Goal: Task Accomplishment & Management: Use online tool/utility

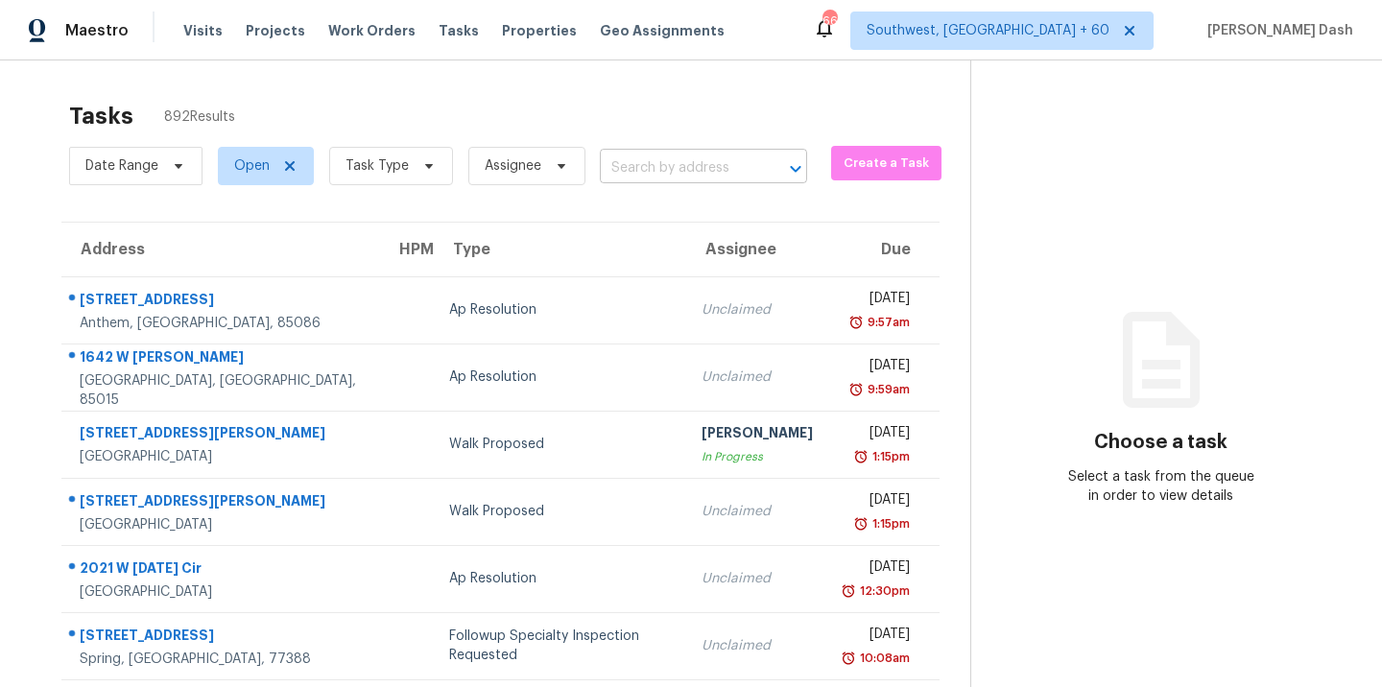
click at [622, 159] on input "text" at bounding box center [677, 169] width 154 height 30
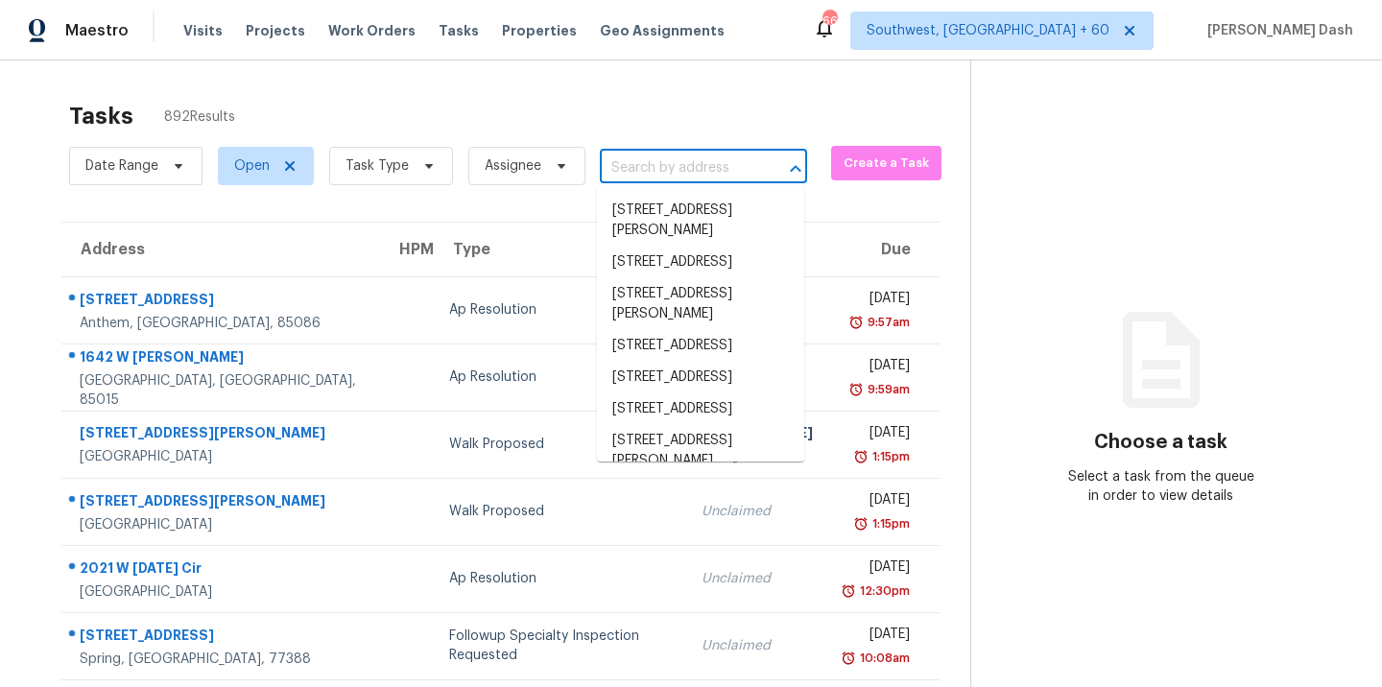
paste input "7352 E Sayan St, Mesa, AZ, 85207"
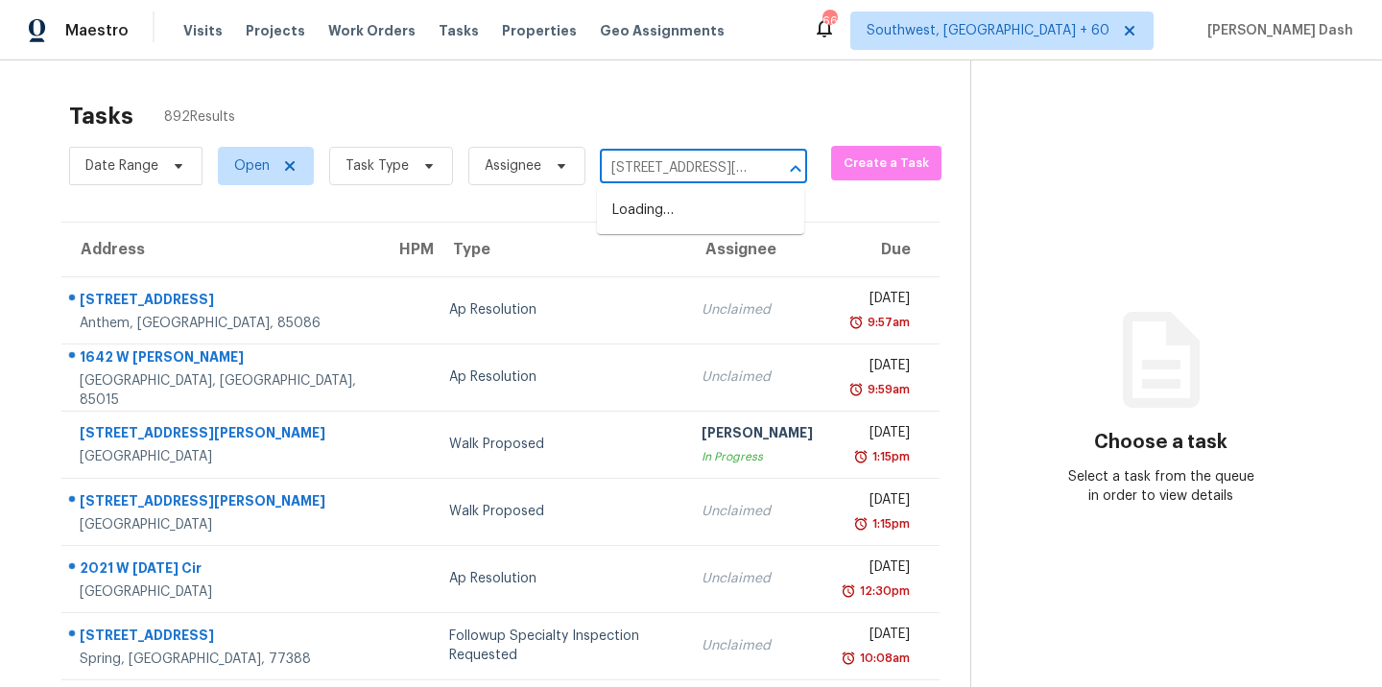
scroll to position [0, 68]
type input "7352 E Sayan St, Mesa, AZ, 85207"
click at [691, 212] on li "7352 E Sayan St, Mesa, AZ 85207" at bounding box center [700, 221] width 207 height 52
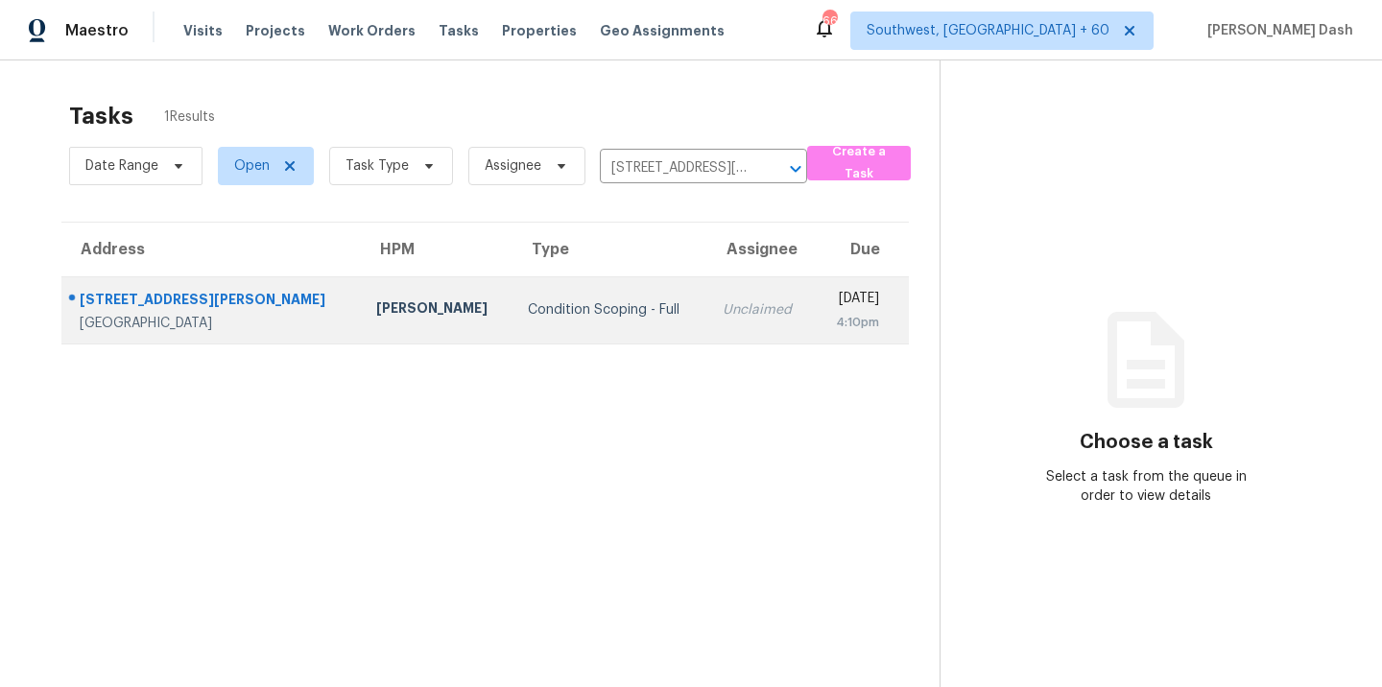
click at [512, 289] on td "Condition Scoping - Full" at bounding box center [609, 309] width 195 height 67
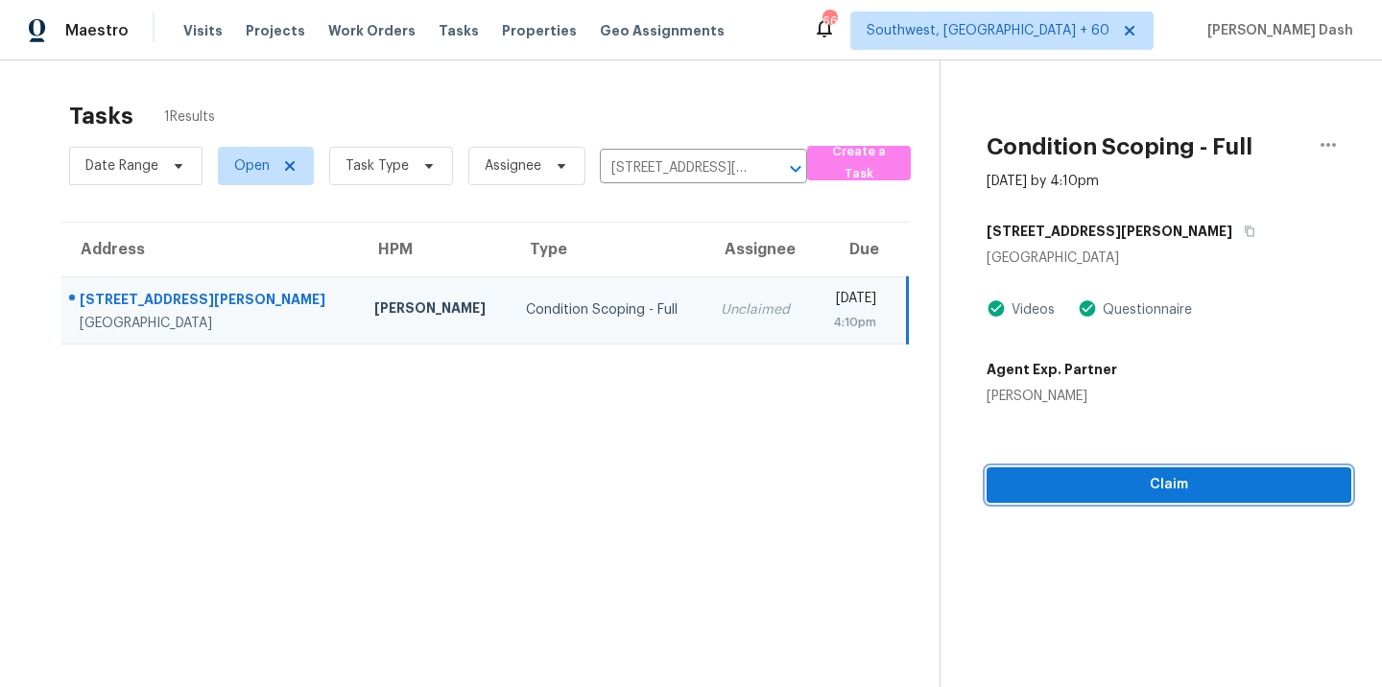
click at [1104, 483] on span "Claim" at bounding box center [1169, 485] width 334 height 24
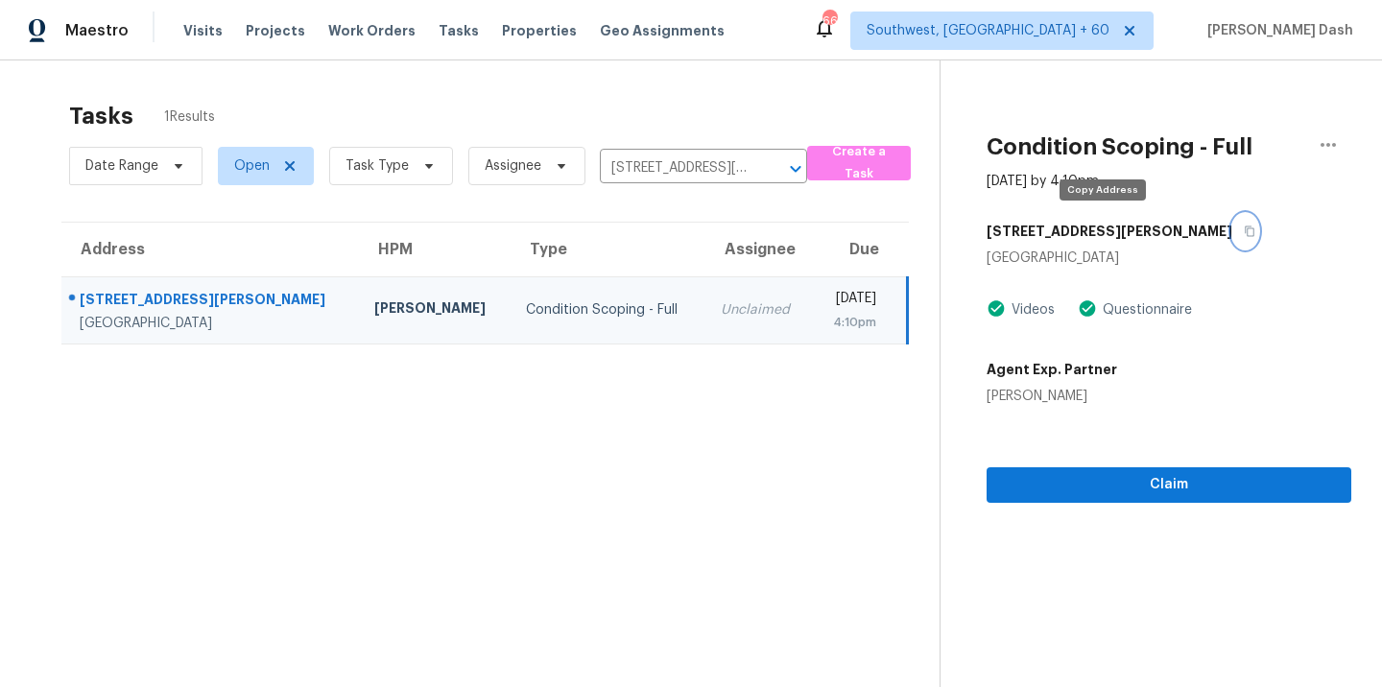
click at [1244, 234] on icon "button" at bounding box center [1250, 232] width 12 height 12
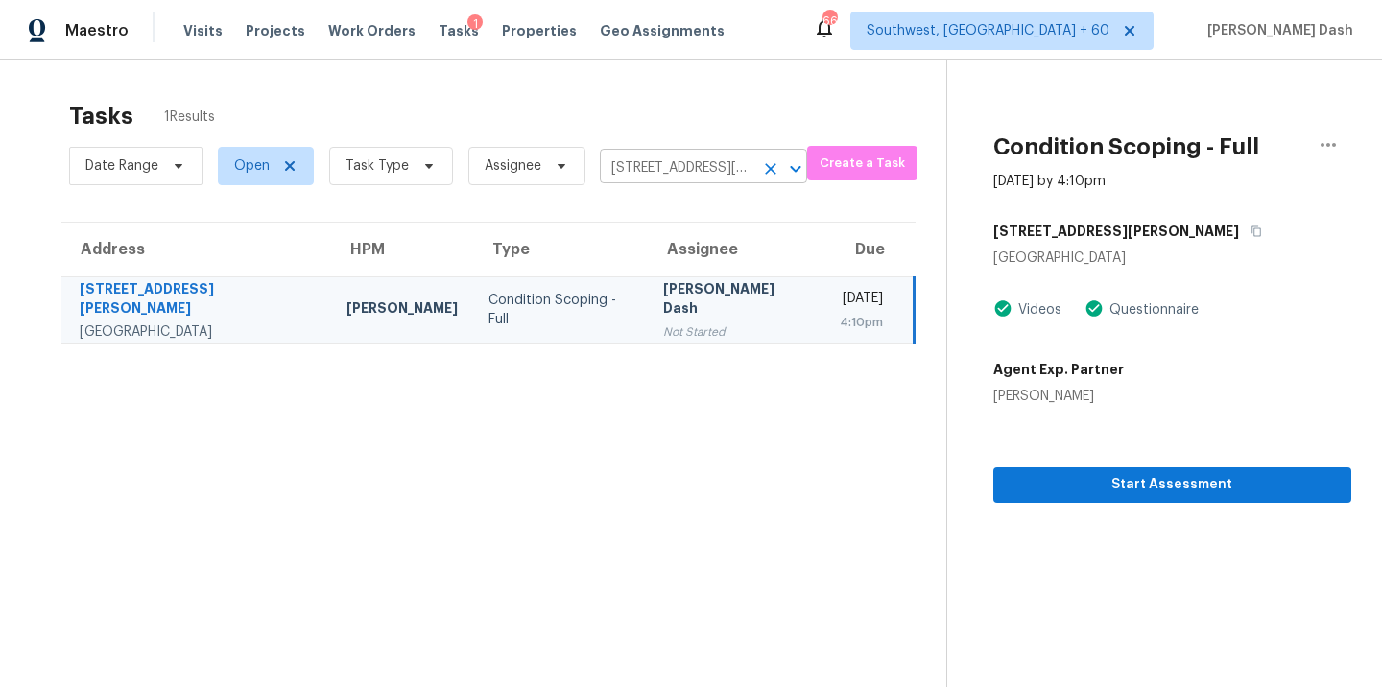
click at [660, 172] on input "7352 E Sayan St, Mesa, AZ 85207" at bounding box center [677, 169] width 154 height 30
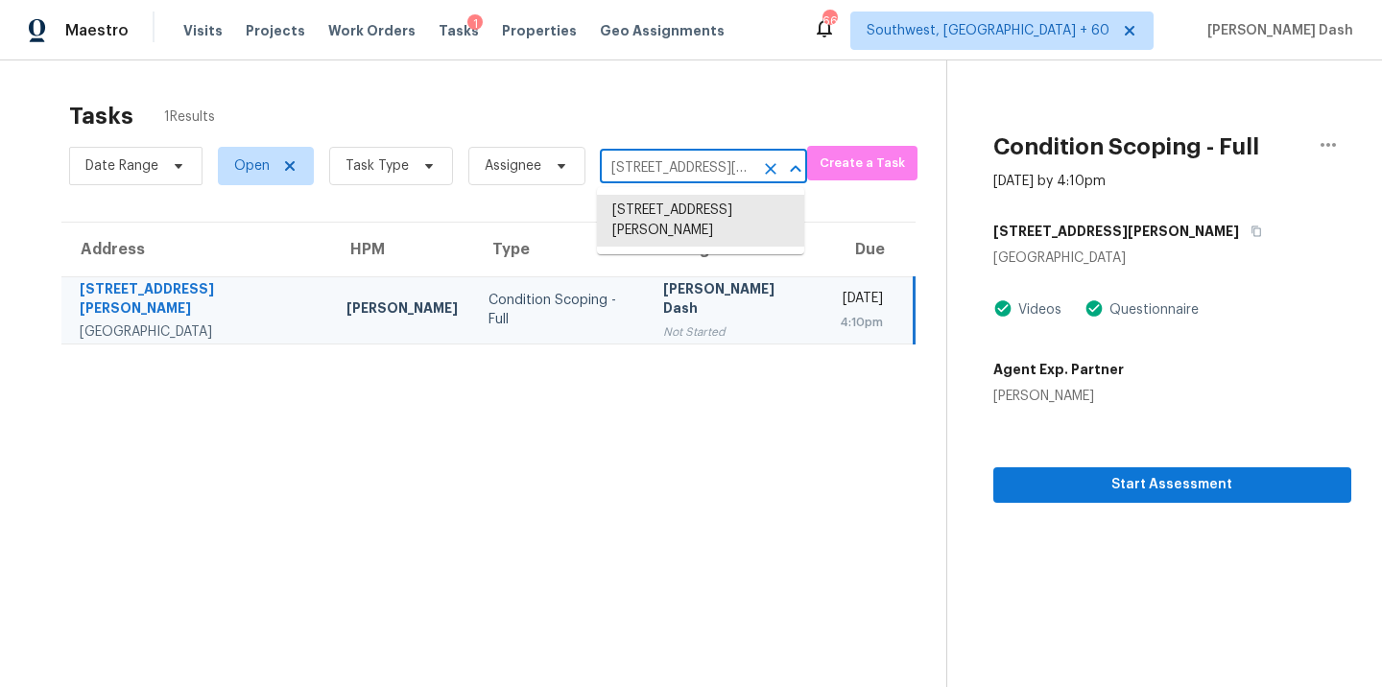
paste input "3318 College St, Jacksonville, FL 32205"
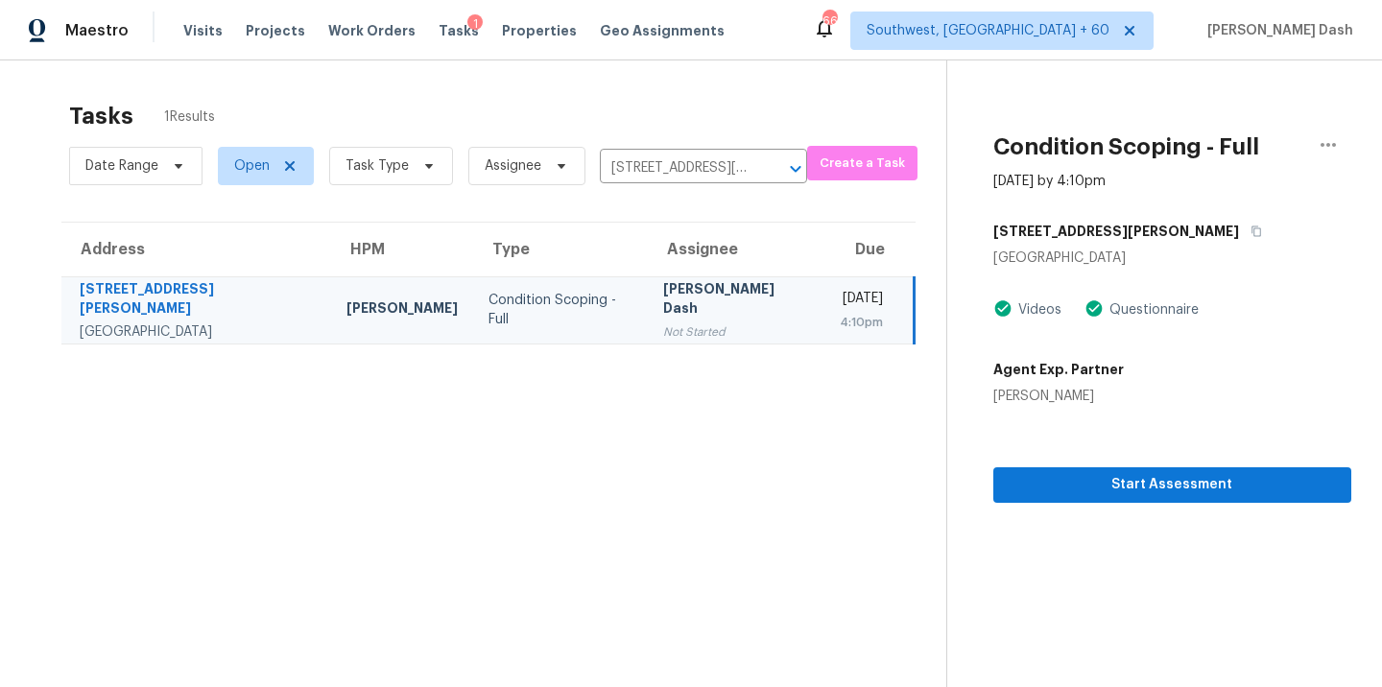
click at [526, 334] on td "Condition Scoping - Full" at bounding box center [560, 309] width 175 height 67
click at [648, 165] on input "7352 E Sayan St, Mesa, AZ 85207" at bounding box center [677, 169] width 154 height 30
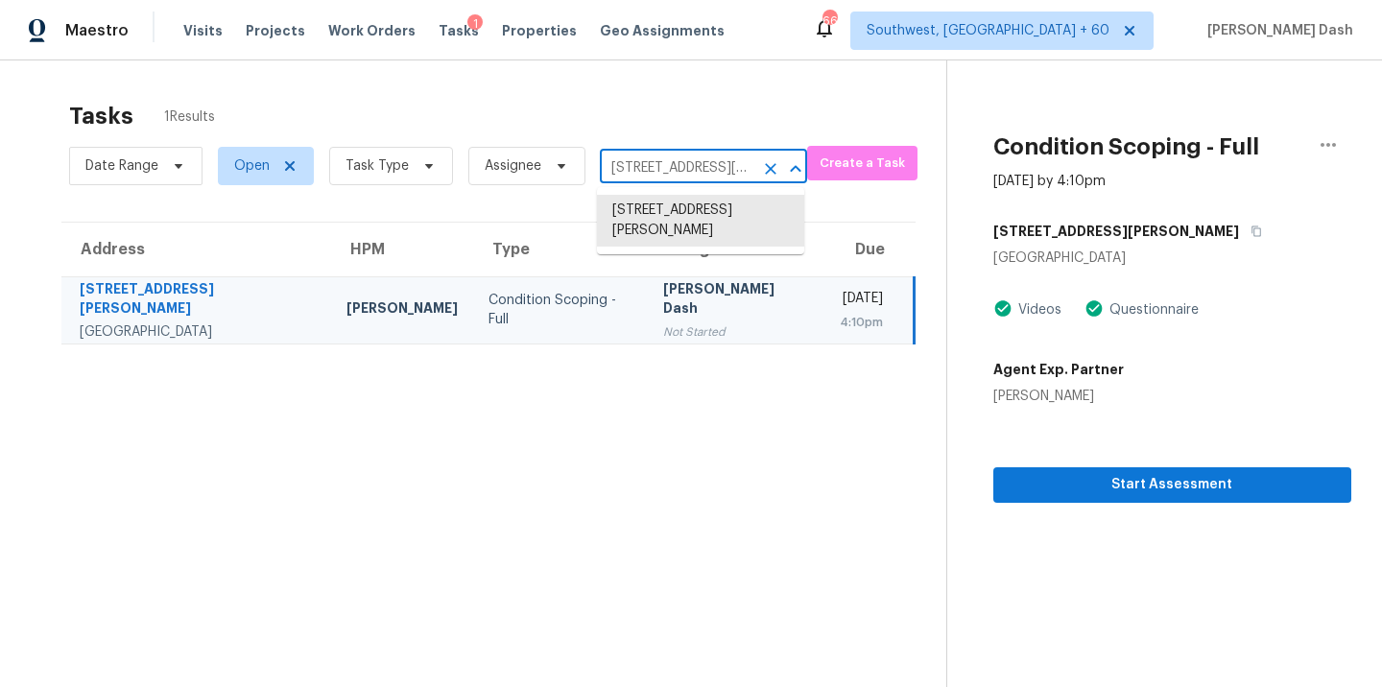
paste input "3318 College St, Jacksonville, FL 32205"
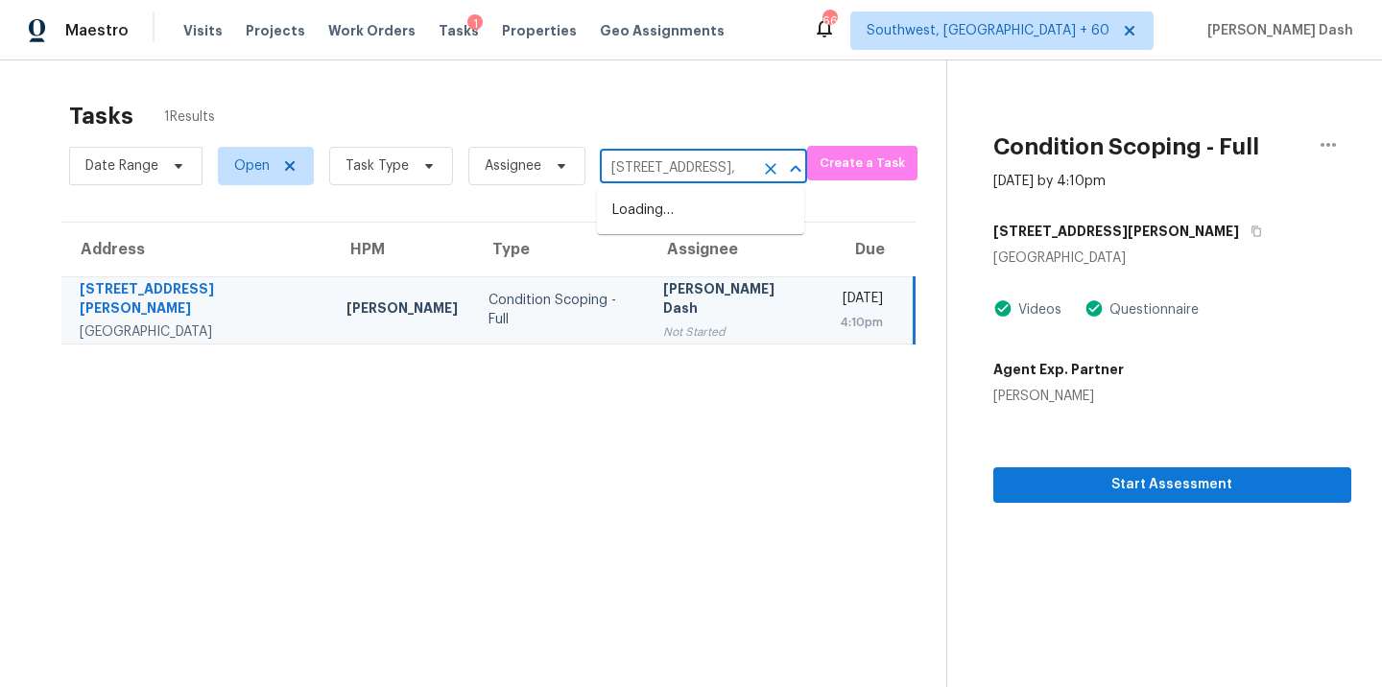
type input "3318 College St, Jacksonville"
click at [680, 223] on li "3318 College St, Jacksonville, FL 32205" at bounding box center [700, 211] width 207 height 32
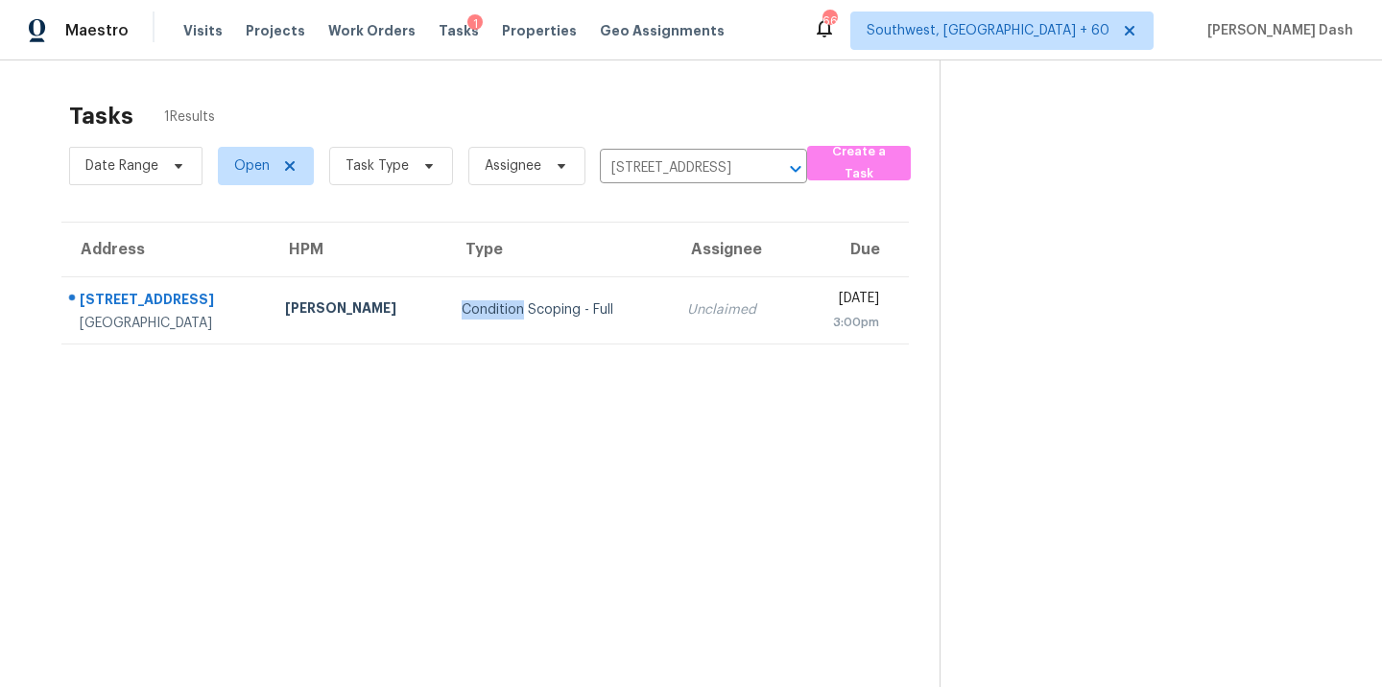
click at [462, 313] on div "Condition Scoping - Full" at bounding box center [560, 309] width 196 height 19
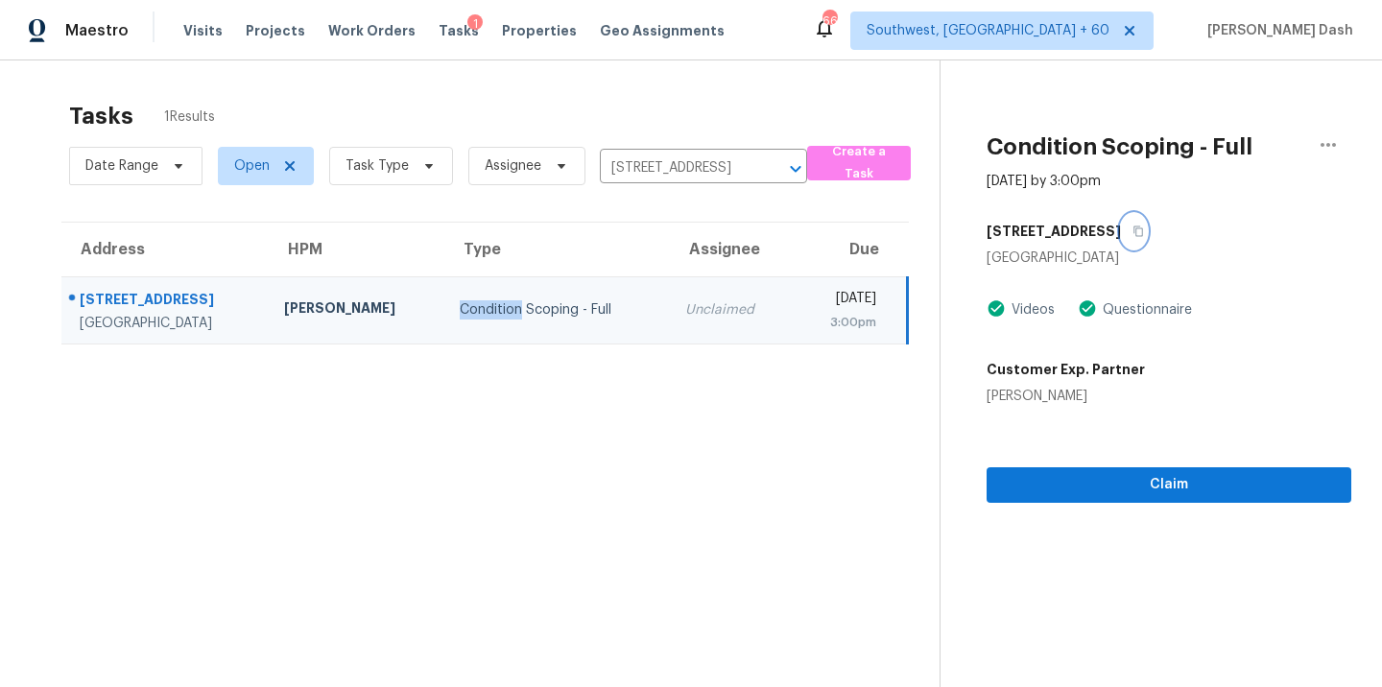
click at [1133, 226] on icon "button" at bounding box center [1138, 231] width 10 height 11
click at [1115, 487] on span "Claim" at bounding box center [1169, 485] width 334 height 24
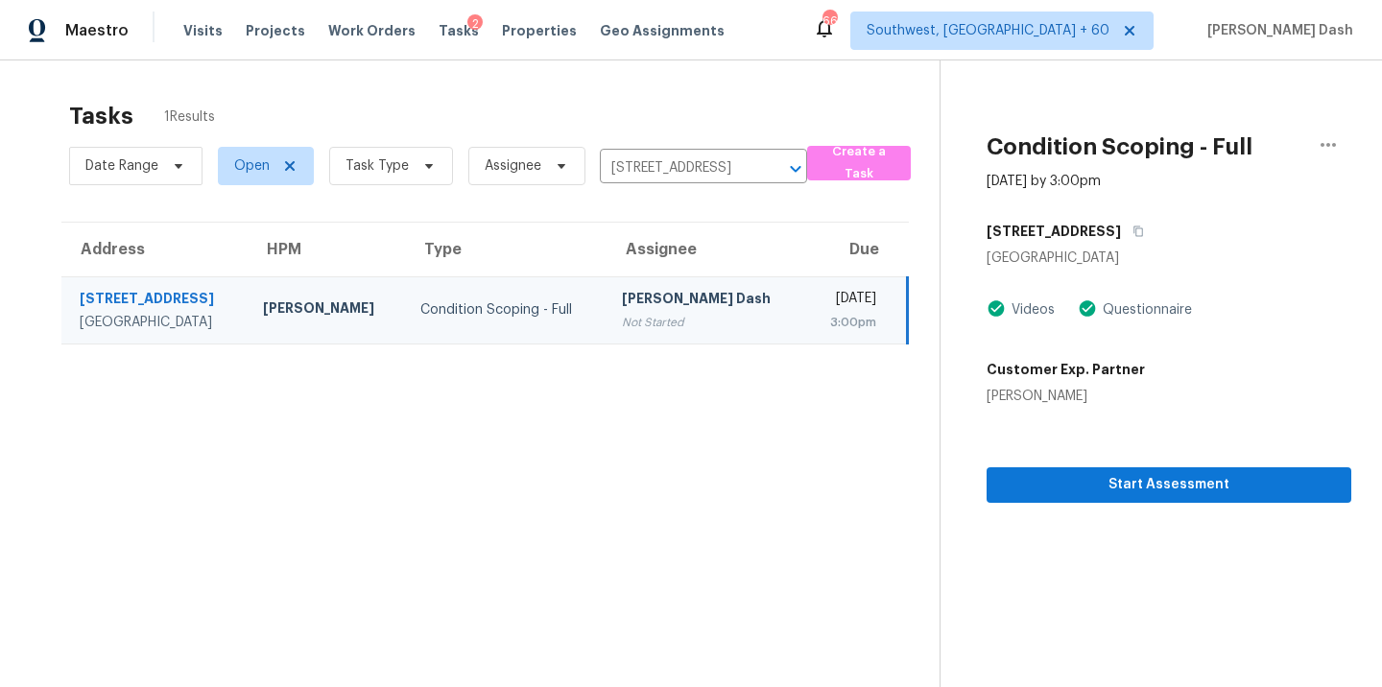
click at [690, 291] on div "[PERSON_NAME] Dash" at bounding box center [706, 301] width 168 height 24
click at [1132, 227] on icon "button" at bounding box center [1138, 232] width 12 height 12
click at [696, 177] on input "3318 College St, Jacksonville, FL 32205" at bounding box center [677, 169] width 154 height 30
paste input "2589 Edmonton Rd, Fayetteville, NC 28304"
type input "2589 Edmonton Rd, Fayetteville, NC 28304"
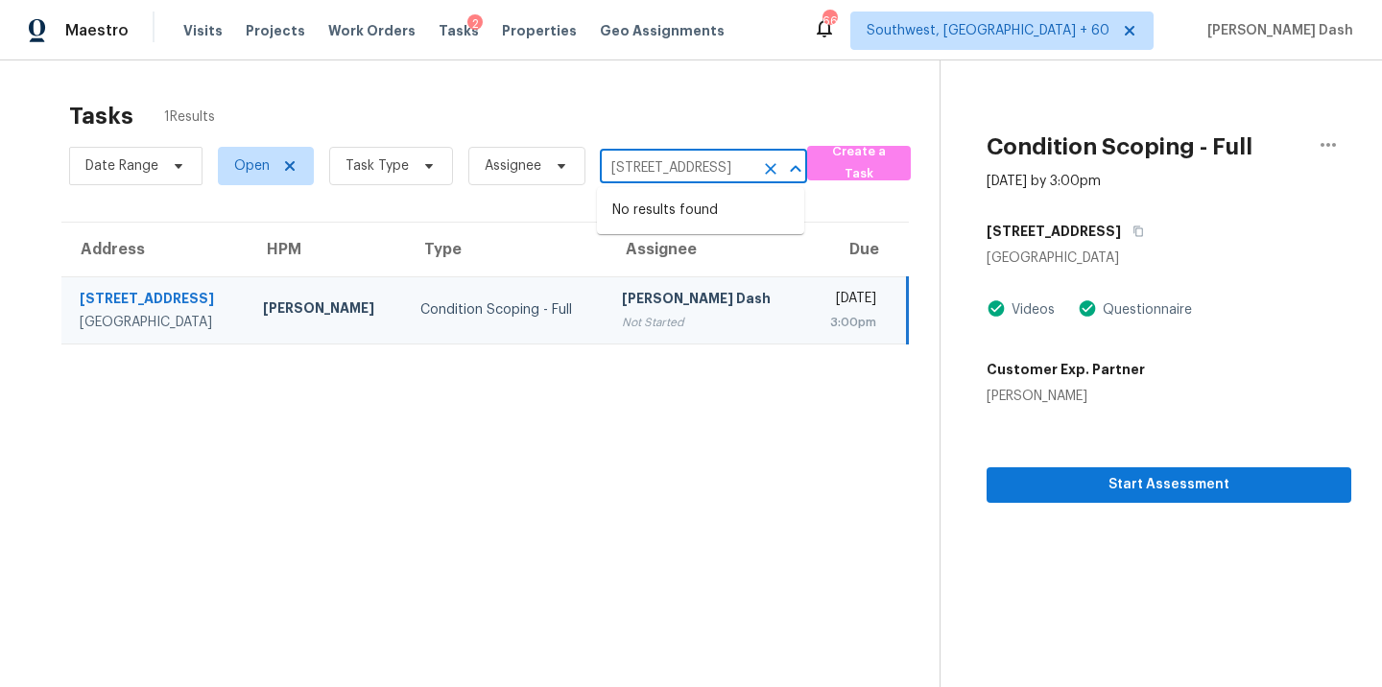
scroll to position [0, 128]
click at [697, 226] on li "2589 Edmonton Rd, Fayetteville, NC 28304" at bounding box center [700, 211] width 207 height 32
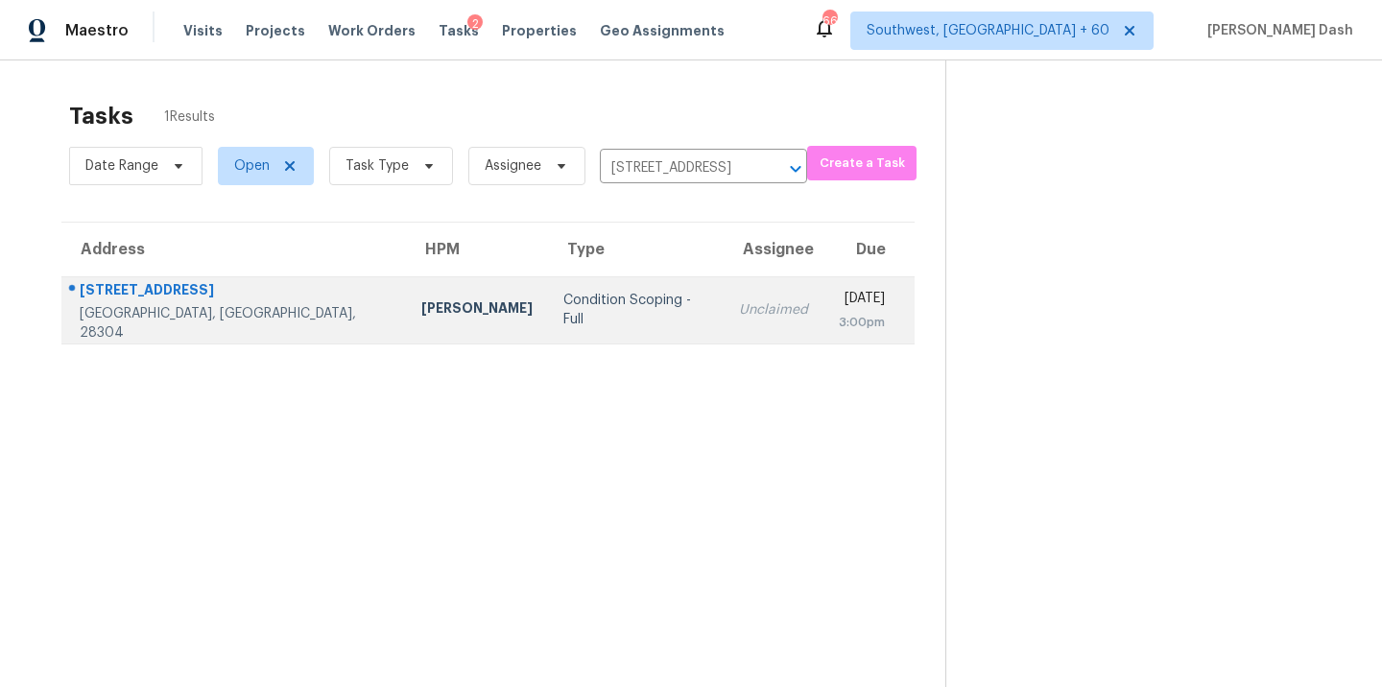
click at [563, 306] on div "Condition Scoping - Full" at bounding box center [635, 310] width 145 height 38
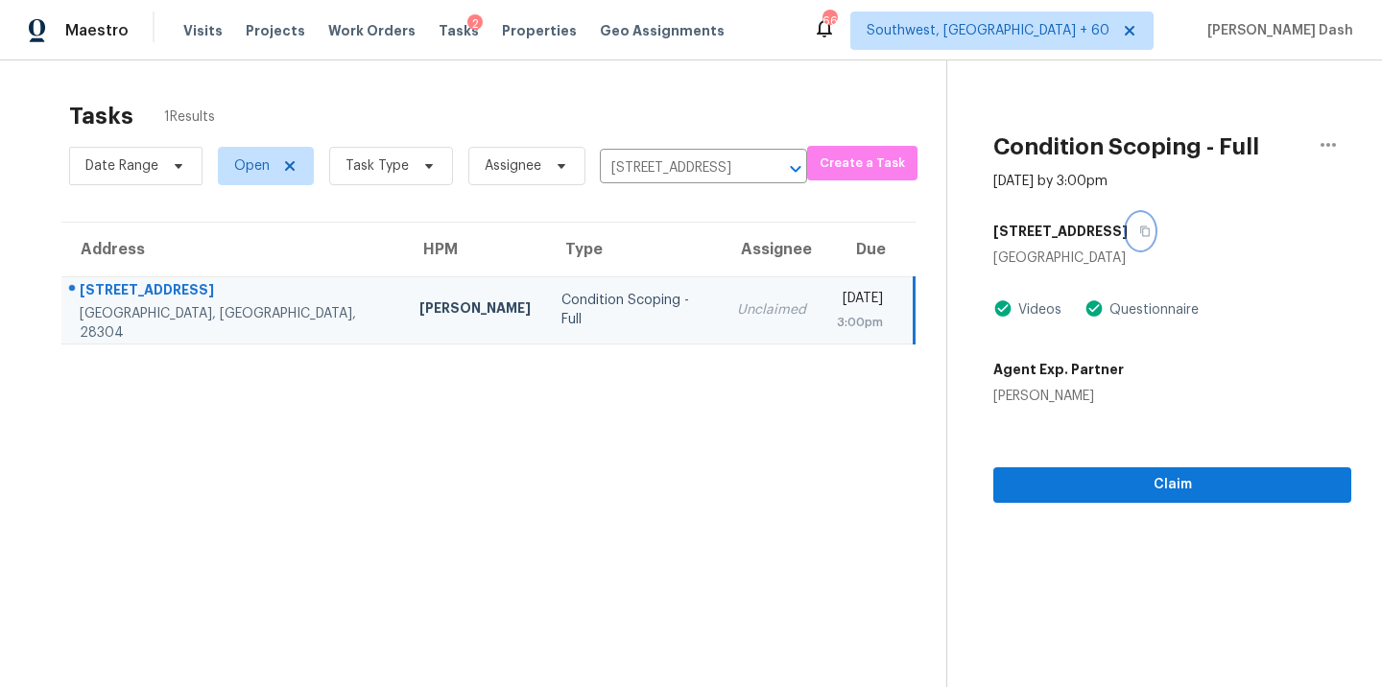
click at [1140, 234] on icon "button" at bounding box center [1145, 231] width 10 height 11
click at [695, 168] on input "2589 Edmonton Rd, Fayetteville, NC 28304" at bounding box center [677, 169] width 154 height 30
paste input "5699 Fawn Ln, Shoreview, MN 55126"
click at [583, 299] on div "Condition Scoping - Full" at bounding box center [633, 310] width 145 height 38
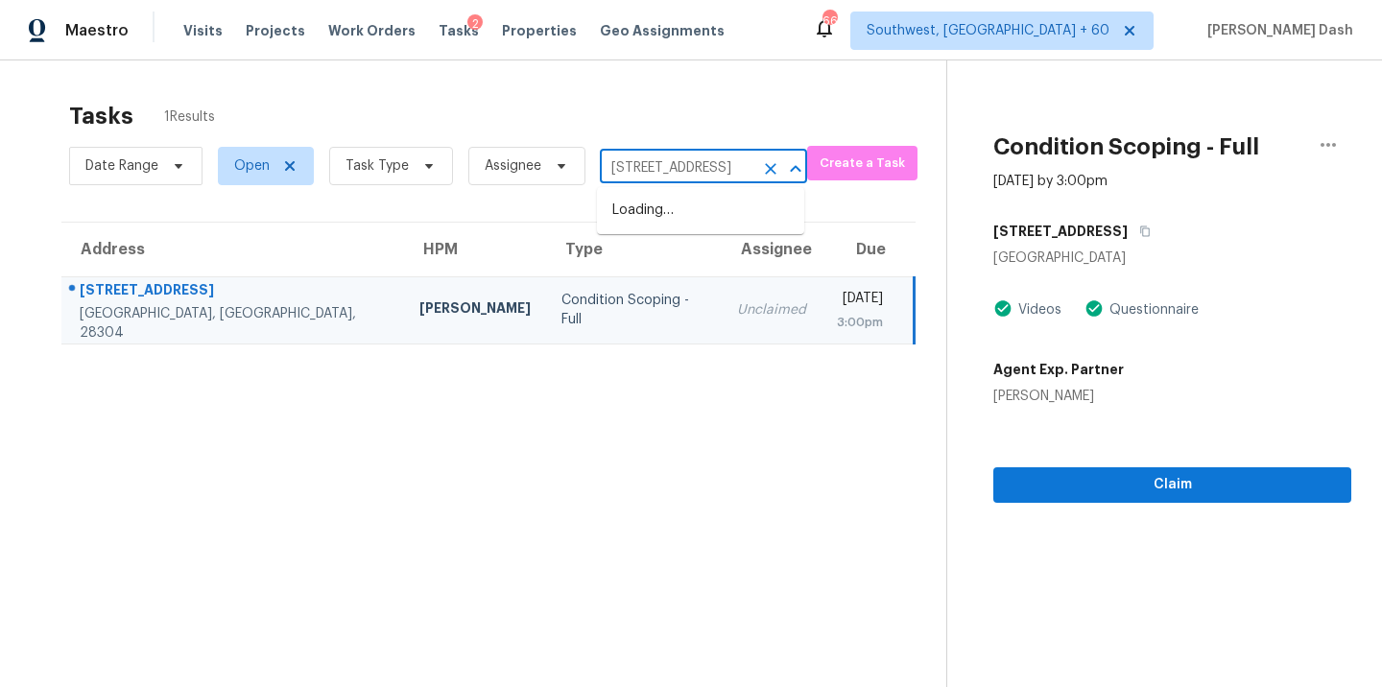
scroll to position [0, 0]
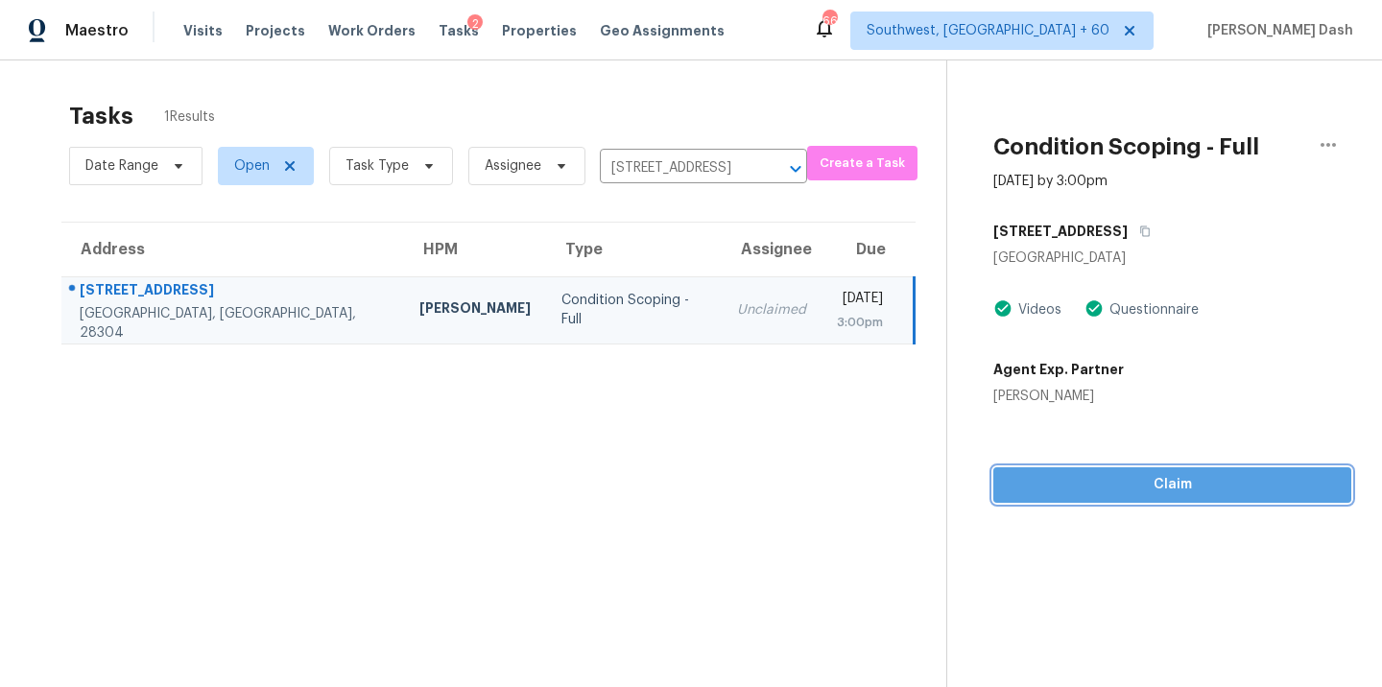
click at [1128, 486] on span "Claim" at bounding box center [1172, 485] width 327 height 24
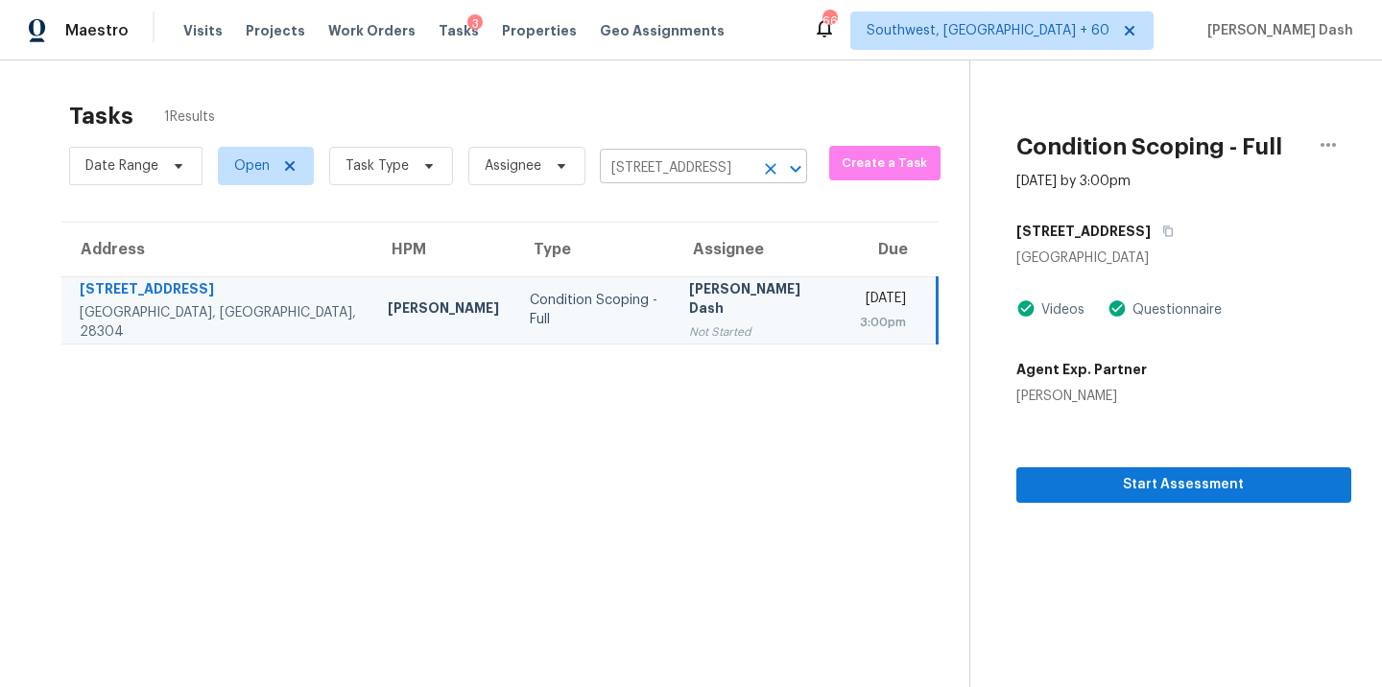
click at [611, 177] on input "2589 Edmonton Rd, Fayetteville, NC 28304" at bounding box center [677, 169] width 154 height 30
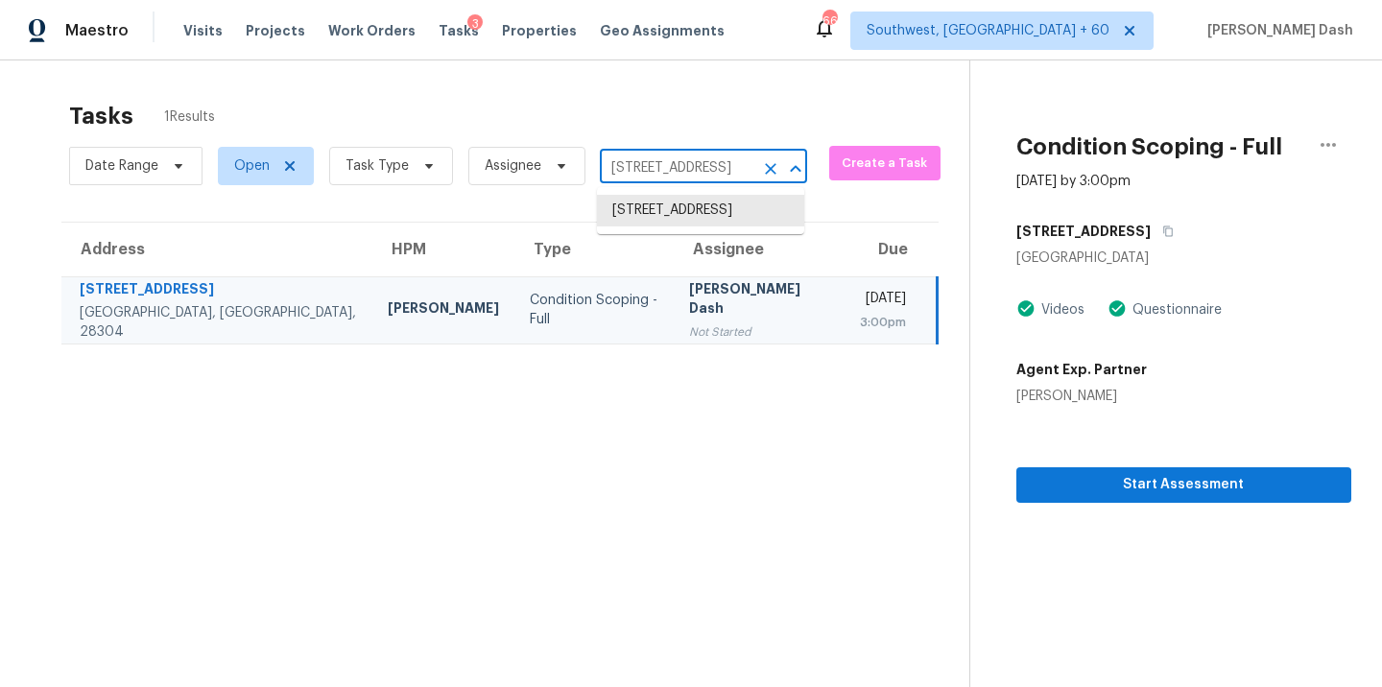
paste input "5699 Fawn Ln, Shoreview, MN 55126"
type input "5699 Fawn Ln, Shoreview, MN 55126"
click at [666, 210] on li "5699 Fawn Ln, Shoreview, MN 55126" at bounding box center [700, 211] width 207 height 32
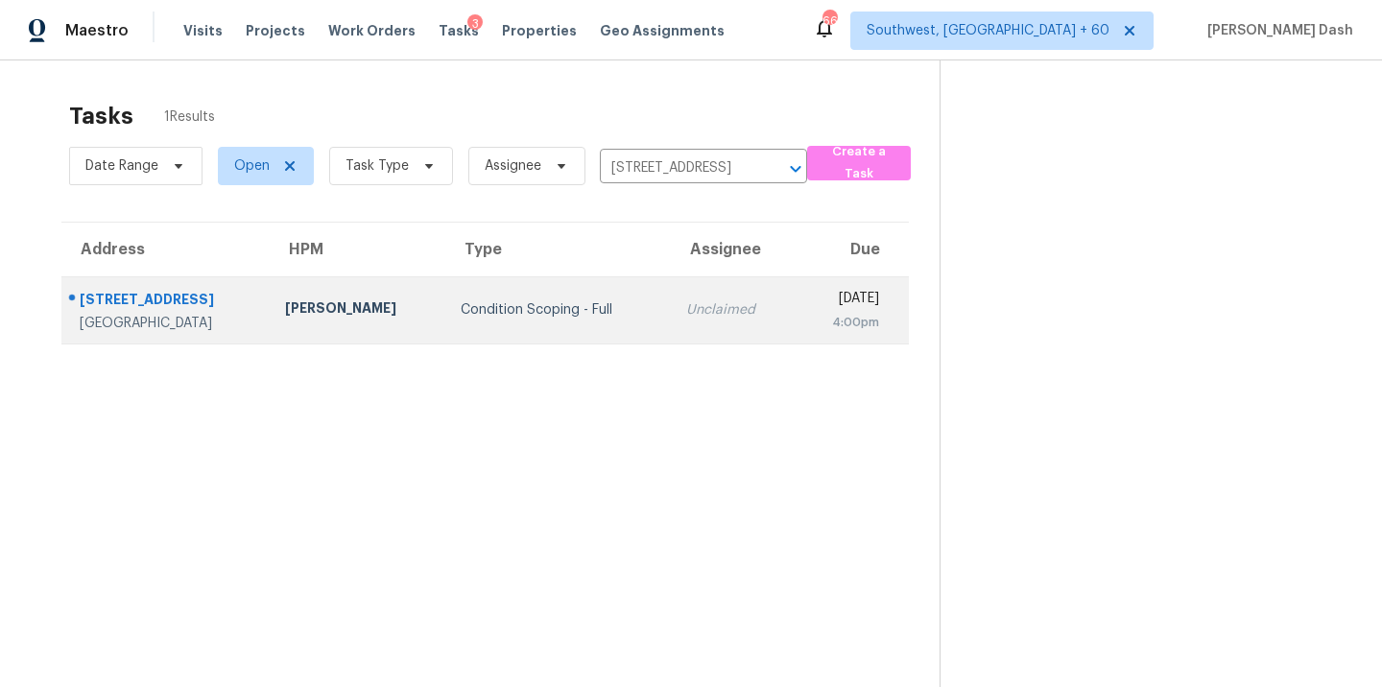
click at [543, 294] on td "Condition Scoping - Full" at bounding box center [558, 309] width 226 height 67
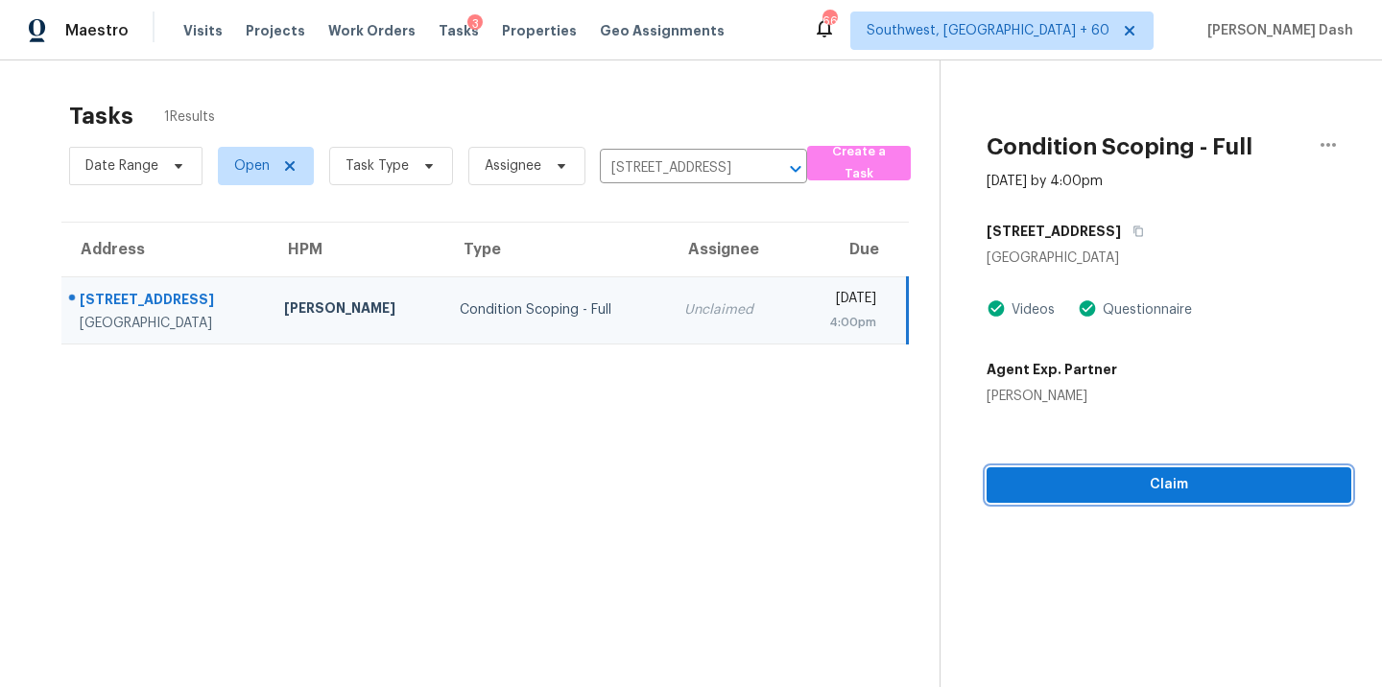
click at [1173, 467] on button "Claim" at bounding box center [1169, 485] width 365 height 36
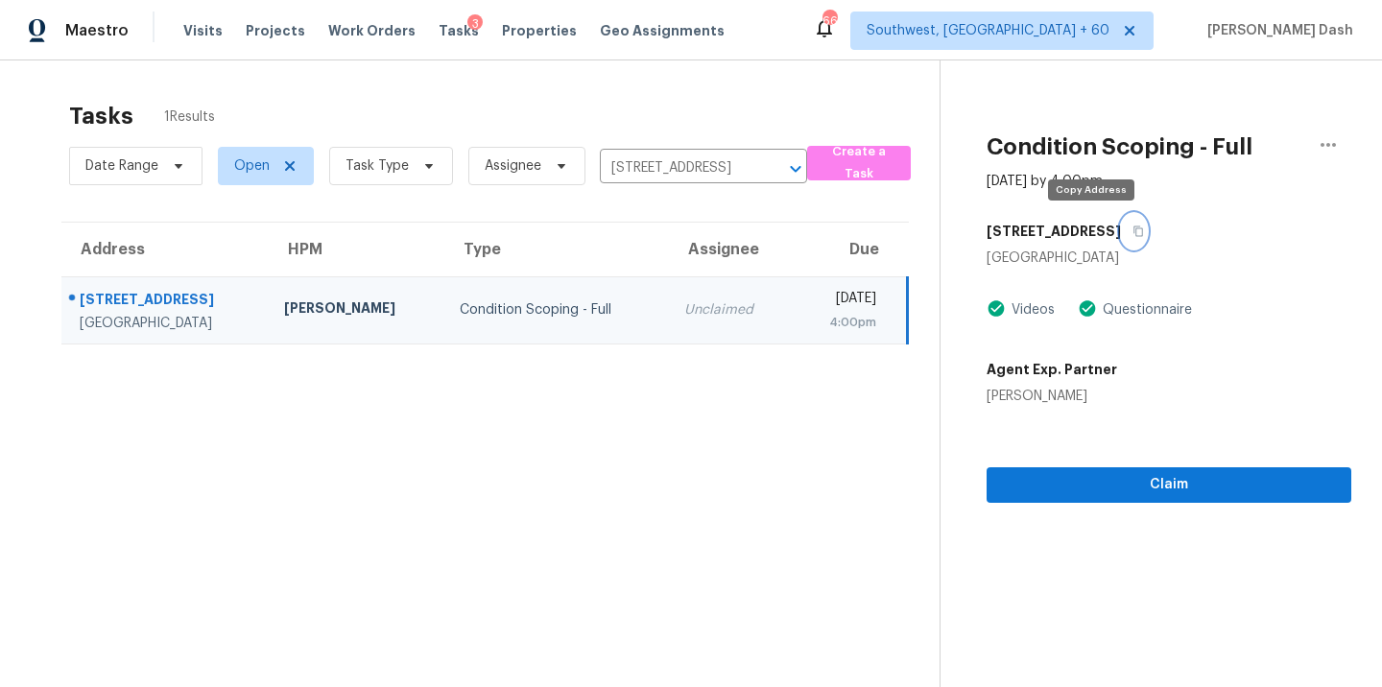
click at [1121, 238] on button "button" at bounding box center [1134, 231] width 26 height 35
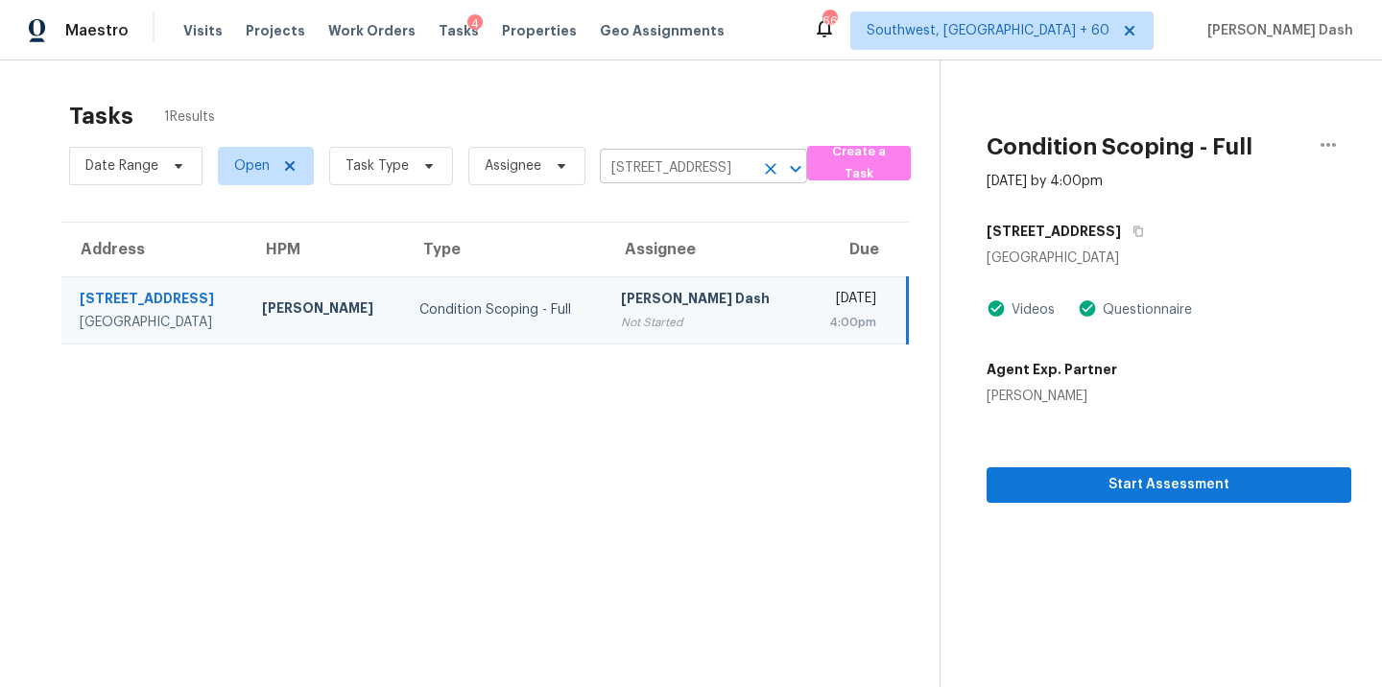
click at [666, 154] on input "5699 Fawn Ln, Shoreview, MN 55126" at bounding box center [677, 169] width 154 height 30
paste input "655 Shockley Rd, Auburn, CA 95603"
type input "655 Shockley Rd, Auburn, CA 95603"
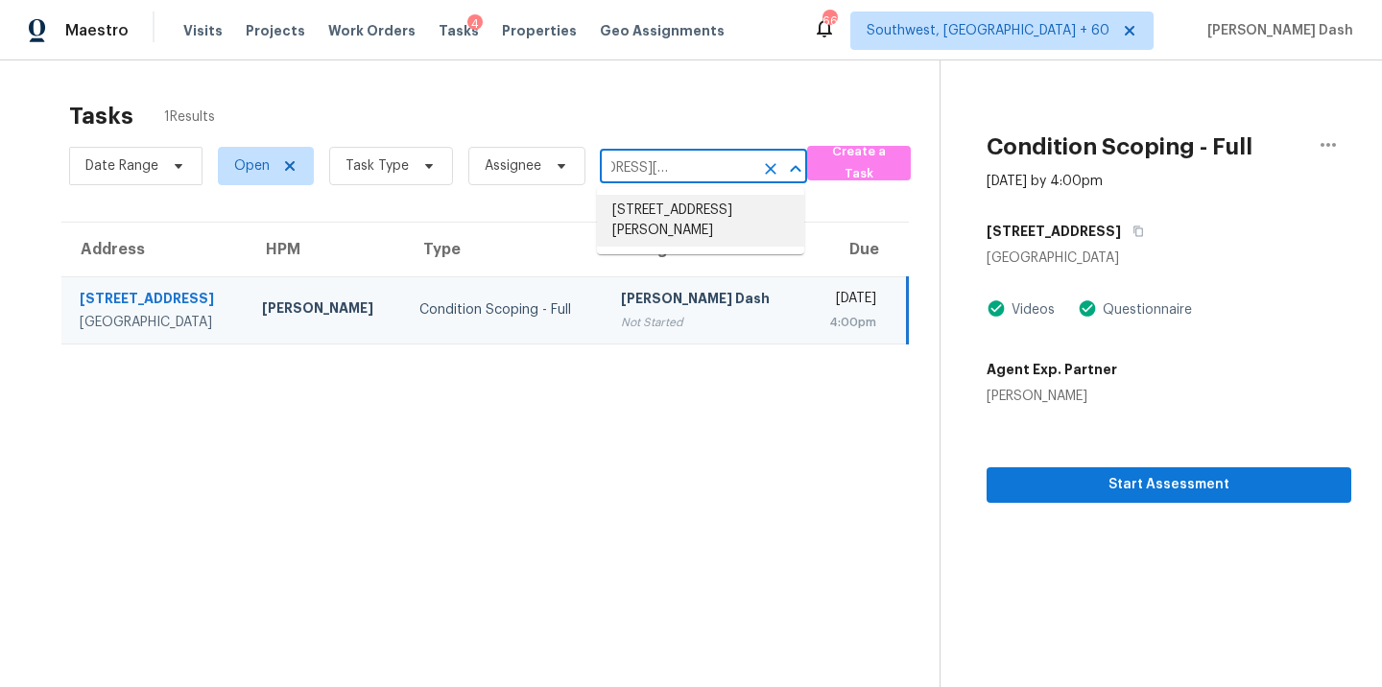
click at [659, 209] on li "655 Shockley Rd, Auburn, CA 95603" at bounding box center [700, 221] width 207 height 52
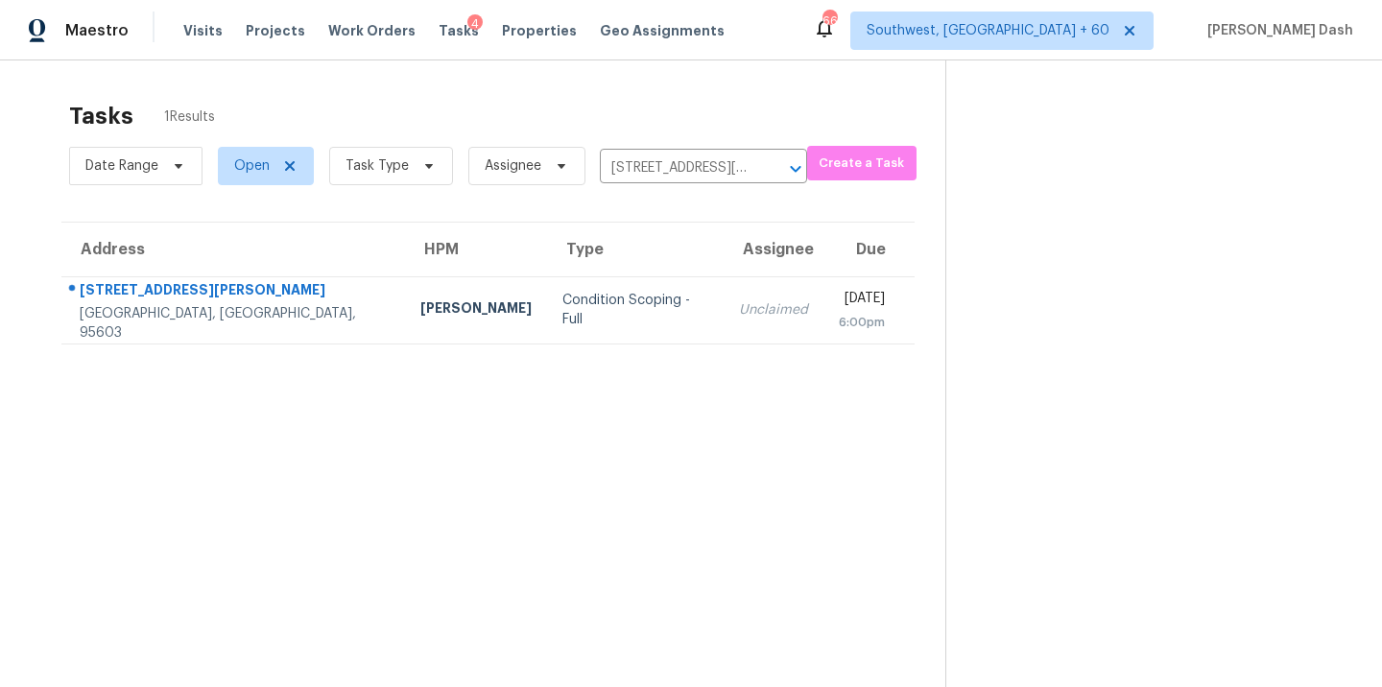
click at [547, 292] on td "Condition Scoping - Full" at bounding box center [635, 309] width 177 height 67
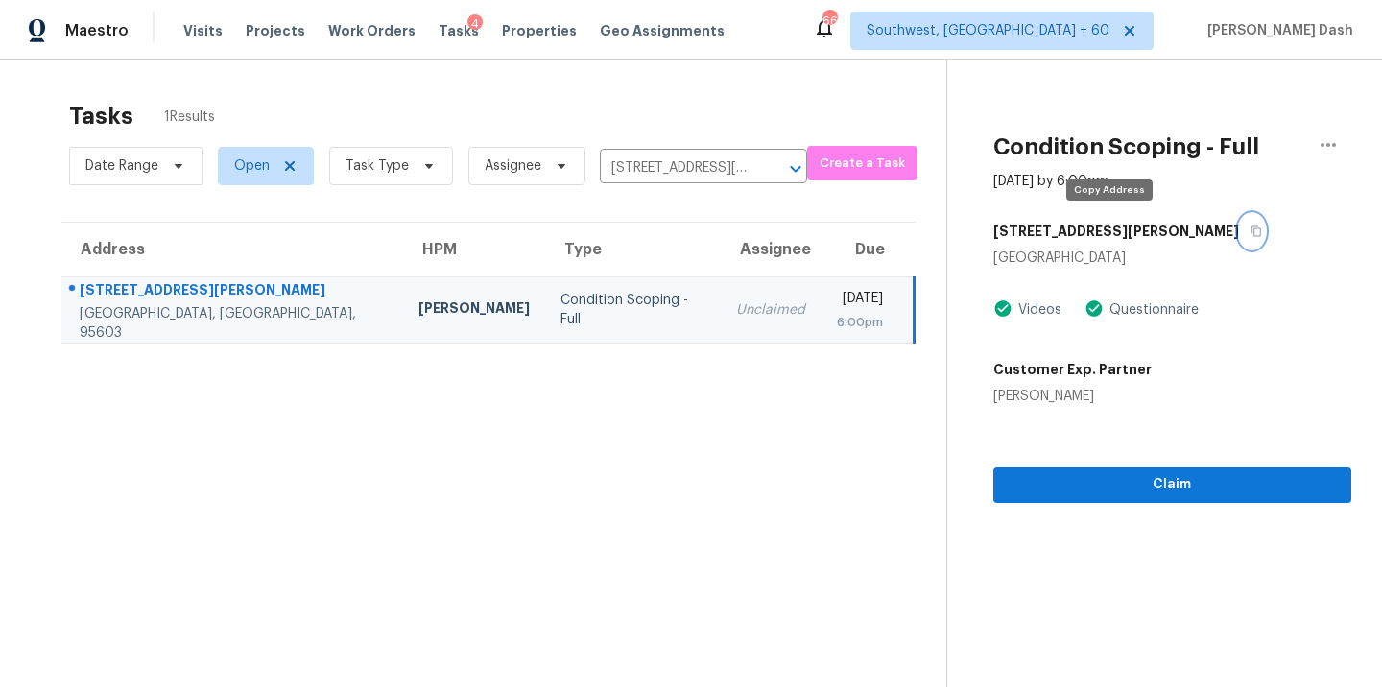
click at [1239, 221] on button "button" at bounding box center [1252, 231] width 26 height 35
click at [1073, 510] on section "Condition Scoping - Full Sep 16th 2025 by 6:00pm 655 Shockley Rd Auburn, CA 956…" at bounding box center [1149, 403] width 406 height 687
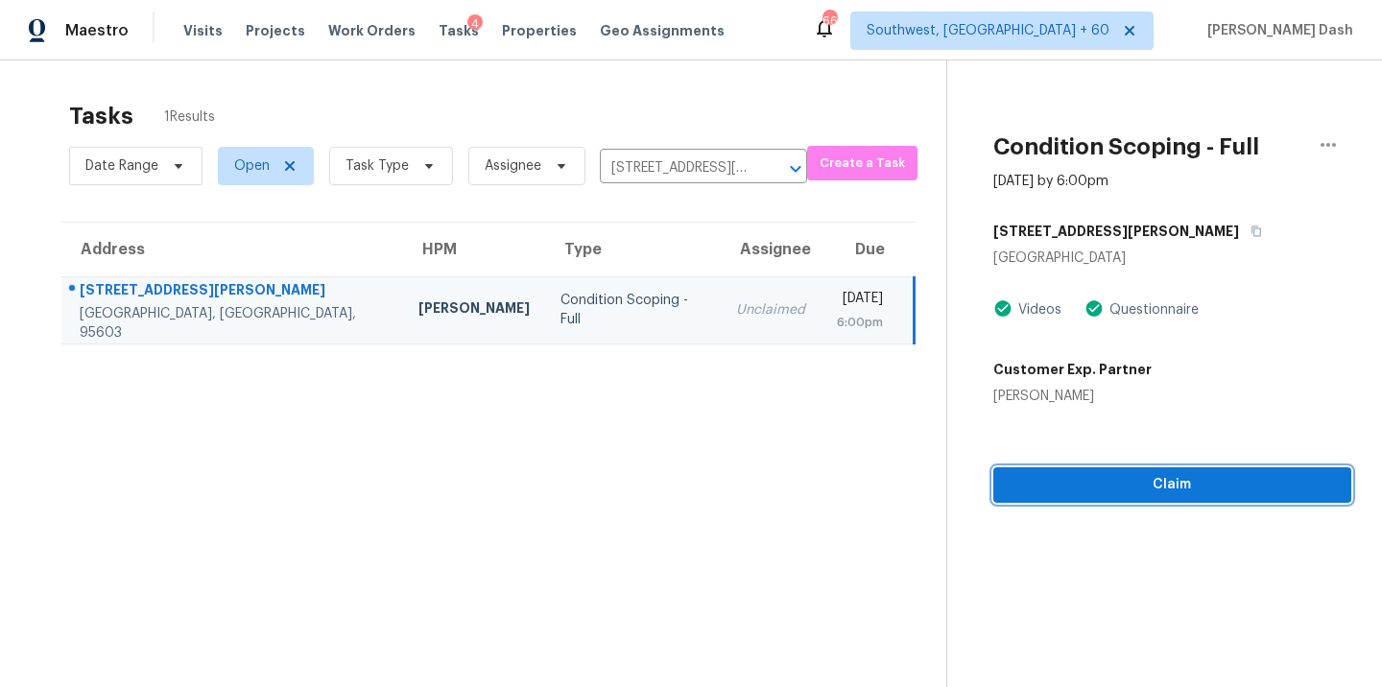
click at [1071, 485] on span "Claim" at bounding box center [1173, 485] width 328 height 24
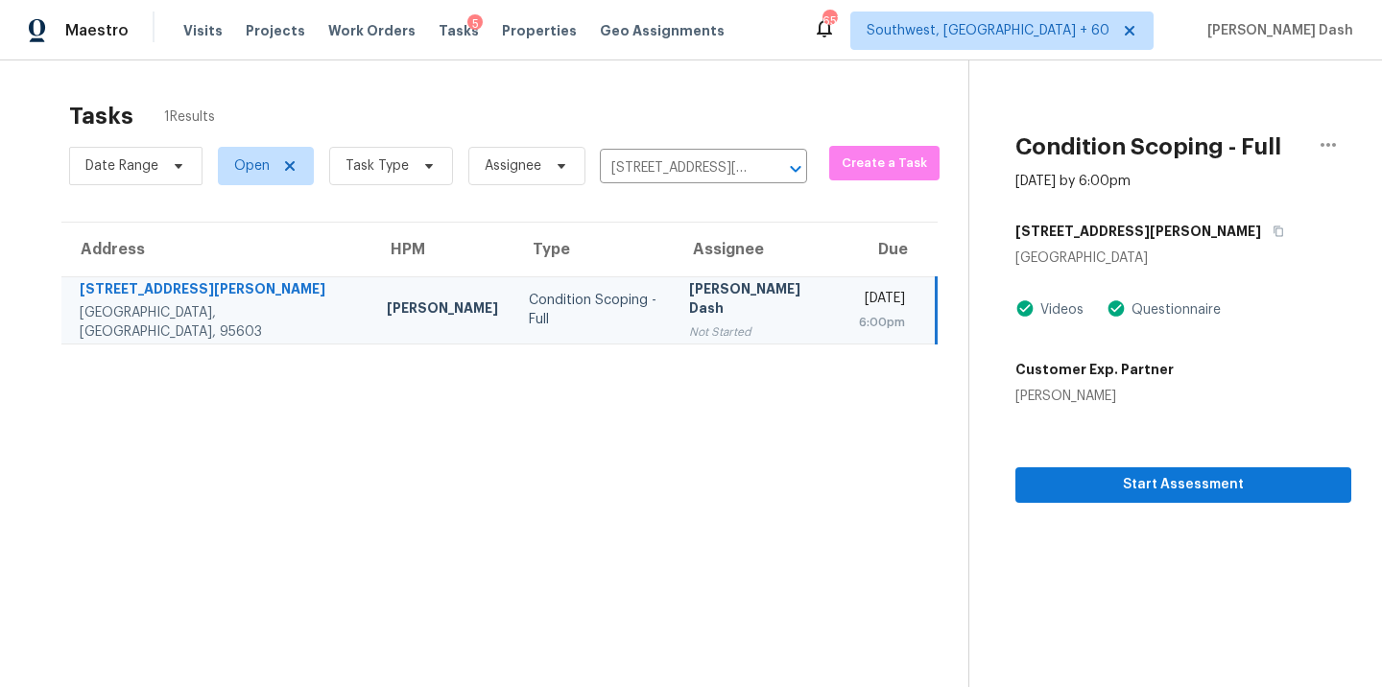
click at [635, 184] on div "Date Range Open Task Type Assignee 655 Shockley Rd, Auburn, CA 95603 ​" at bounding box center [438, 166] width 738 height 50
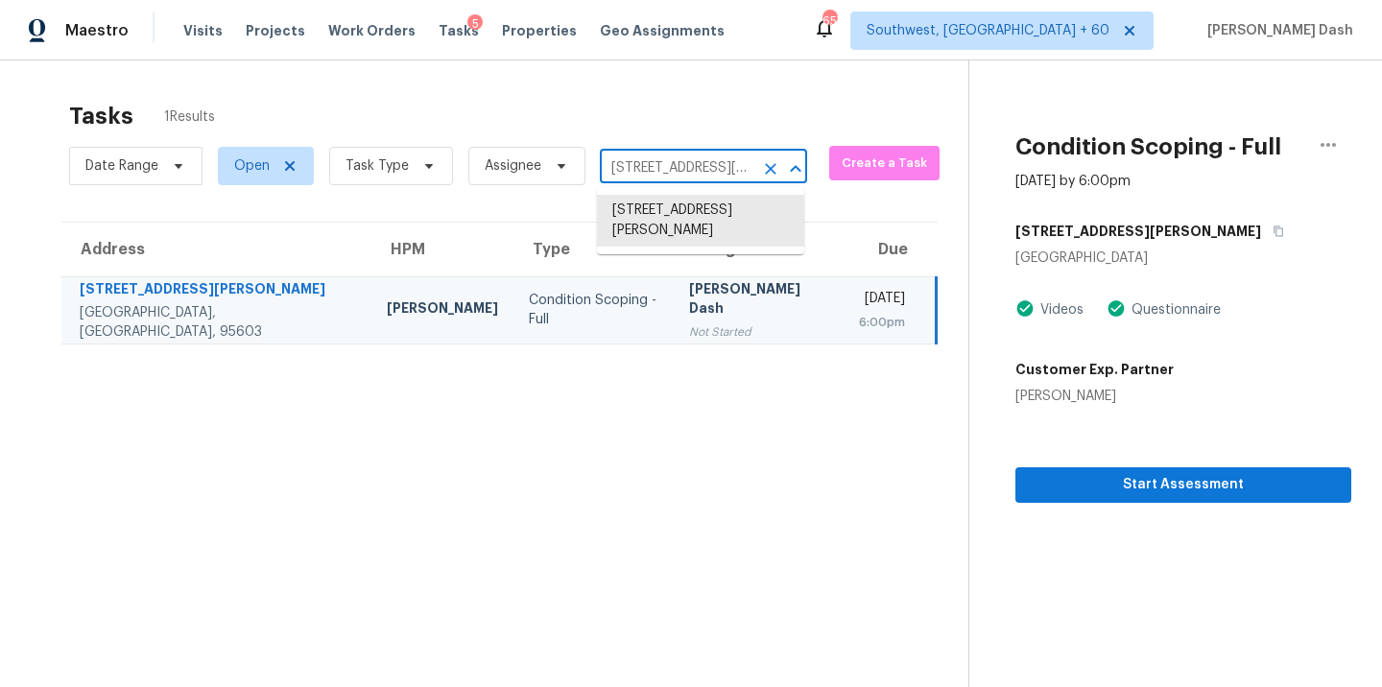
click at [639, 154] on input "655 Shockley Rd, Auburn, CA 95603" at bounding box center [677, 169] width 154 height 30
paste input "7352 E Sayan St, Mesa, AZ 85207"
type input "7352 E Sayan St, Mesa, AZ 85207"
click at [677, 216] on li "7352 E Sayan St, Mesa, AZ 85207" at bounding box center [700, 221] width 207 height 52
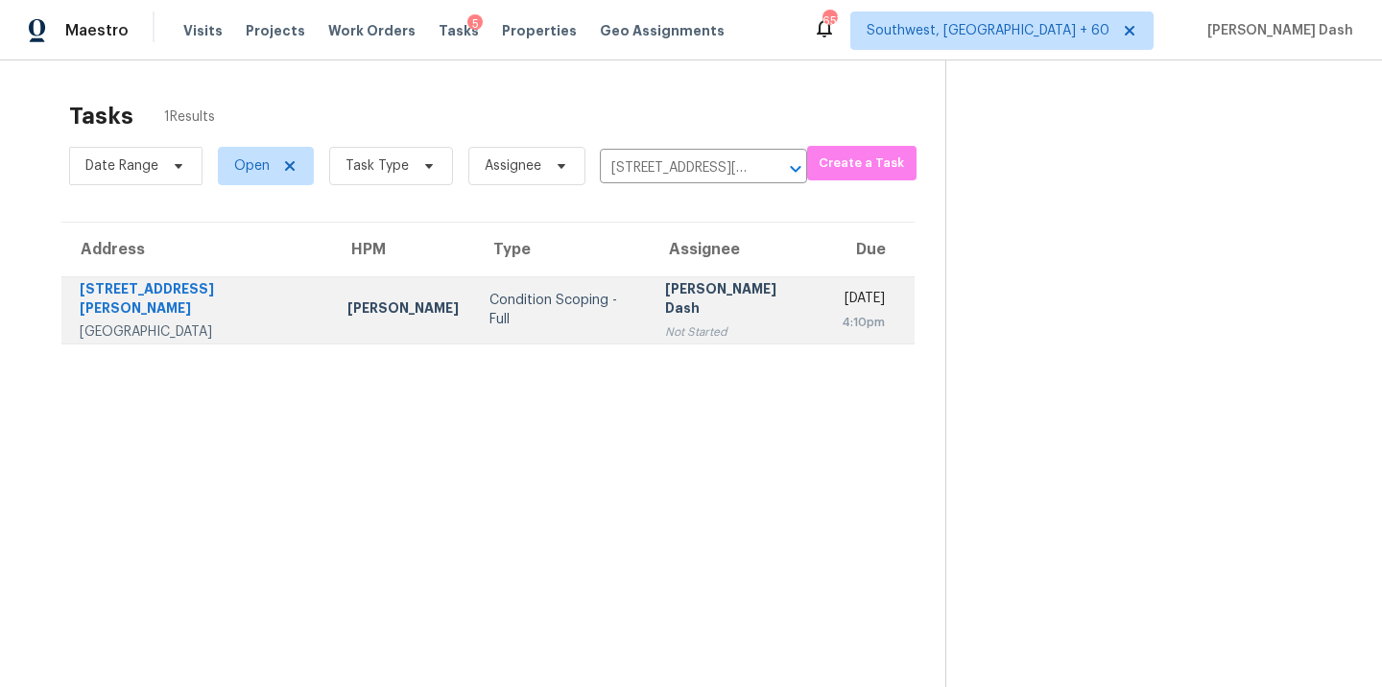
click at [500, 302] on div "Condition Scoping - Full" at bounding box center [561, 310] width 145 height 38
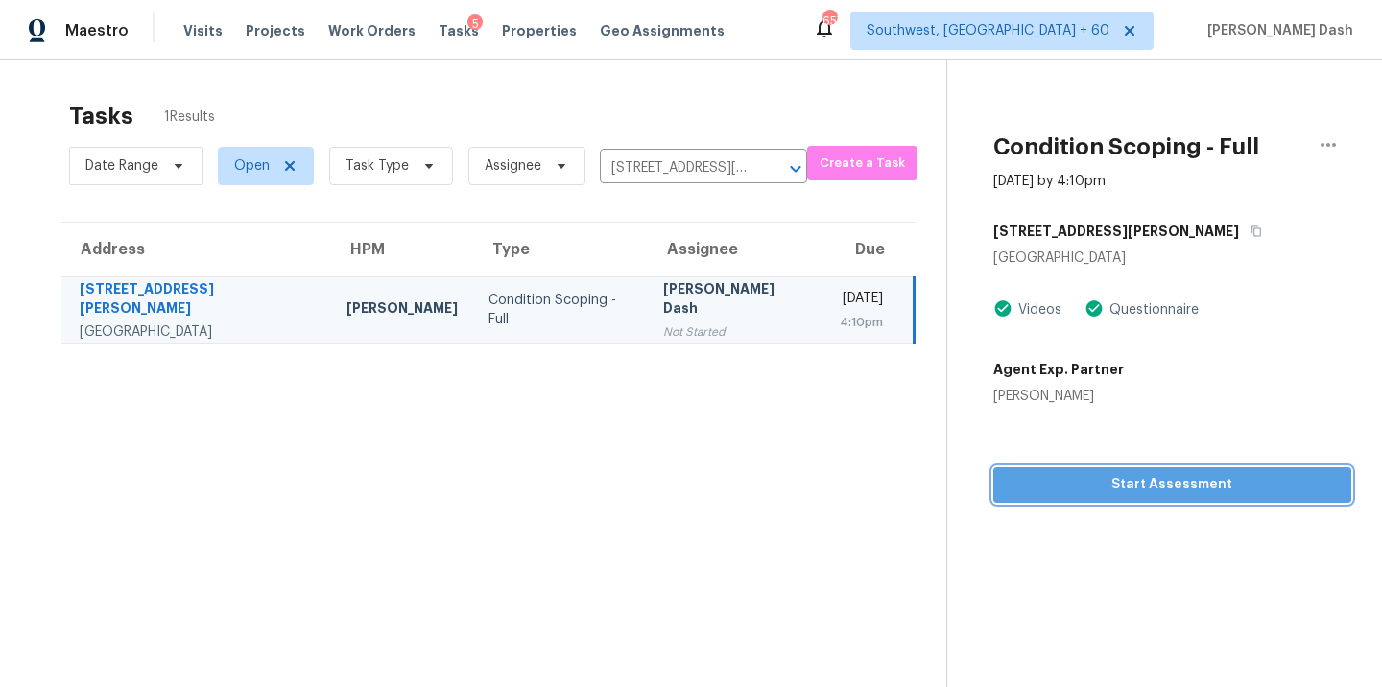
click at [1082, 499] on button "Start Assessment" at bounding box center [1172, 485] width 359 height 36
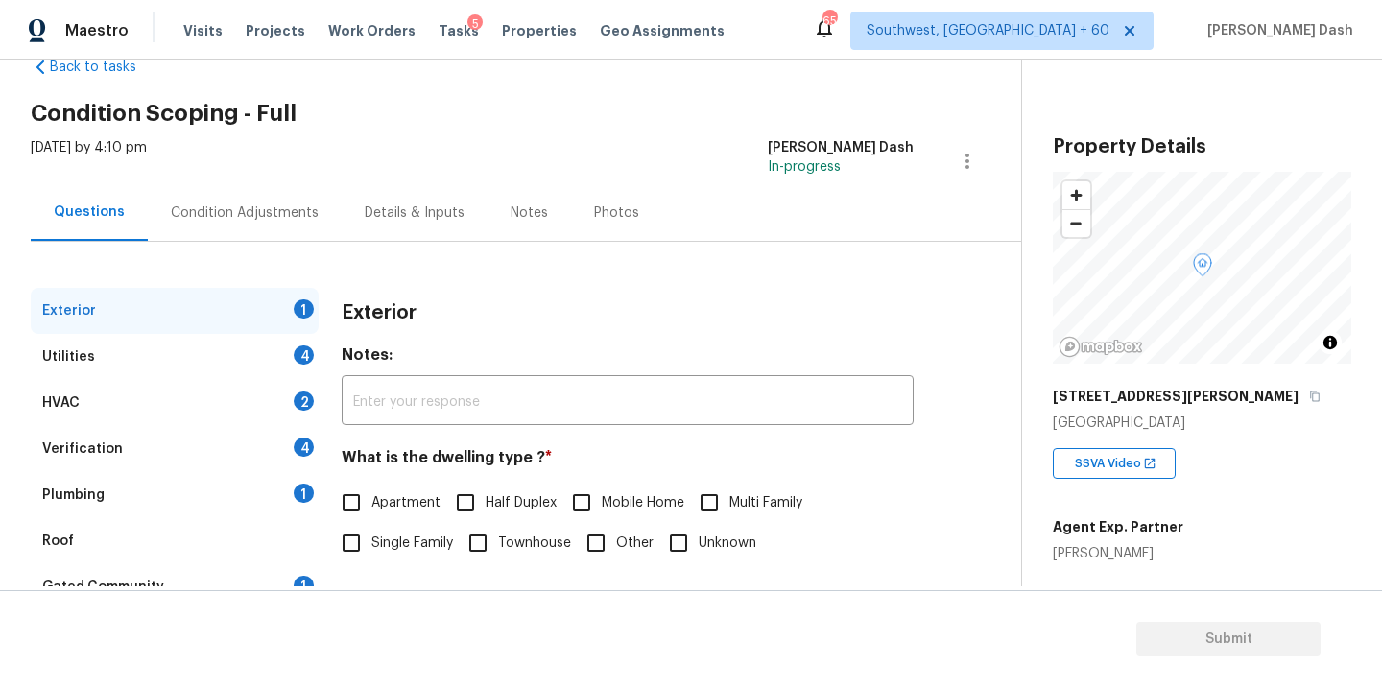
scroll to position [106, 0]
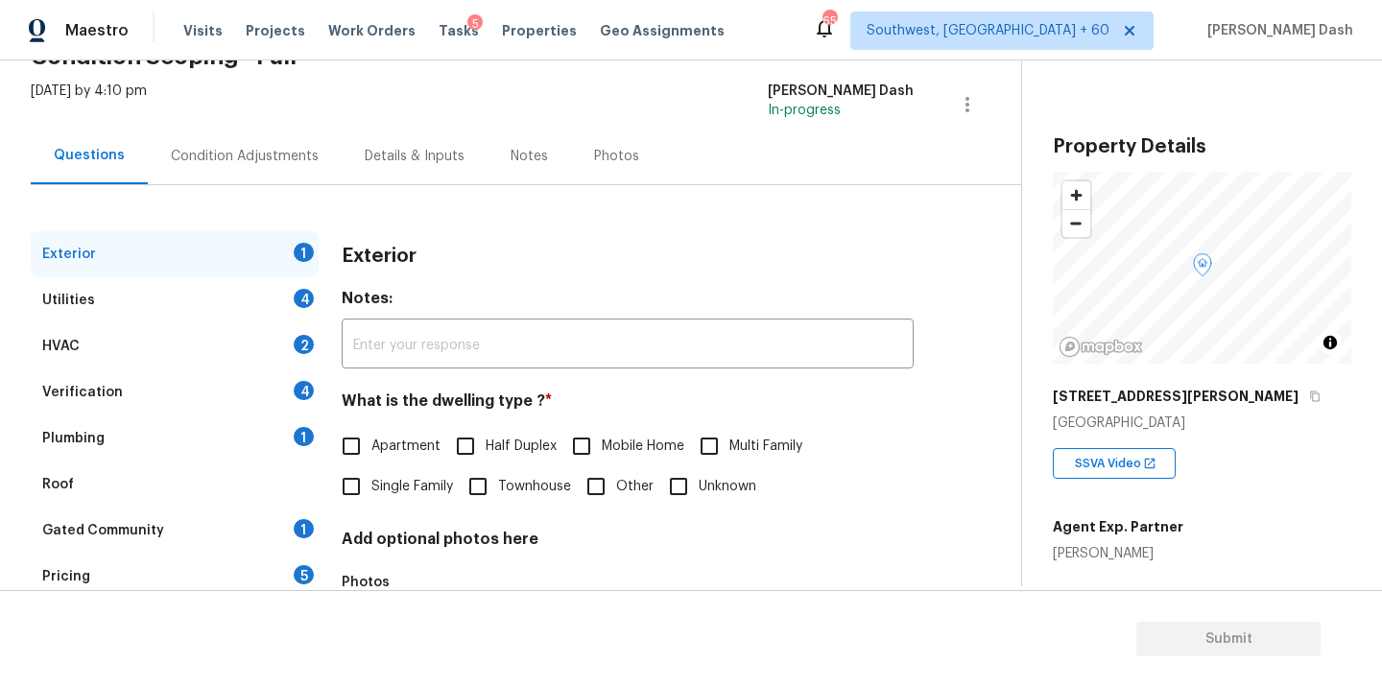
click at [393, 490] on span "Single Family" at bounding box center [412, 487] width 82 height 20
click at [371, 490] on input "Single Family" at bounding box center [351, 486] width 40 height 40
checkbox input "true"
click at [292, 293] on div "Utilities 4" at bounding box center [175, 300] width 288 height 46
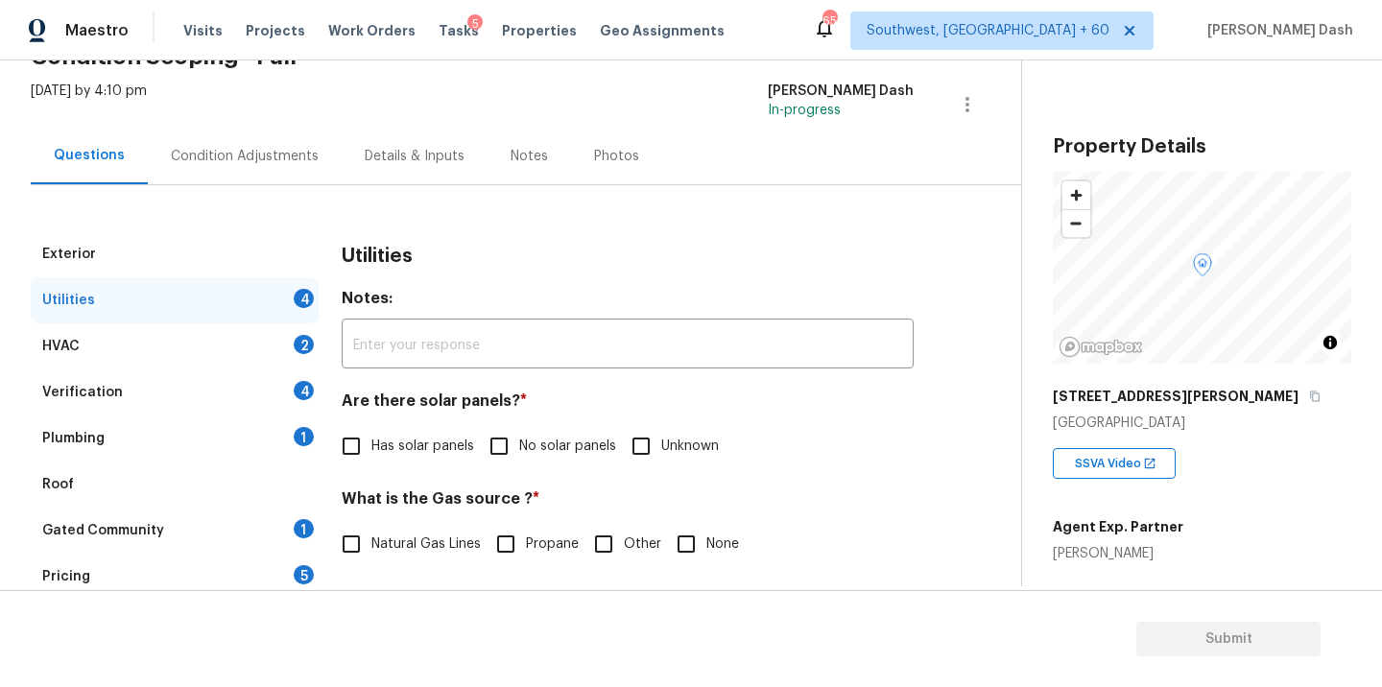
click at [540, 445] on span "No solar panels" at bounding box center [567, 447] width 97 height 20
click at [519, 445] on input "No solar panels" at bounding box center [499, 446] width 40 height 40
checkbox input "true"
click at [402, 534] on label "Natural Gas Lines" at bounding box center [406, 546] width 150 height 40
click at [371, 534] on input "Natural Gas Lines" at bounding box center [351, 546] width 40 height 40
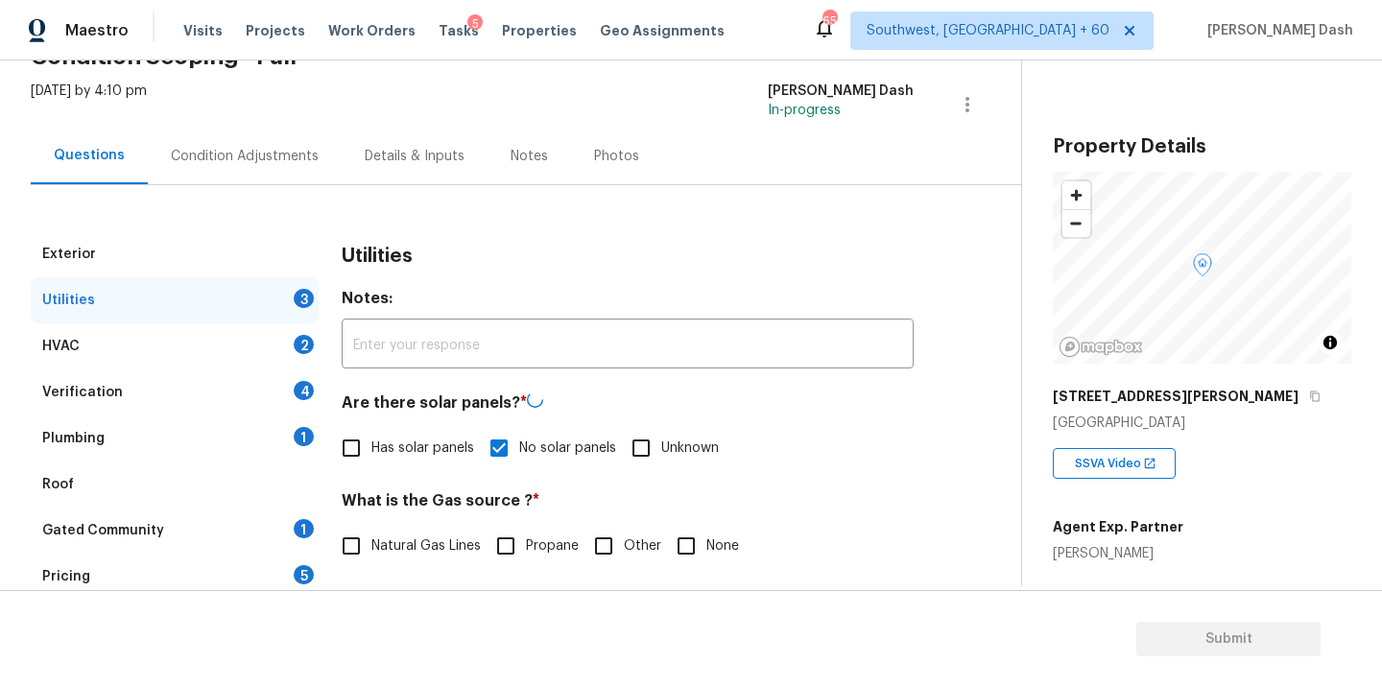
checkbox input "true"
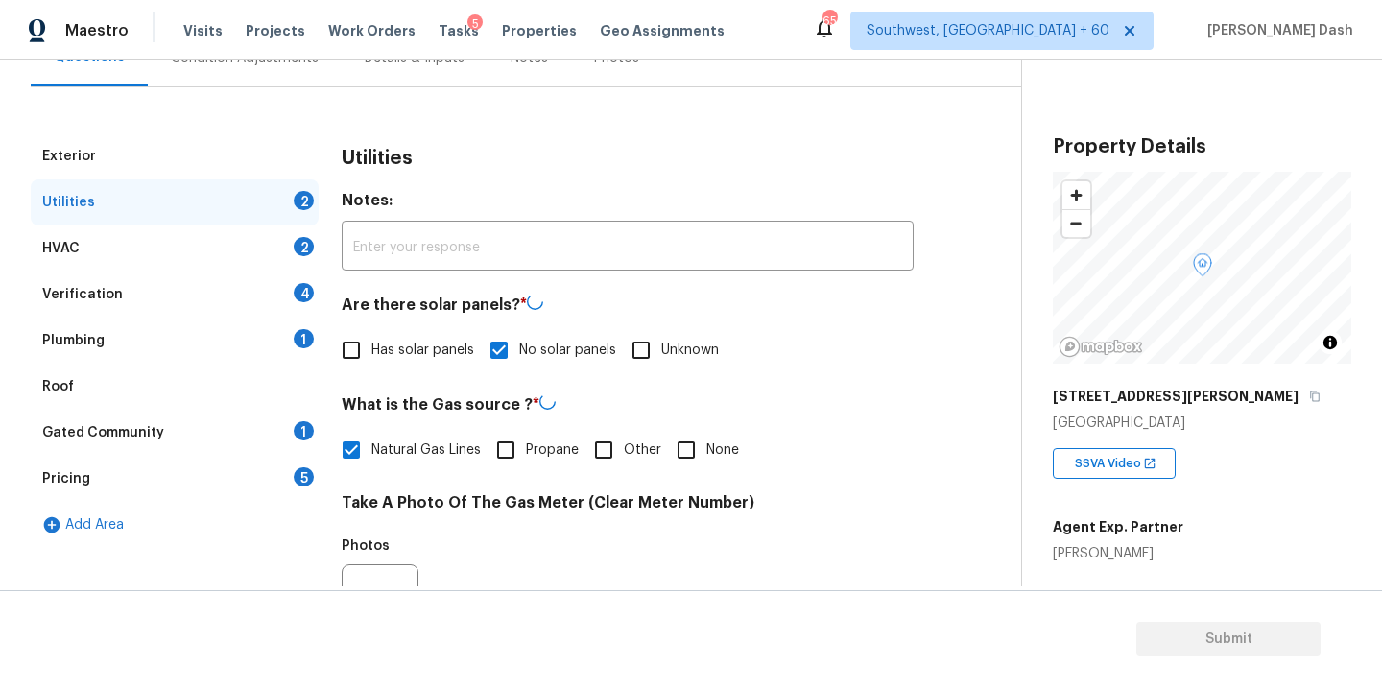
scroll to position [369, 0]
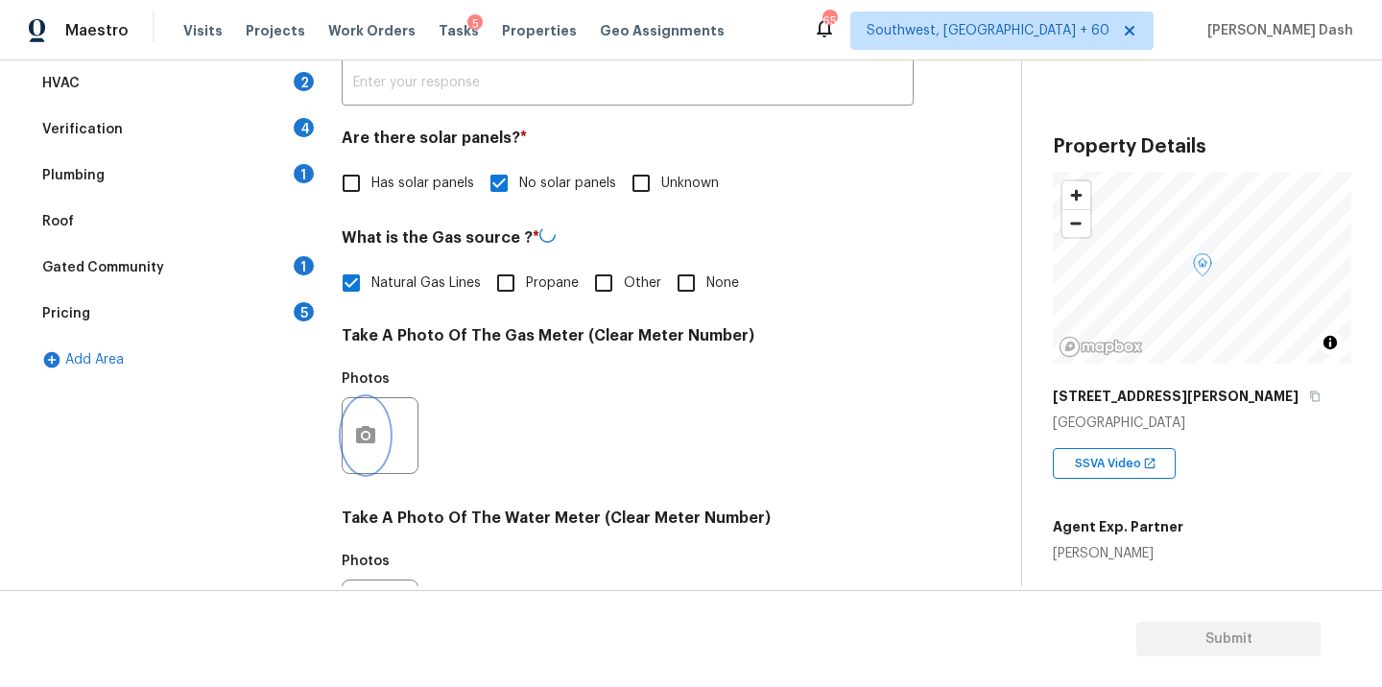
click at [366, 425] on icon "button" at bounding box center [365, 435] width 23 height 23
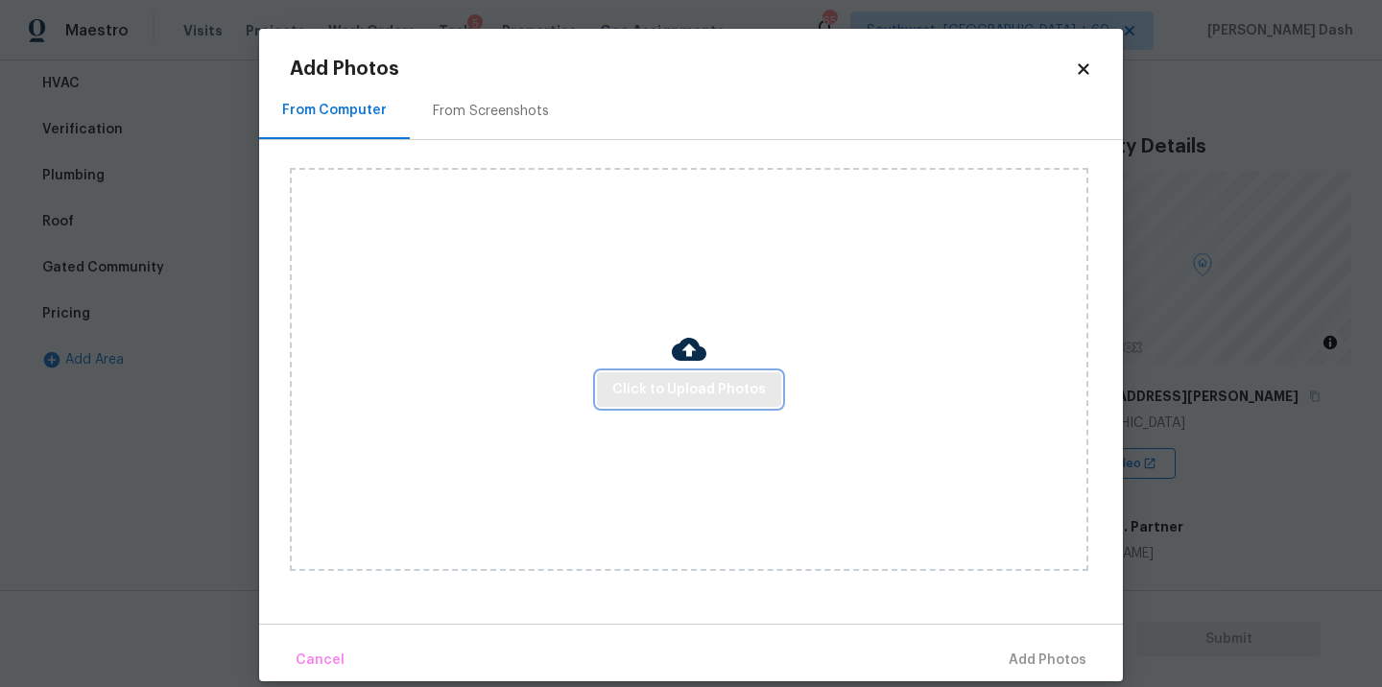
click at [699, 401] on button "Click to Upload Photos" at bounding box center [689, 390] width 184 height 36
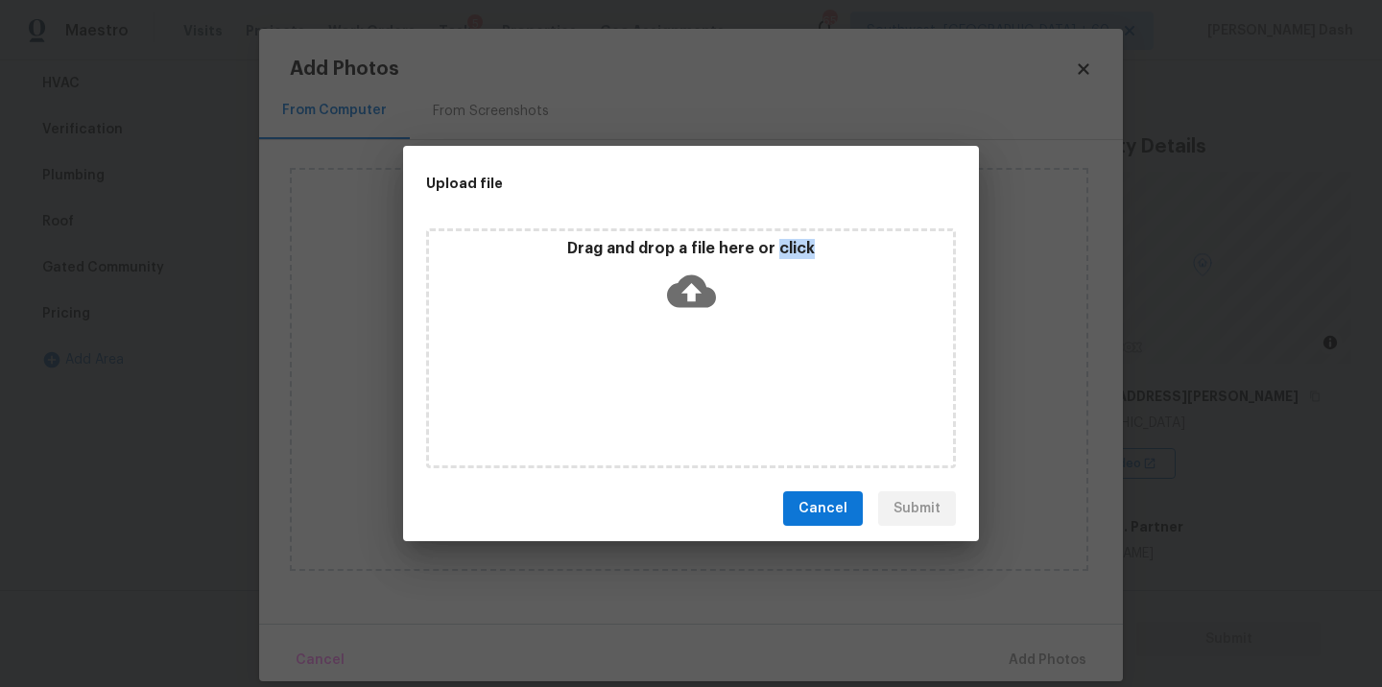
click at [699, 401] on div "Drag and drop a file here or click" at bounding box center [691, 348] width 530 height 240
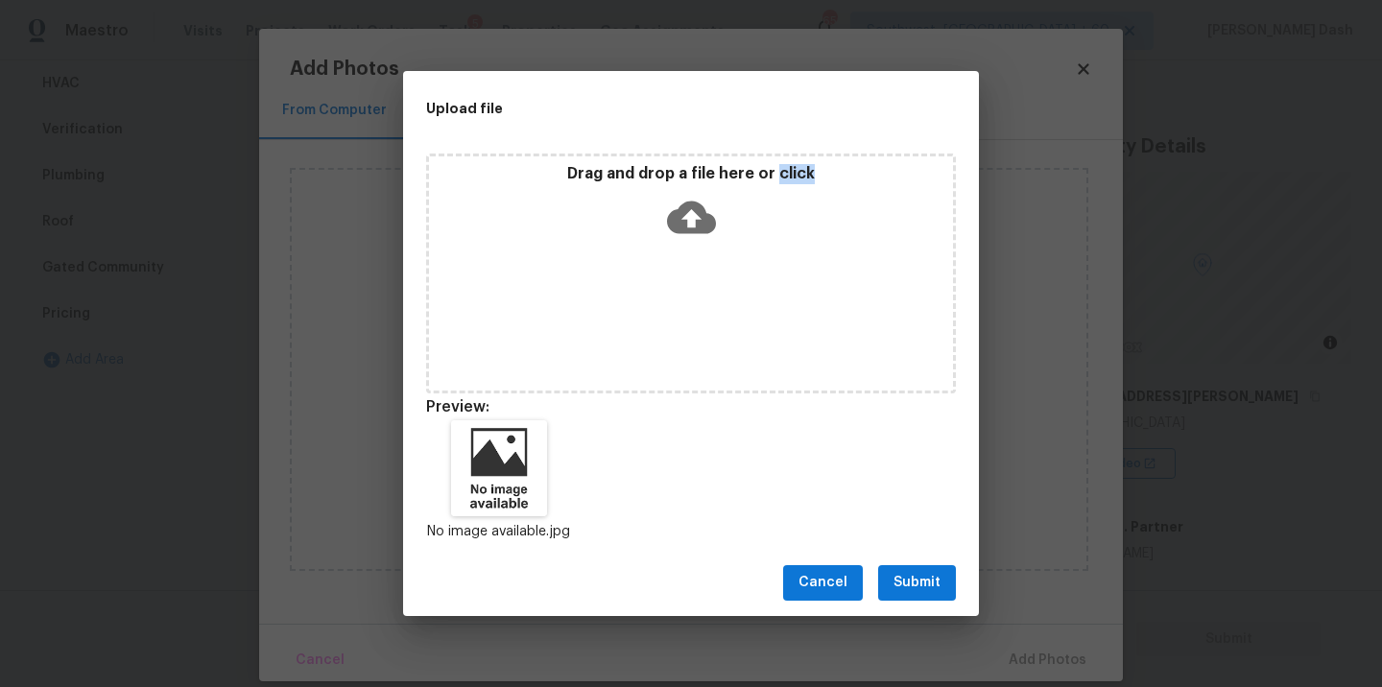
click at [904, 594] on span "Submit" at bounding box center [917, 583] width 47 height 24
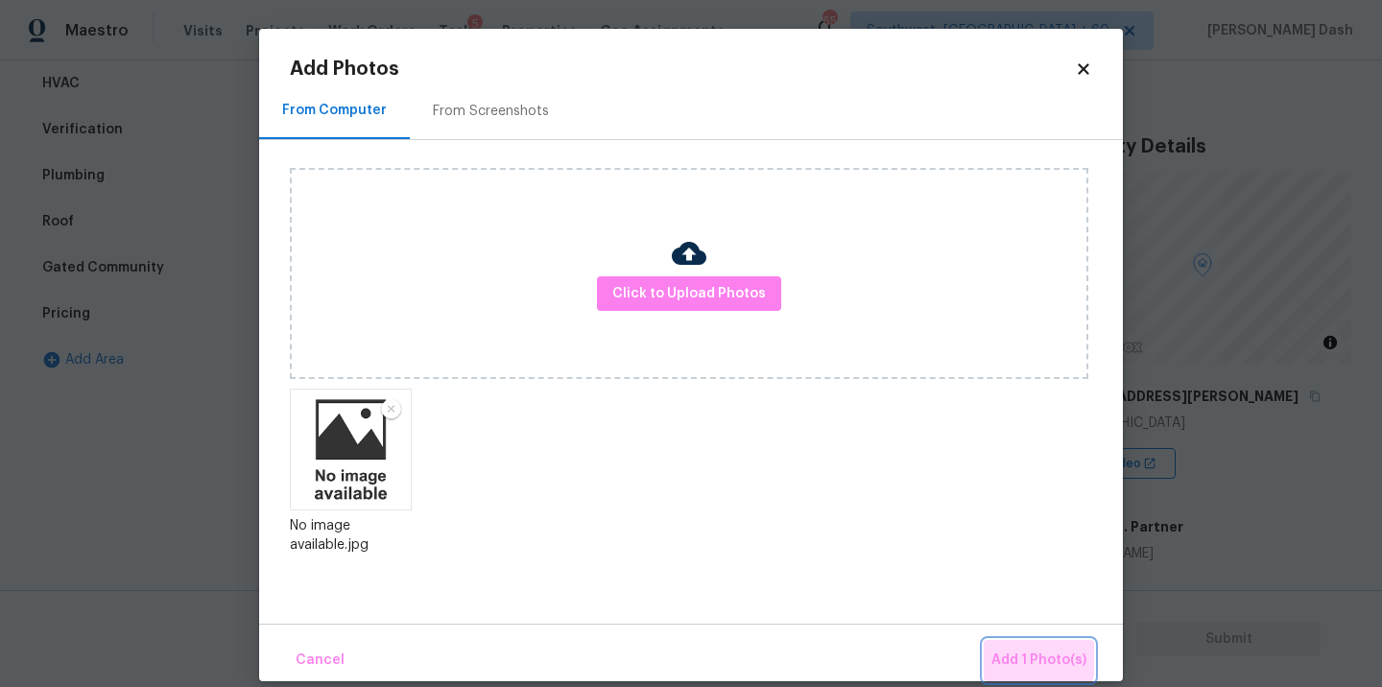
click at [1014, 650] on span "Add 1 Photo(s)" at bounding box center [1038, 661] width 95 height 24
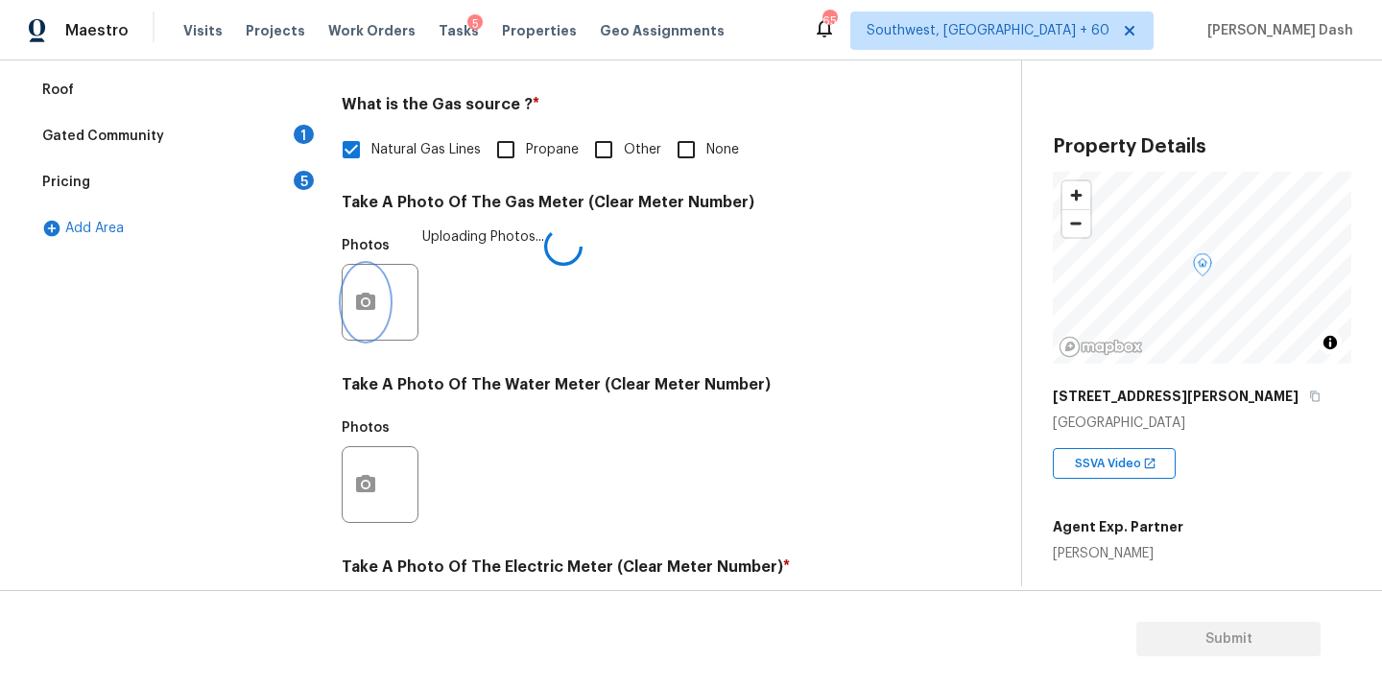
scroll to position [757, 0]
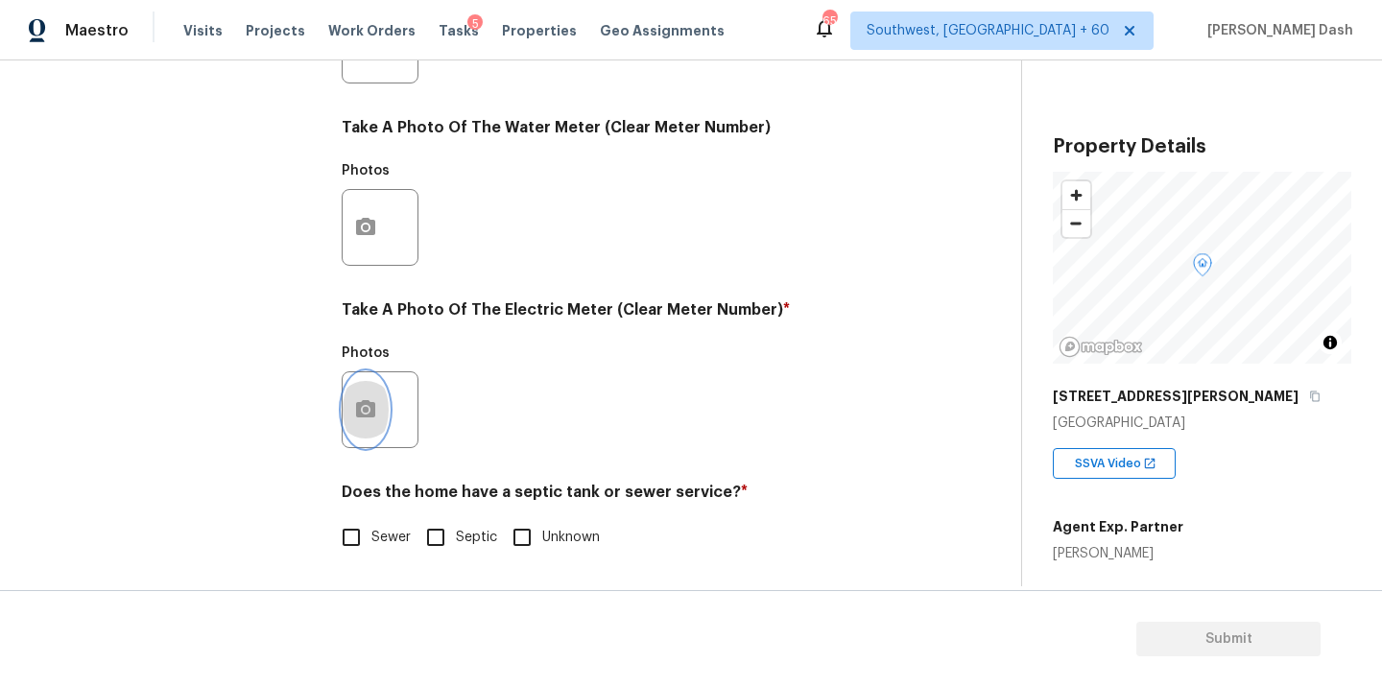
click at [373, 417] on icon "button" at bounding box center [365, 409] width 23 height 23
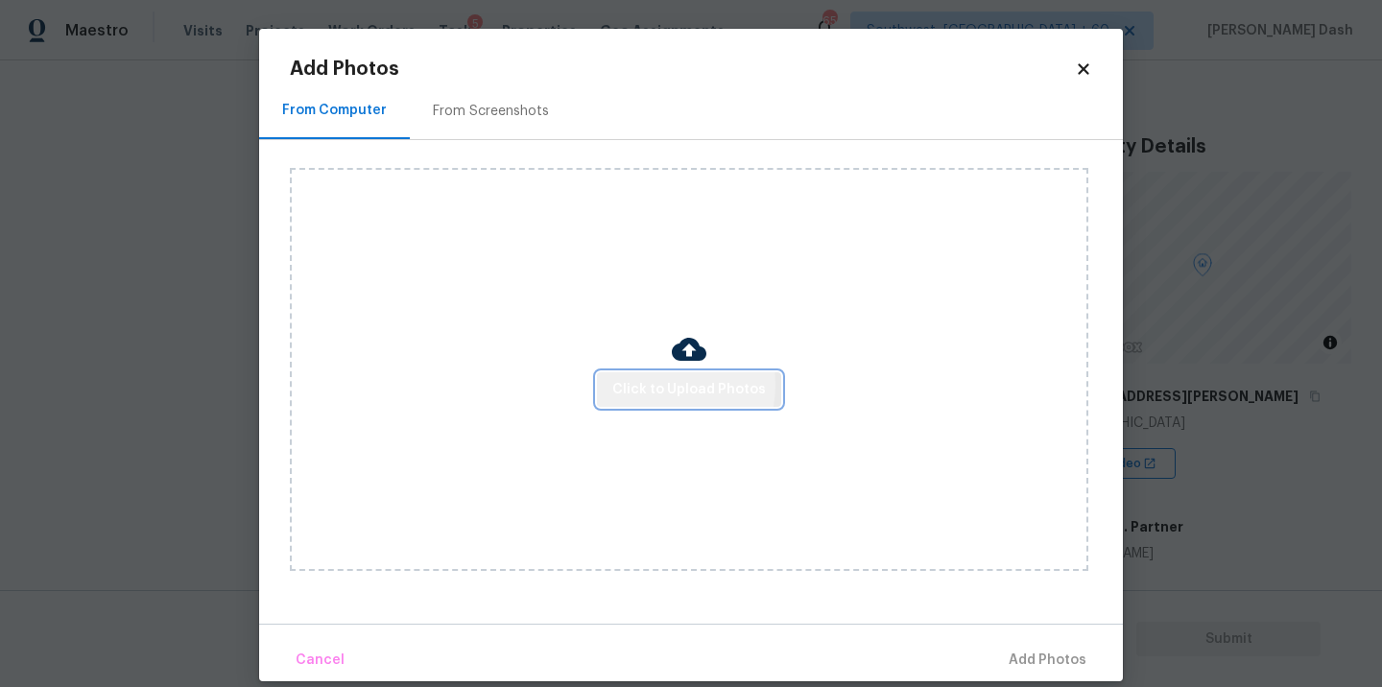
click at [665, 385] on span "Click to Upload Photos" at bounding box center [689, 390] width 154 height 24
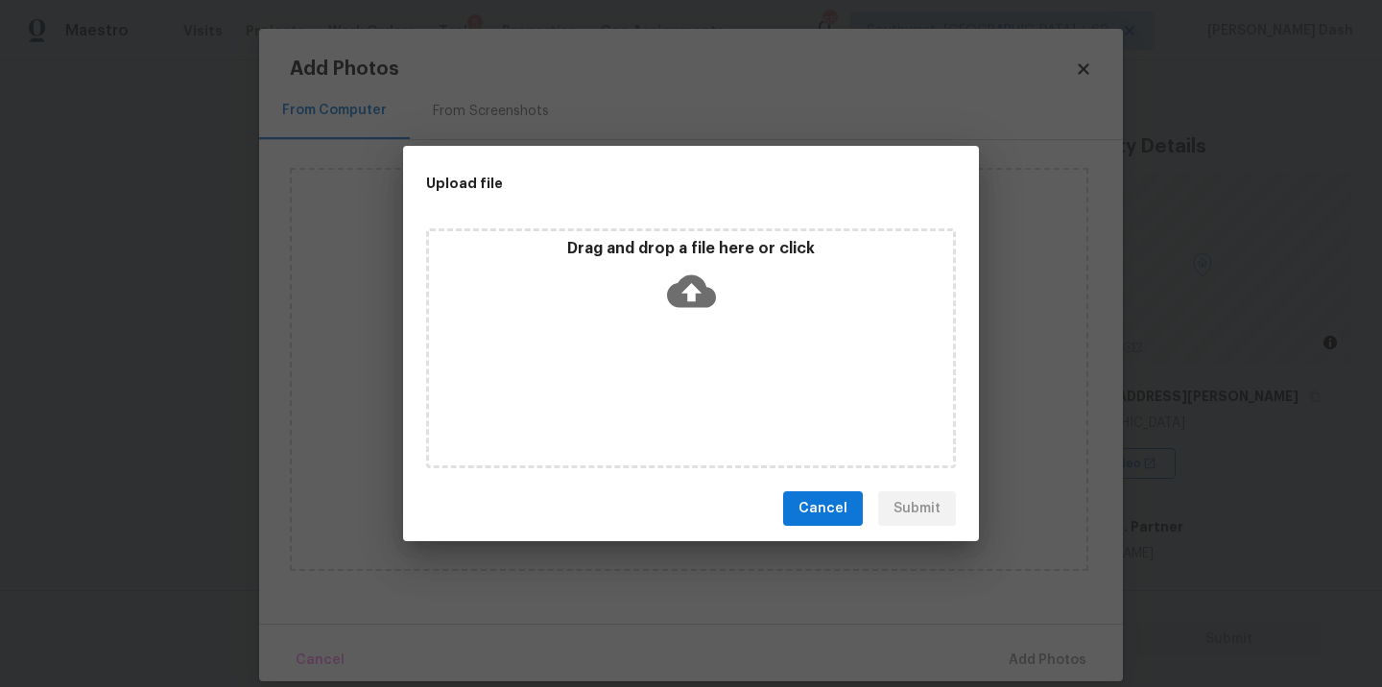
click at [665, 385] on div "Drag and drop a file here or click" at bounding box center [691, 348] width 530 height 240
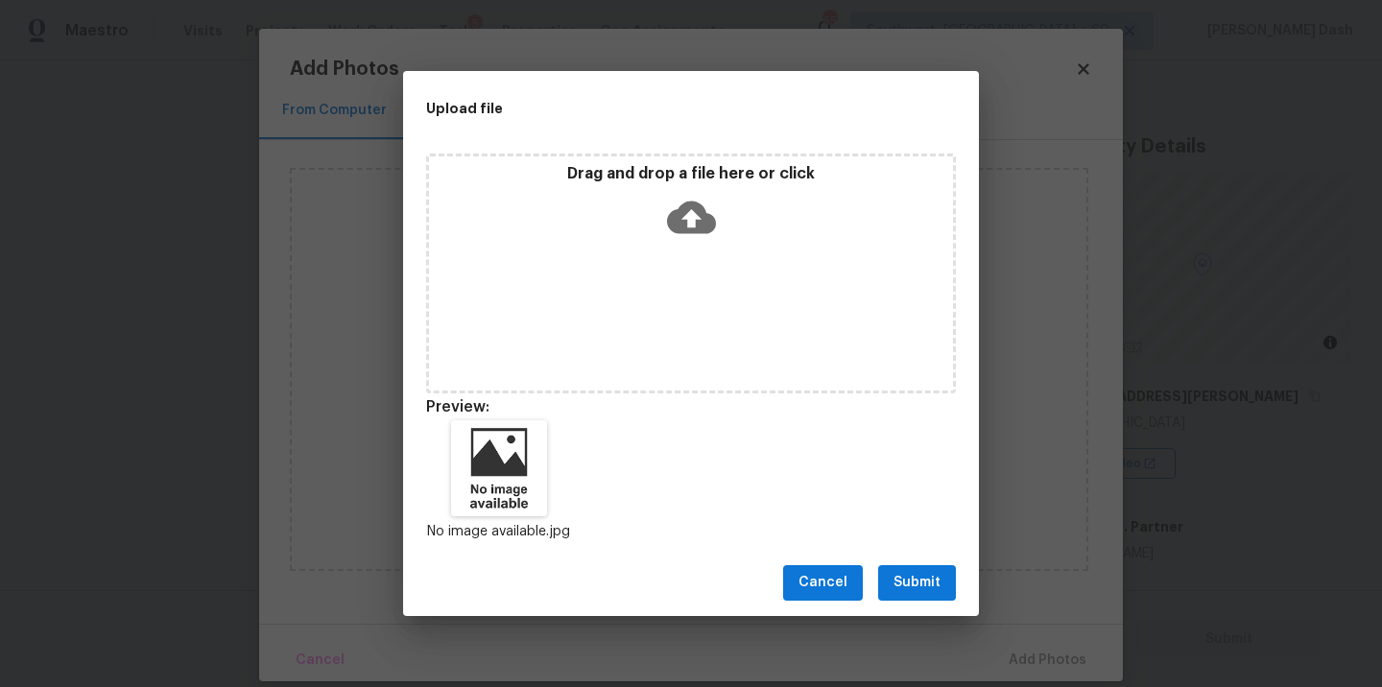
click at [909, 590] on span "Submit" at bounding box center [917, 583] width 47 height 24
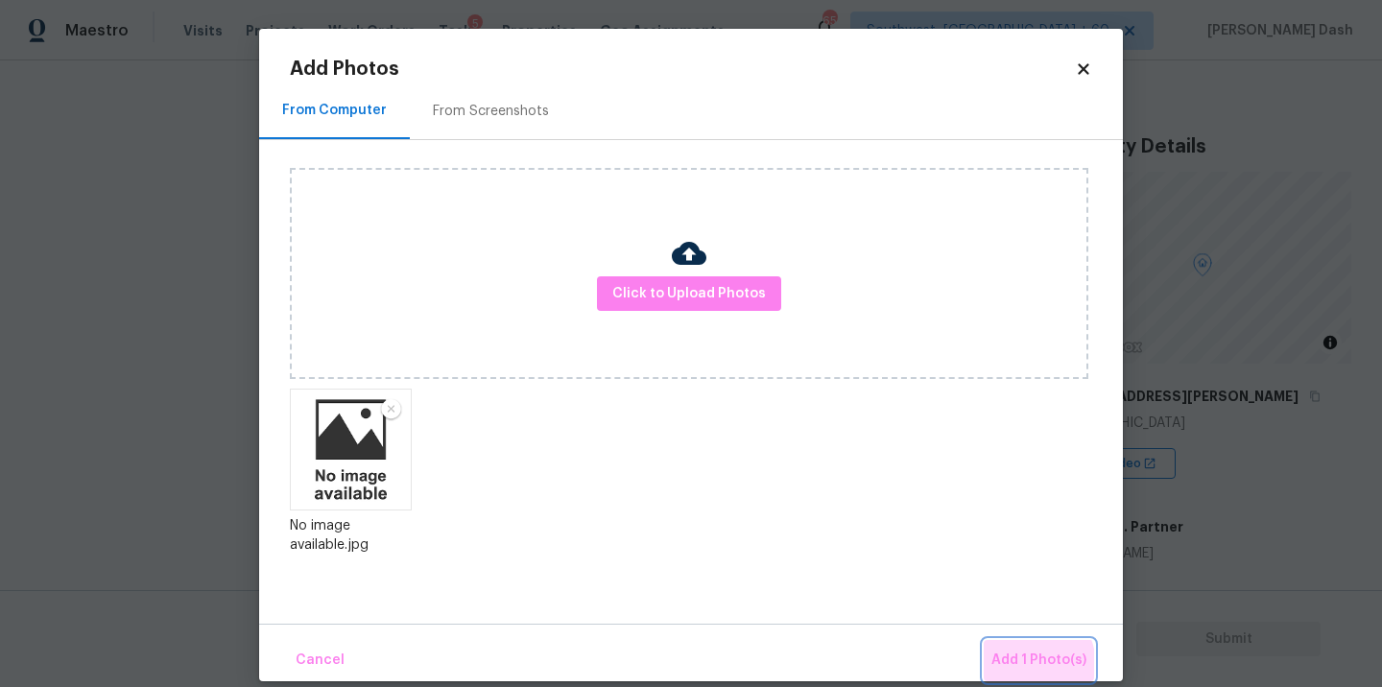
click at [1029, 665] on span "Add 1 Photo(s)" at bounding box center [1038, 661] width 95 height 24
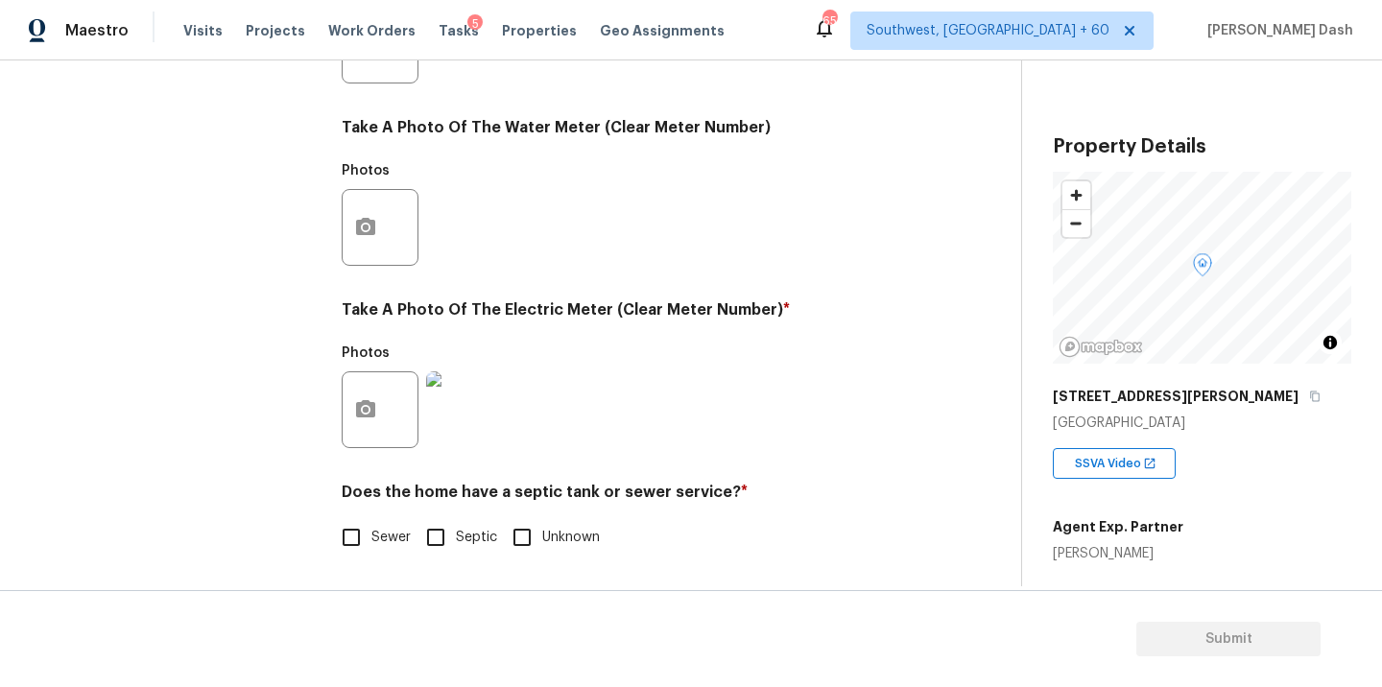
click at [362, 535] on input "Sewer" at bounding box center [351, 537] width 40 height 40
checkbox input "true"
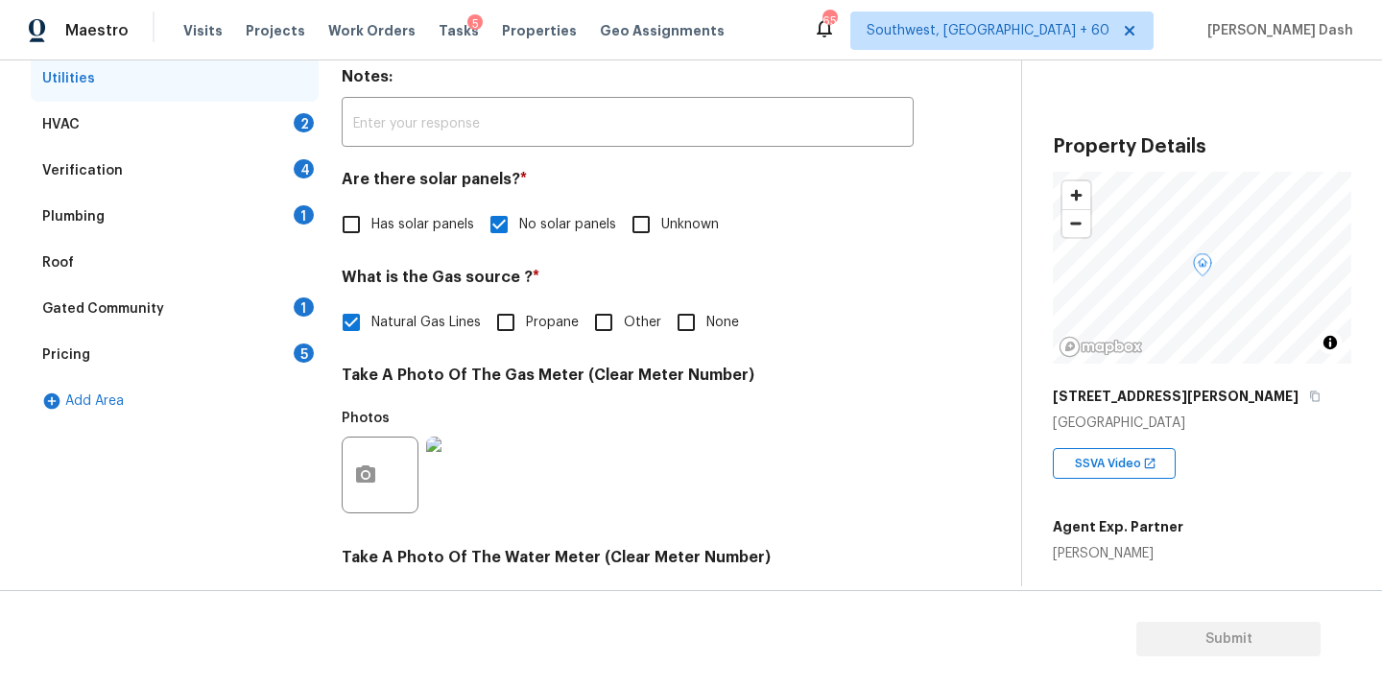
click at [266, 114] on div "HVAC 2" at bounding box center [175, 125] width 288 height 46
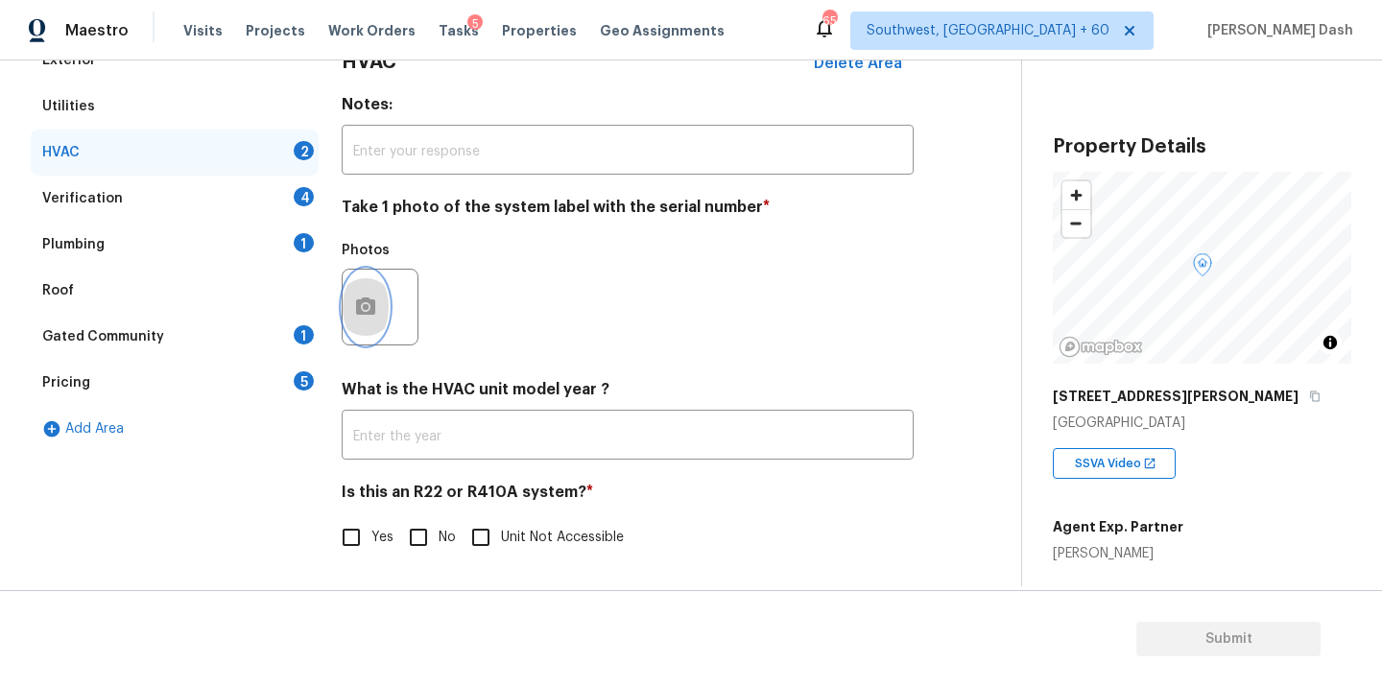
click at [369, 296] on icon "button" at bounding box center [365, 307] width 23 height 23
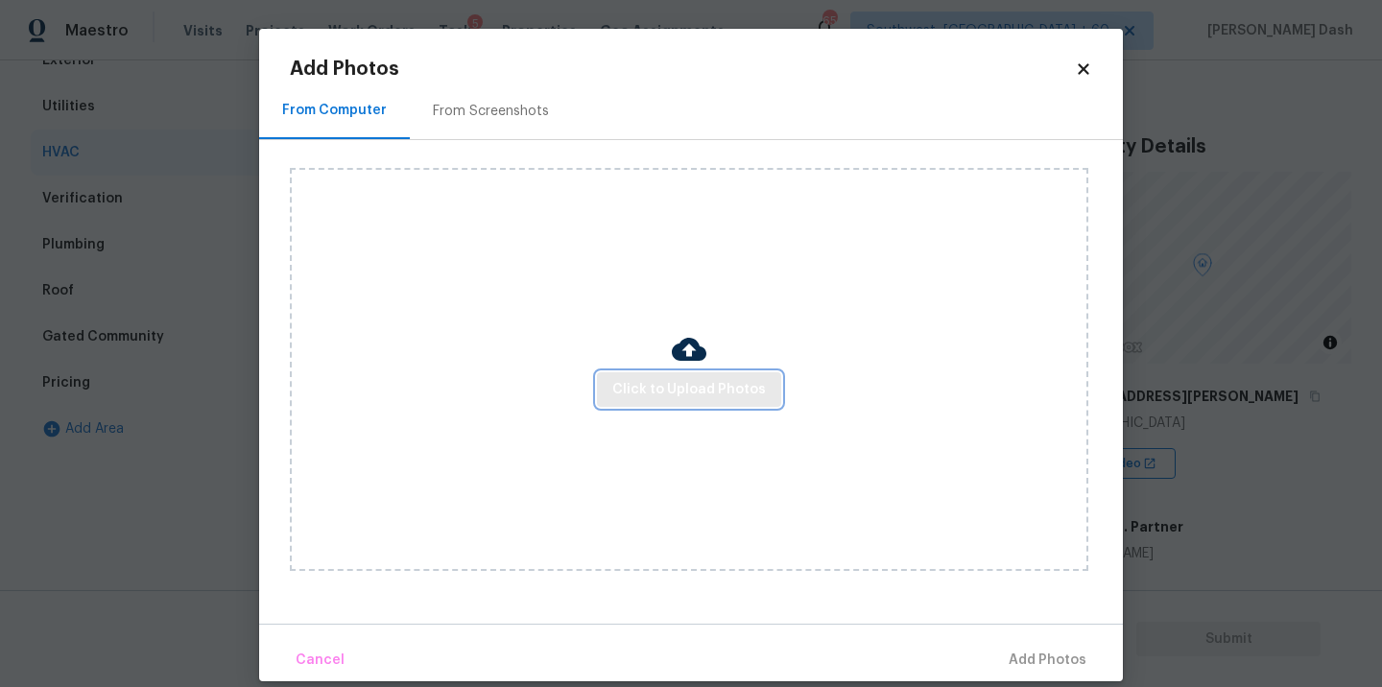
click at [655, 403] on button "Click to Upload Photos" at bounding box center [689, 390] width 184 height 36
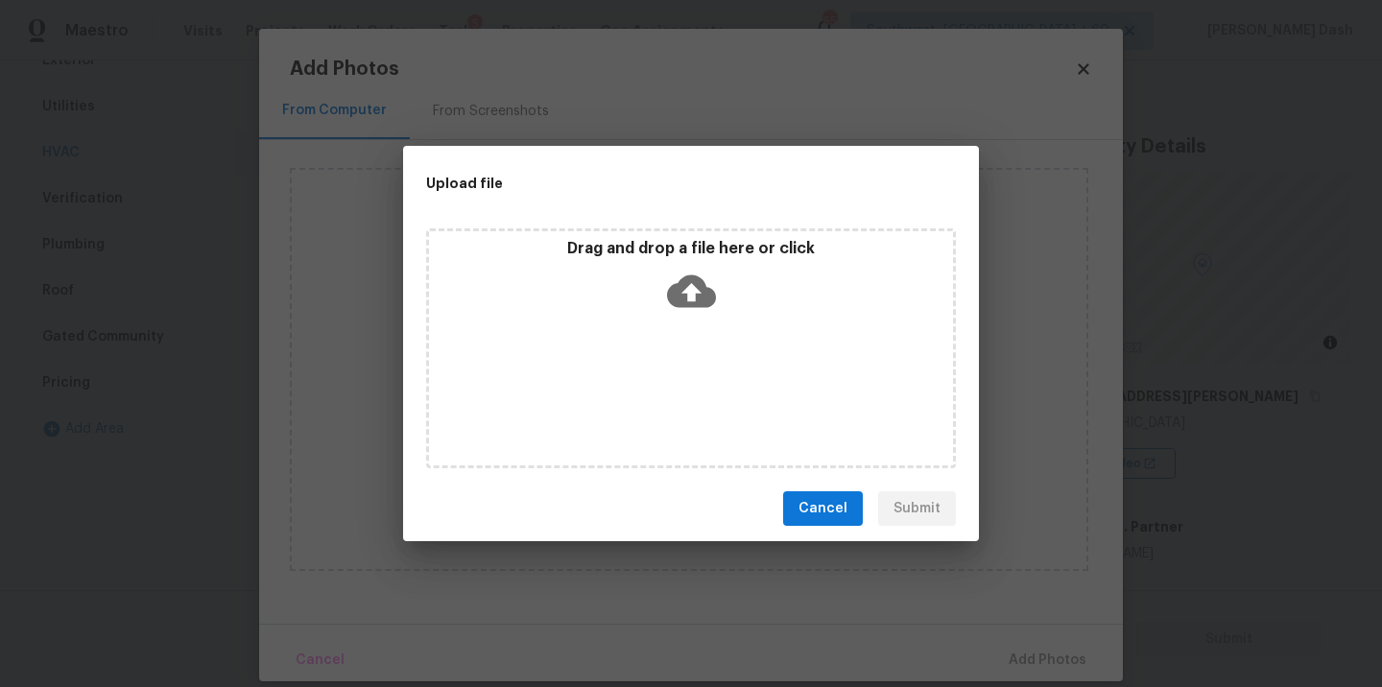
click at [655, 392] on div "Drag and drop a file here or click" at bounding box center [691, 348] width 530 height 240
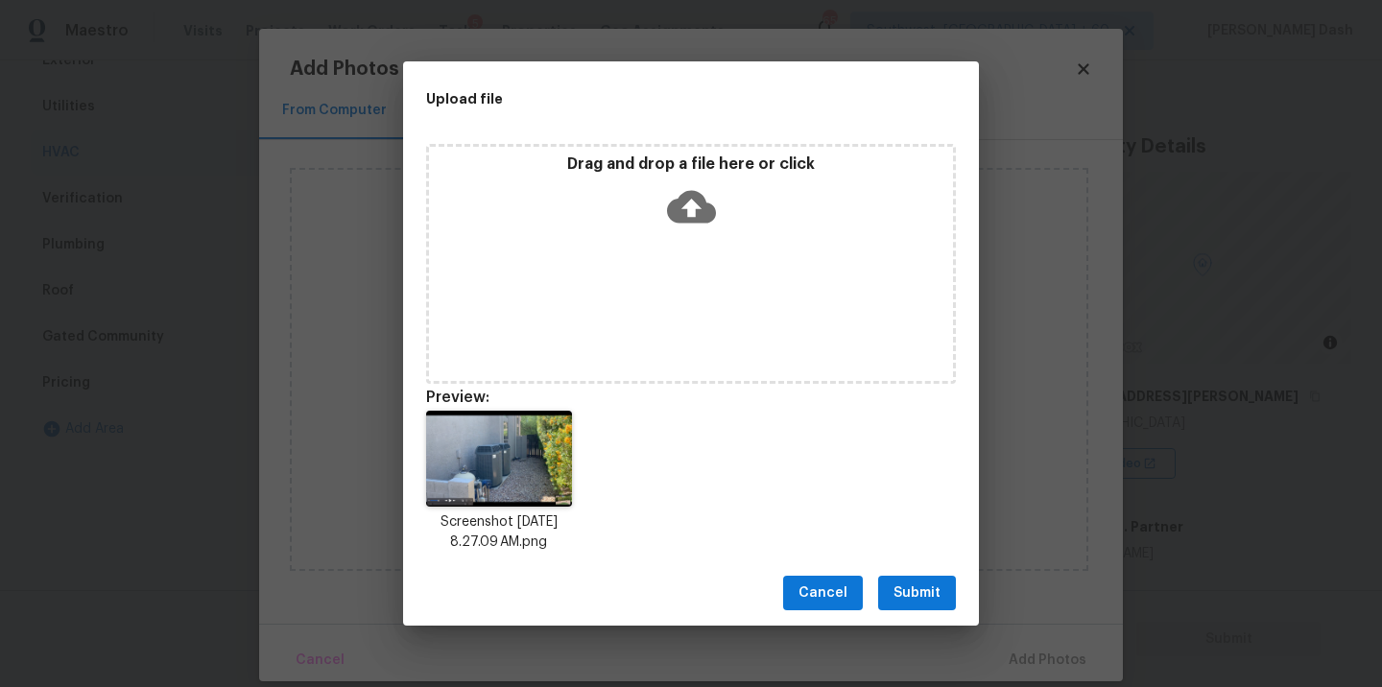
click at [900, 573] on div "Cancel Submit" at bounding box center [691, 593] width 576 height 66
click at [908, 580] on button "Submit" at bounding box center [917, 594] width 78 height 36
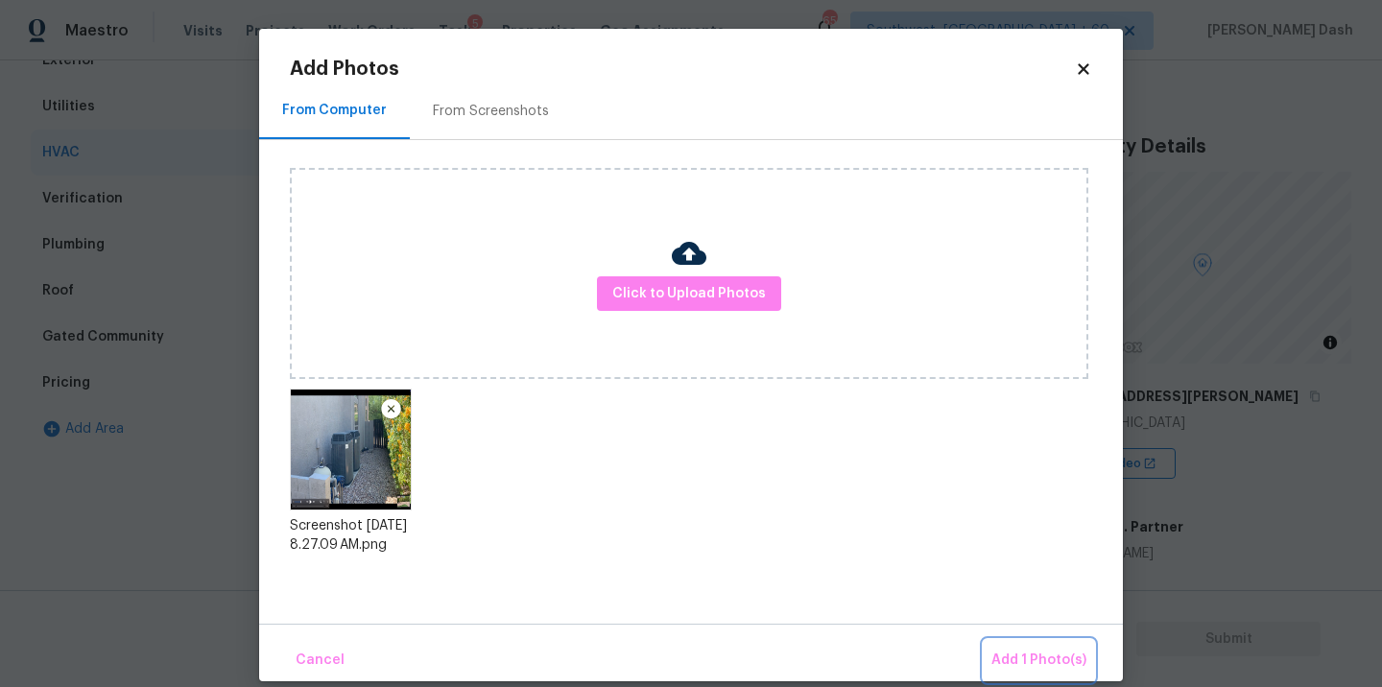
click at [1037, 652] on span "Add 1 Photo(s)" at bounding box center [1038, 661] width 95 height 24
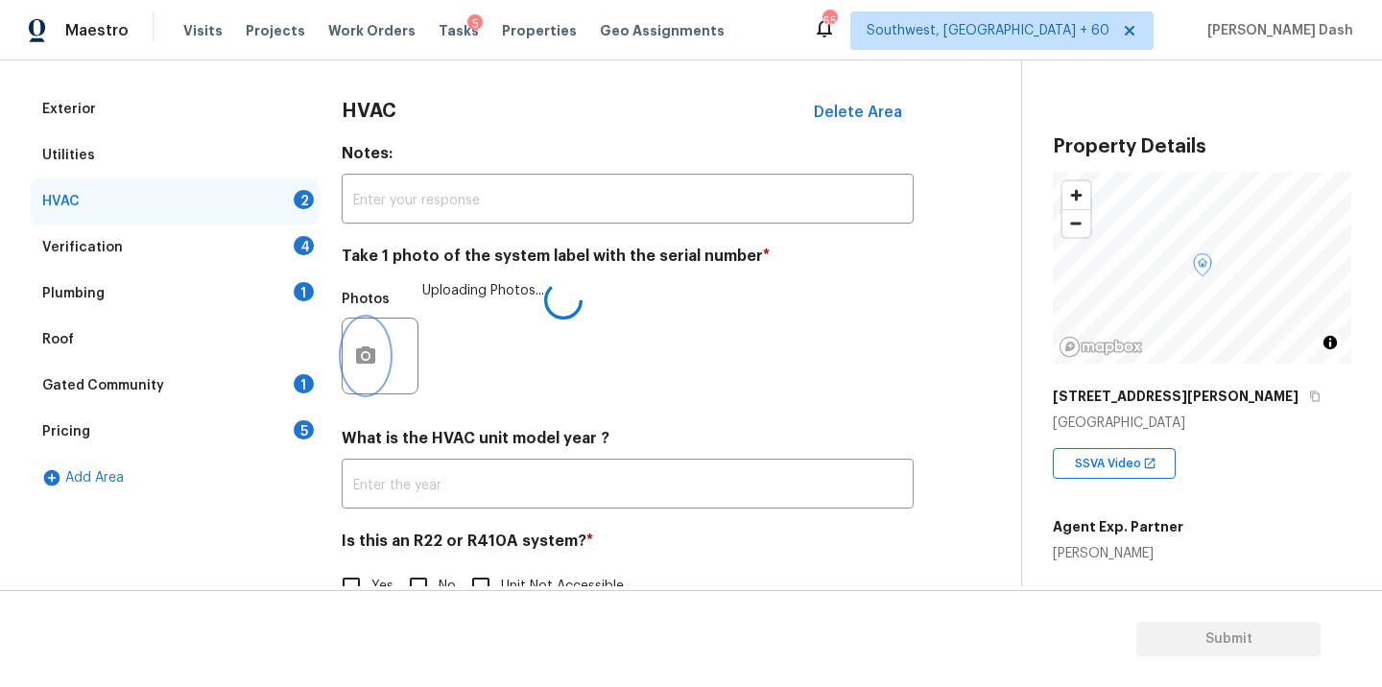
scroll to position [236, 0]
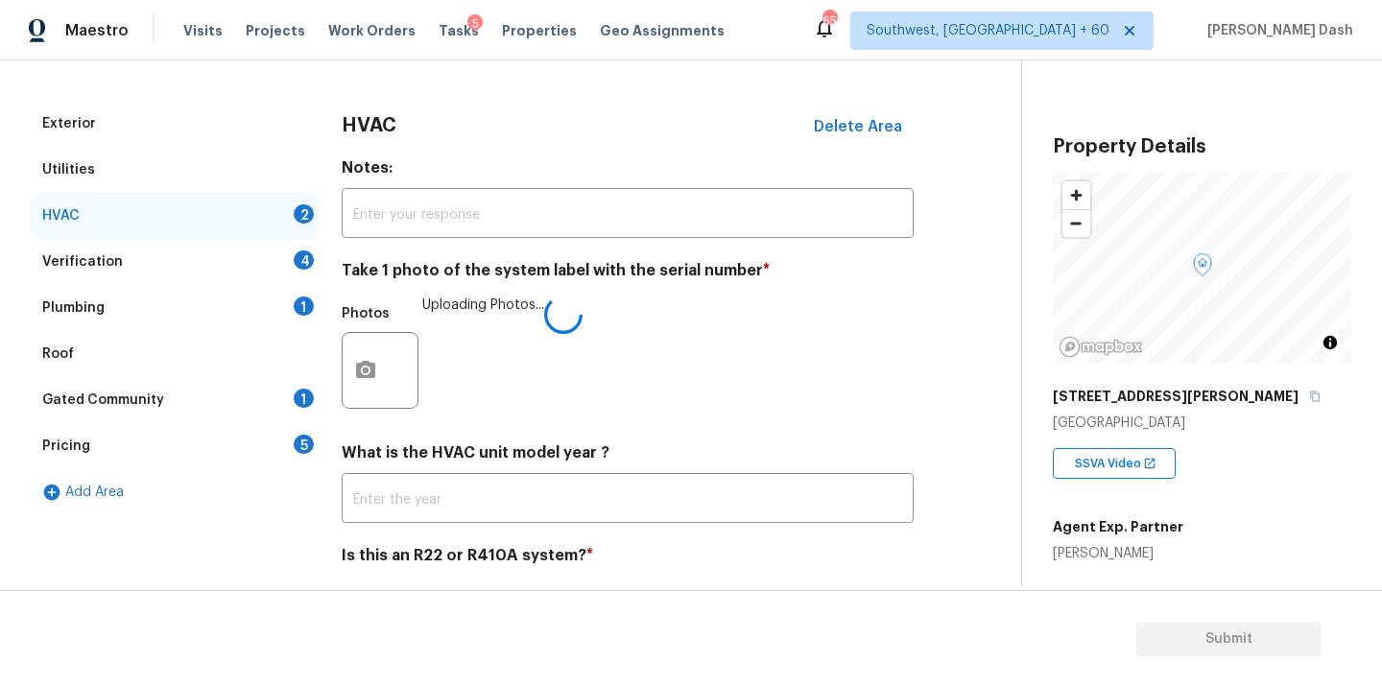
click at [86, 486] on div "Add Area" at bounding box center [175, 492] width 288 height 46
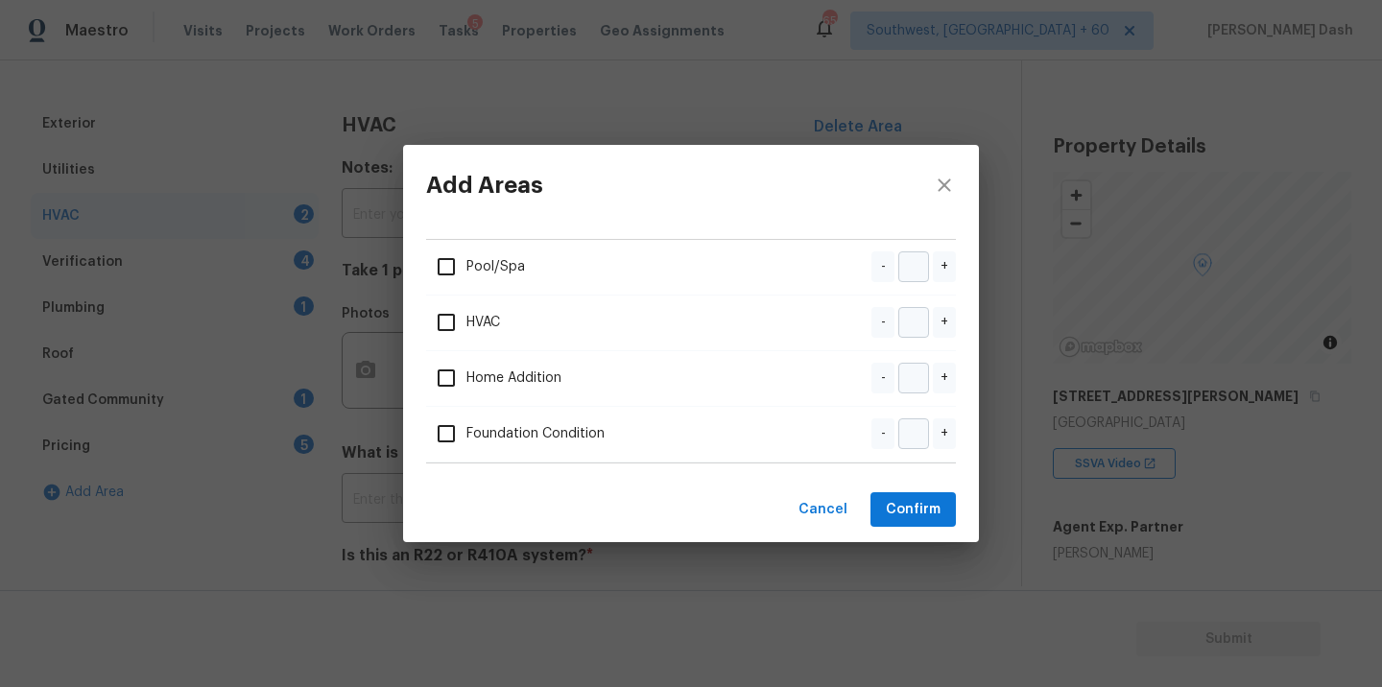
click at [489, 278] on span "Pool/Spa" at bounding box center [475, 267] width 99 height 40
click at [486, 269] on span "Pool/Spa" at bounding box center [475, 267] width 99 height 40
click at [441, 262] on input "checkbox" at bounding box center [446, 267] width 40 height 40
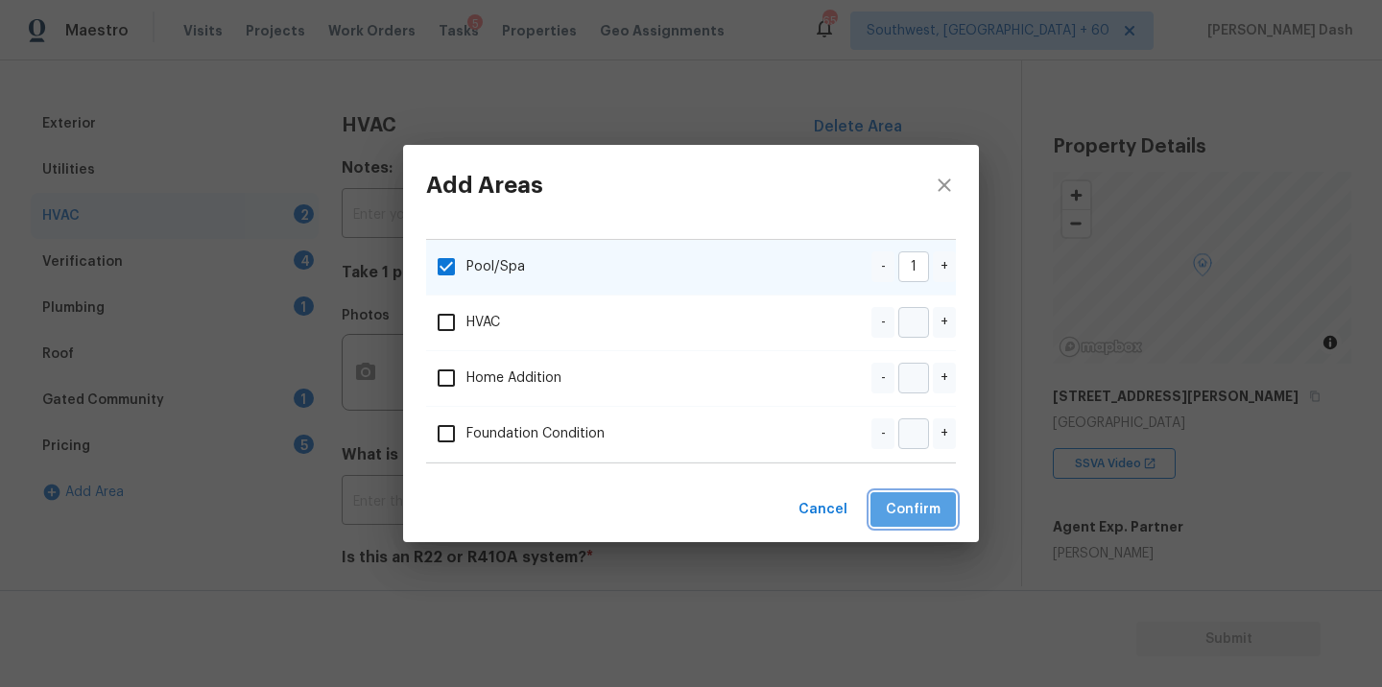
click at [895, 506] on span "Confirm" at bounding box center [913, 510] width 55 height 24
checkbox input "false"
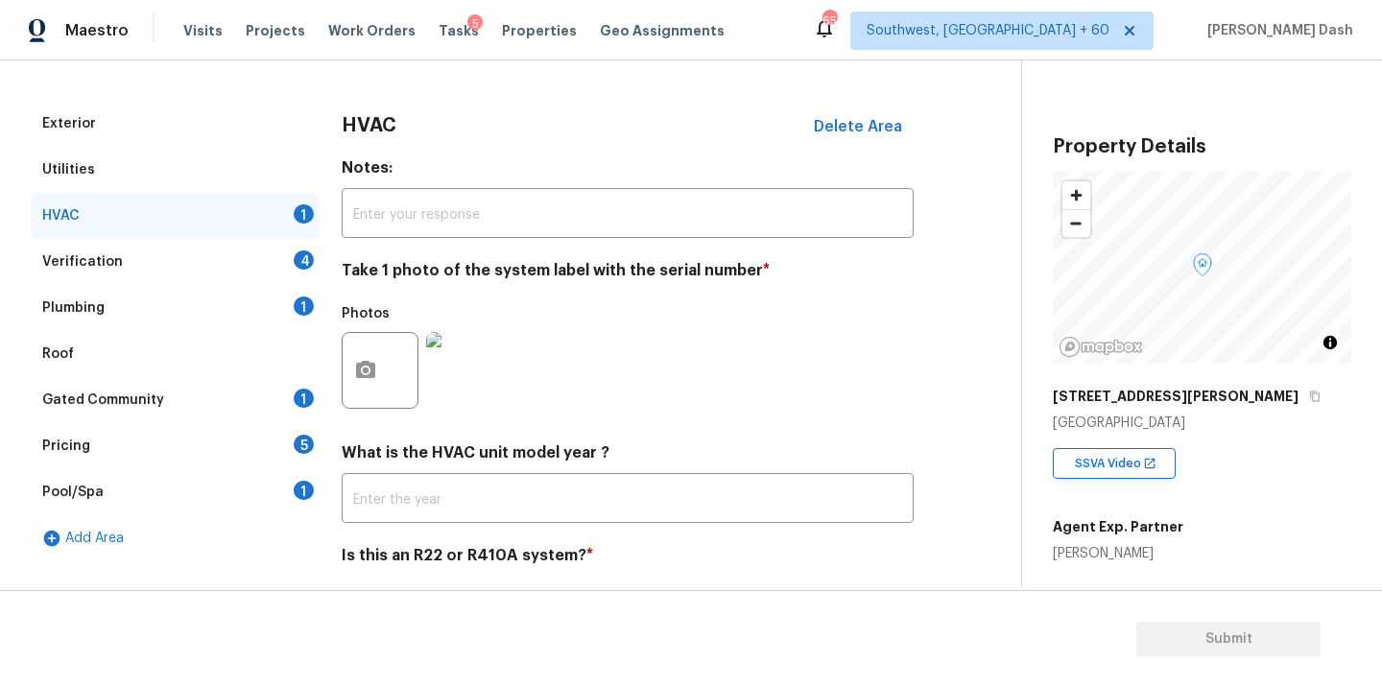
click at [107, 490] on div "Pool/Spa 1" at bounding box center [175, 492] width 288 height 46
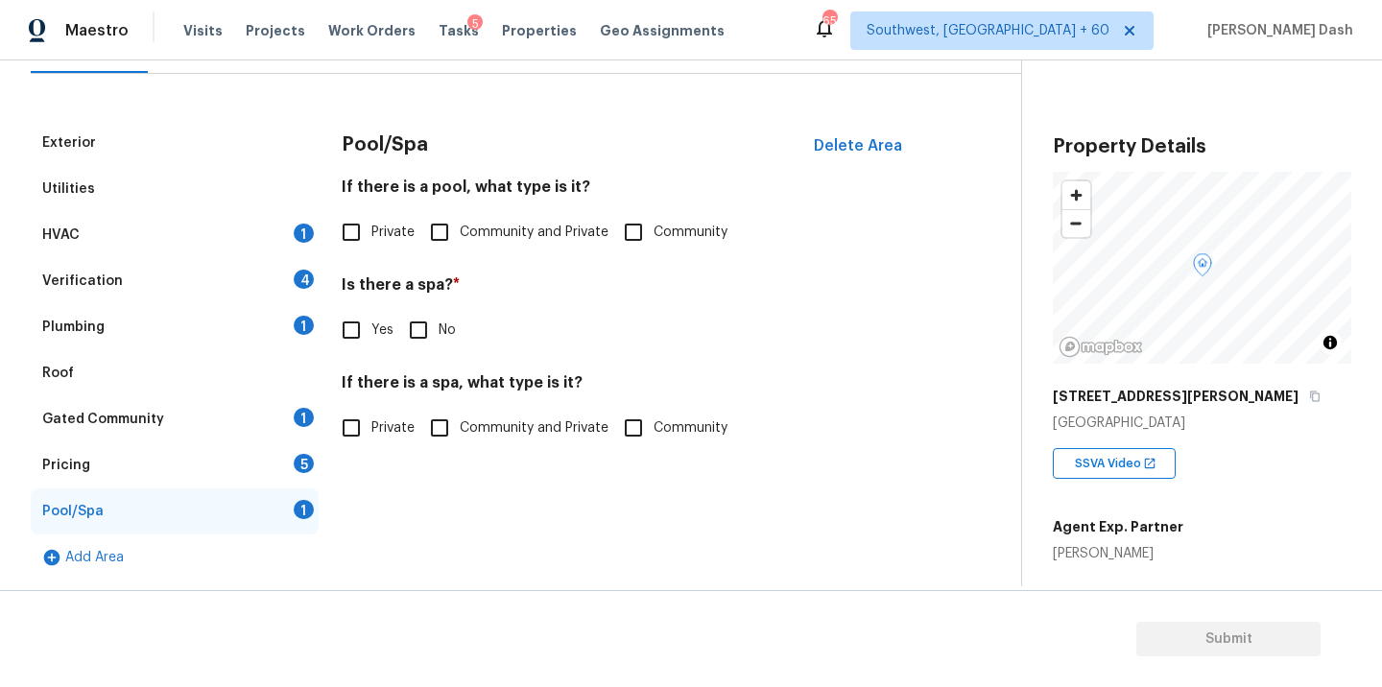
click at [362, 233] on input "Private" at bounding box center [351, 232] width 40 height 40
checkbox input "true"
click at [415, 327] on input "No" at bounding box center [418, 330] width 40 height 40
checkbox input "true"
click at [352, 428] on input "Private" at bounding box center [351, 428] width 40 height 40
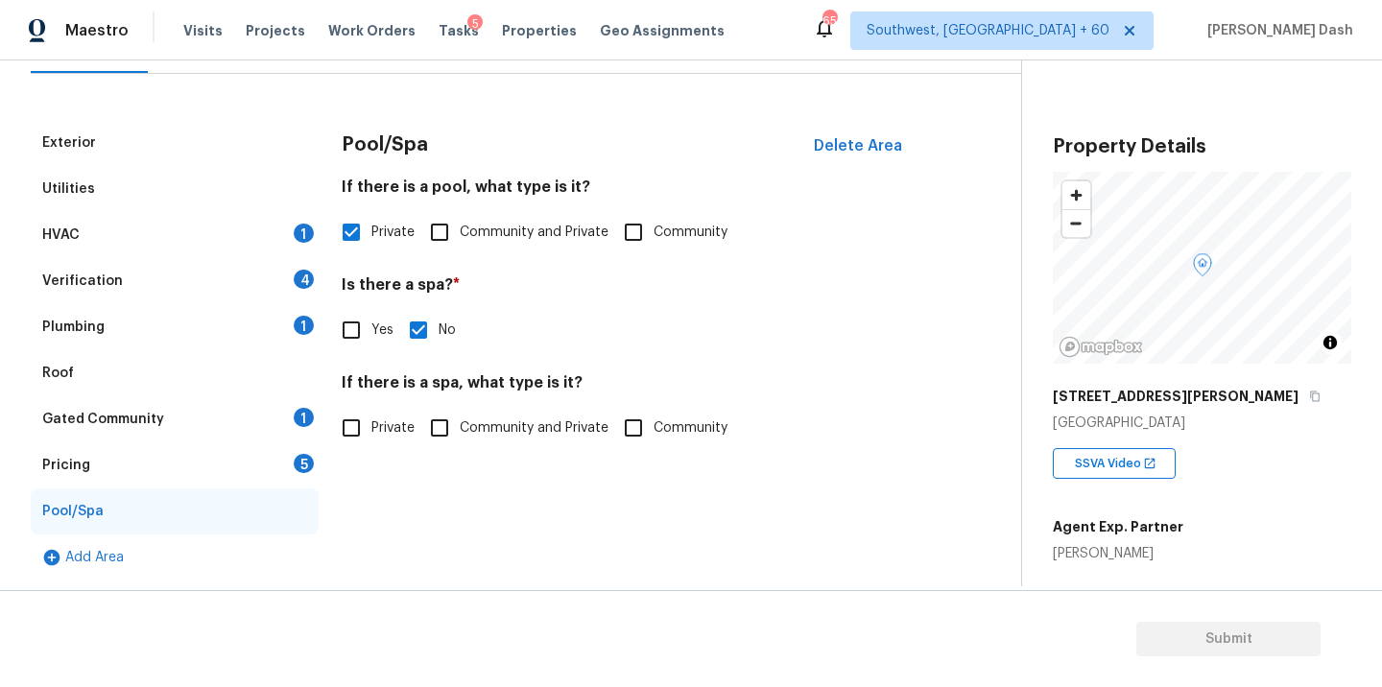
checkbox input "true"
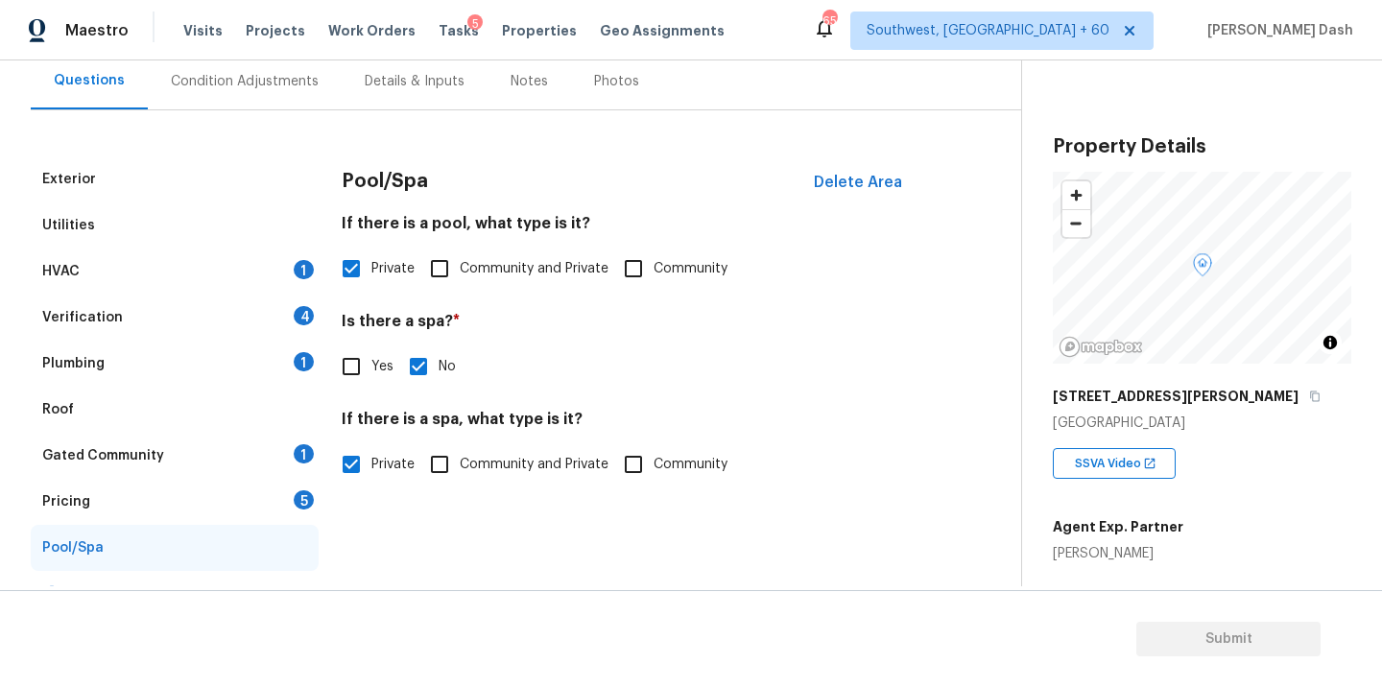
scroll to position [172, 0]
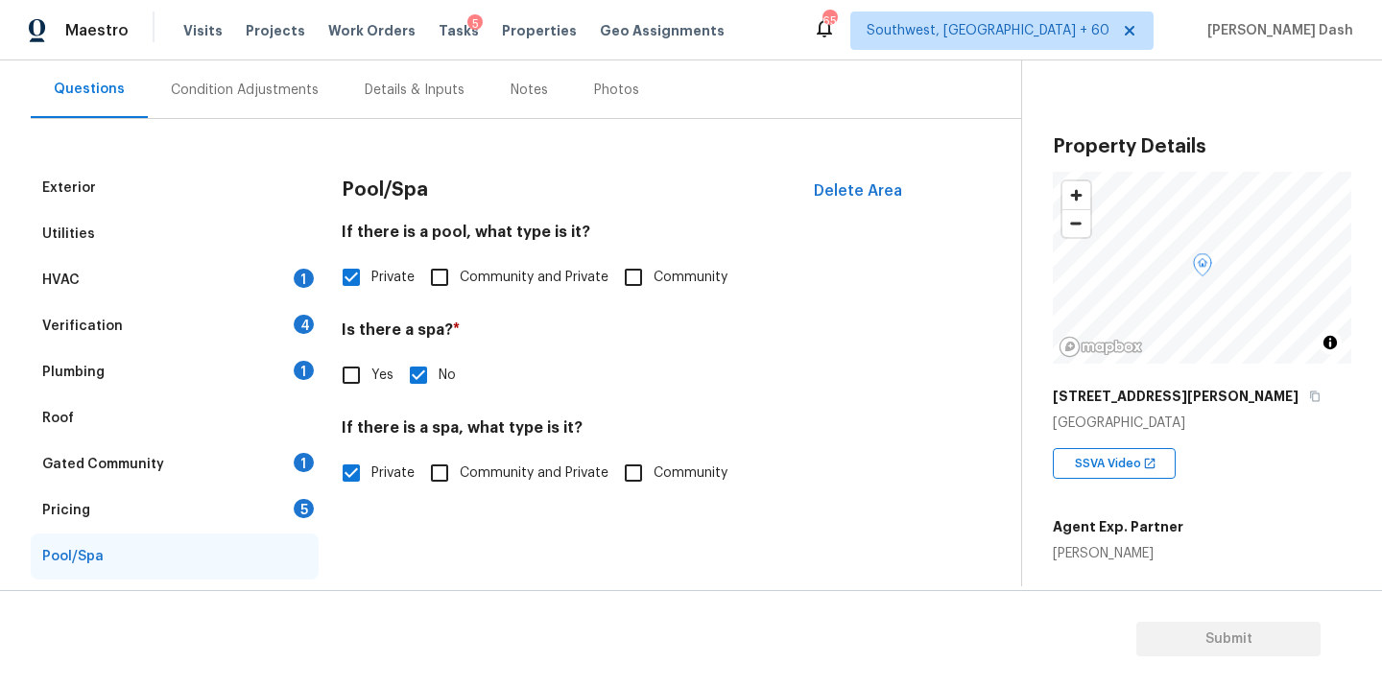
click at [152, 274] on div "HVAC 1" at bounding box center [175, 280] width 288 height 46
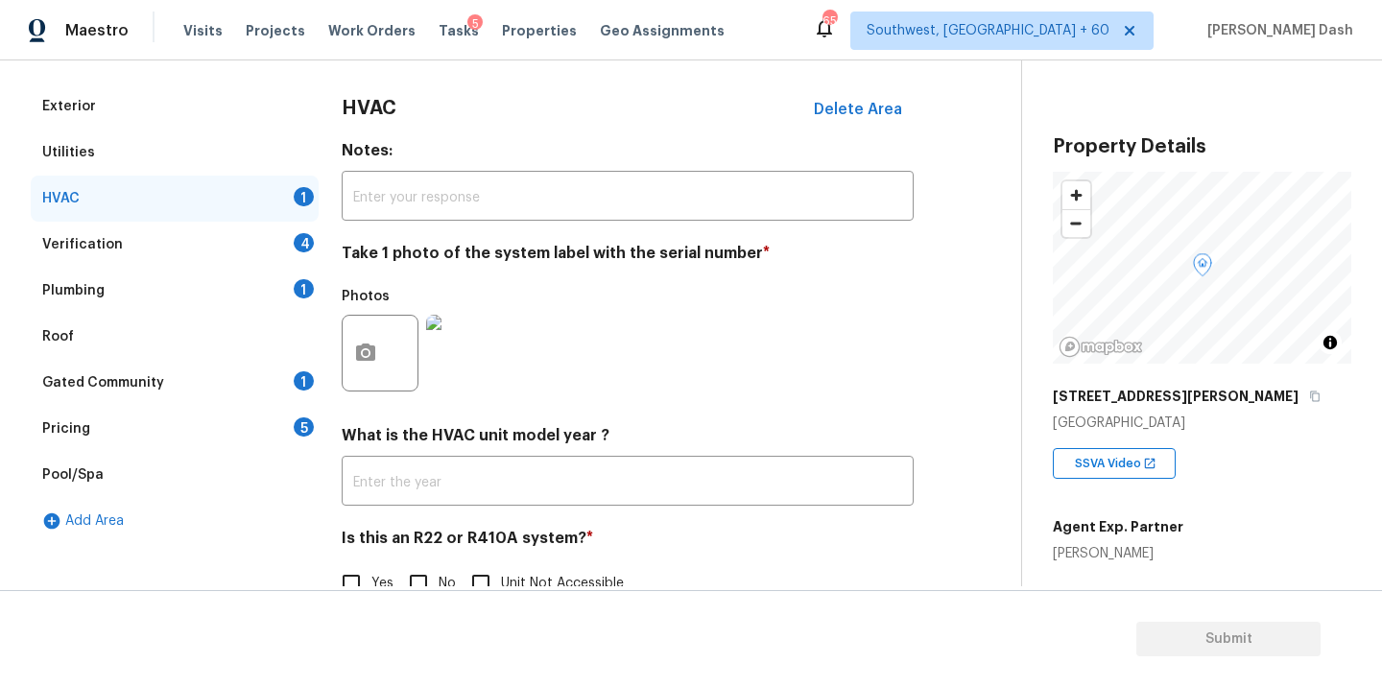
scroll to position [300, 0]
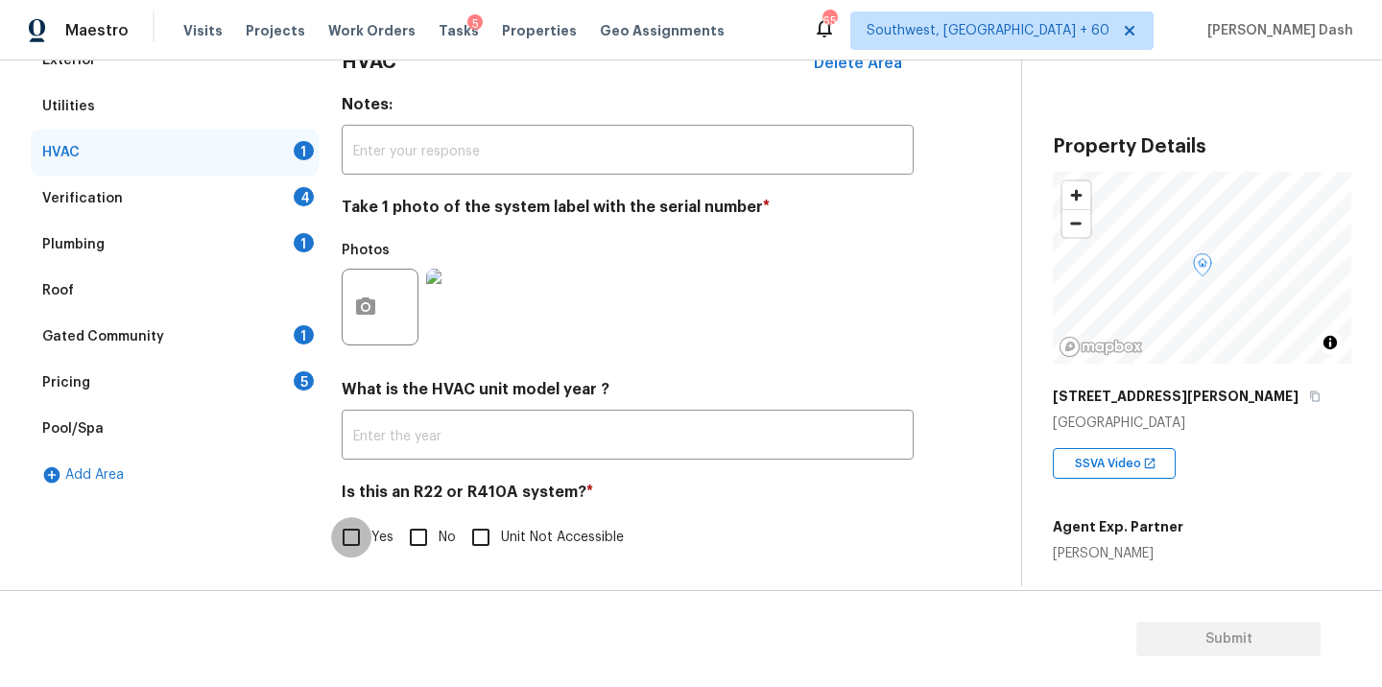
click at [370, 535] on input "Yes" at bounding box center [351, 537] width 40 height 40
checkbox input "true"
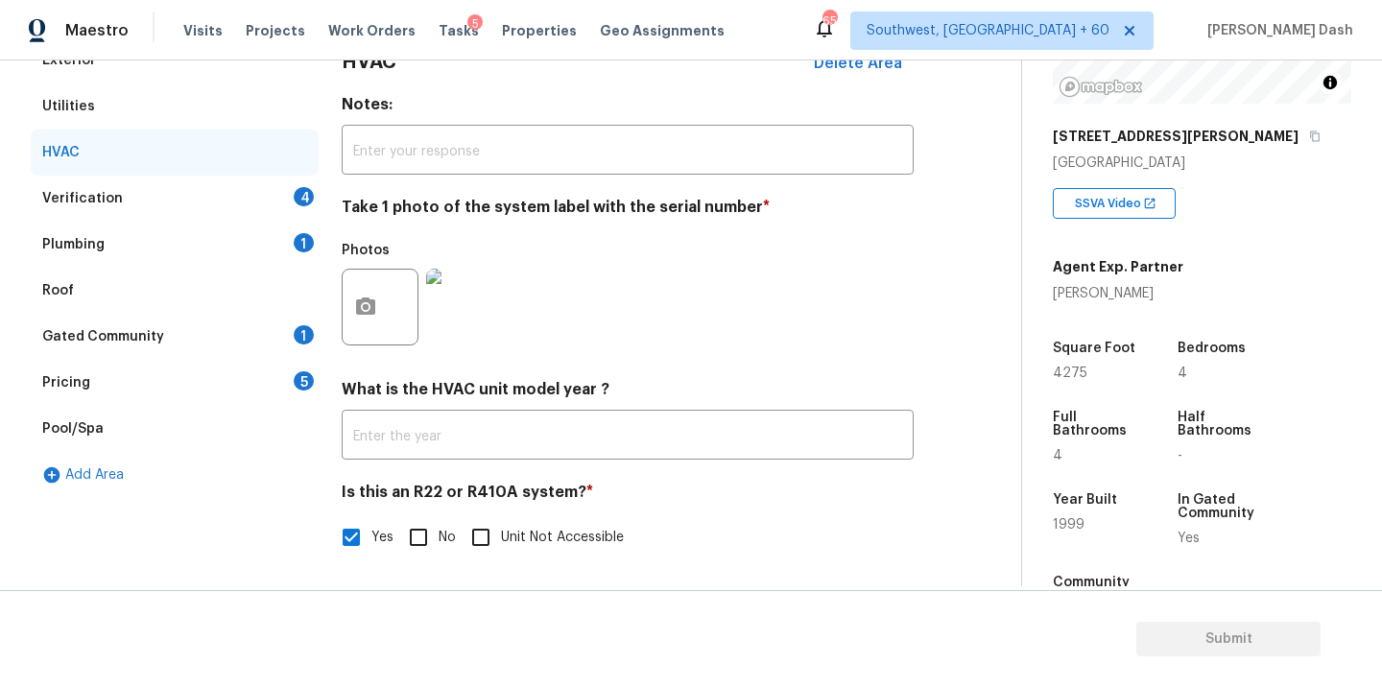
scroll to position [267, 0]
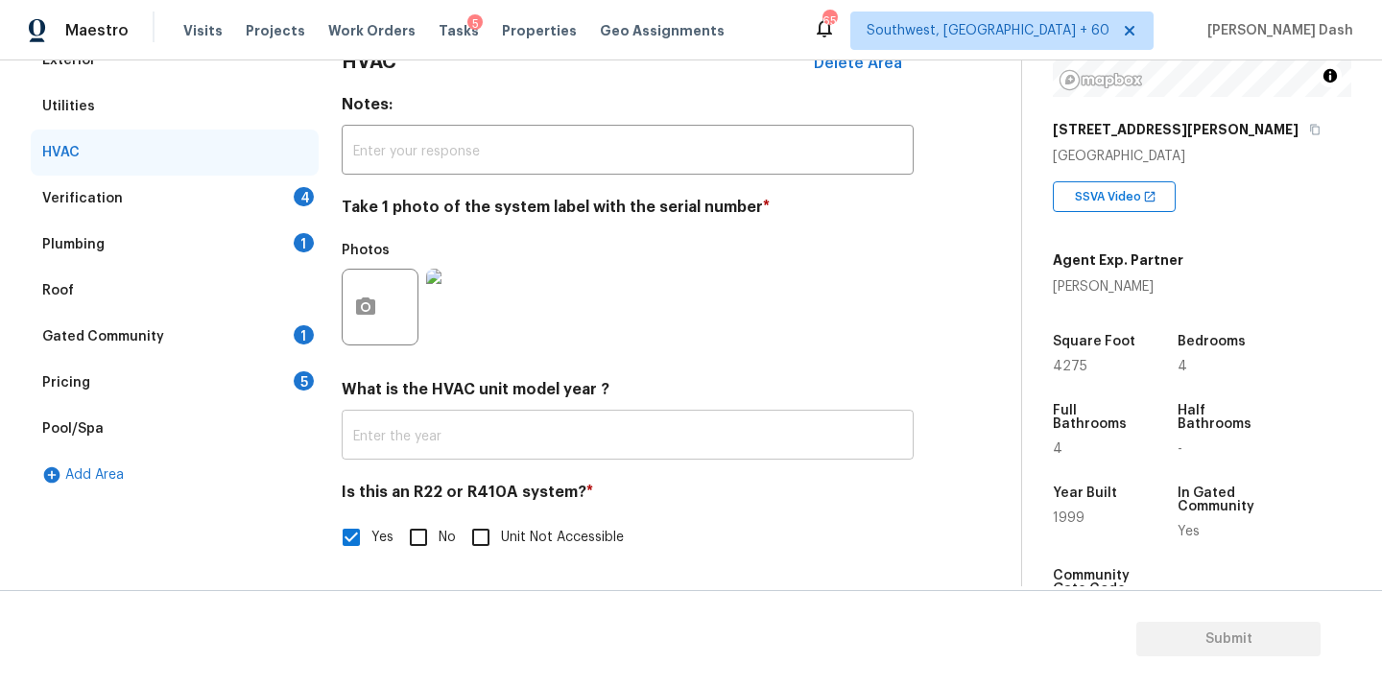
click at [393, 435] on input "text" at bounding box center [628, 437] width 572 height 45
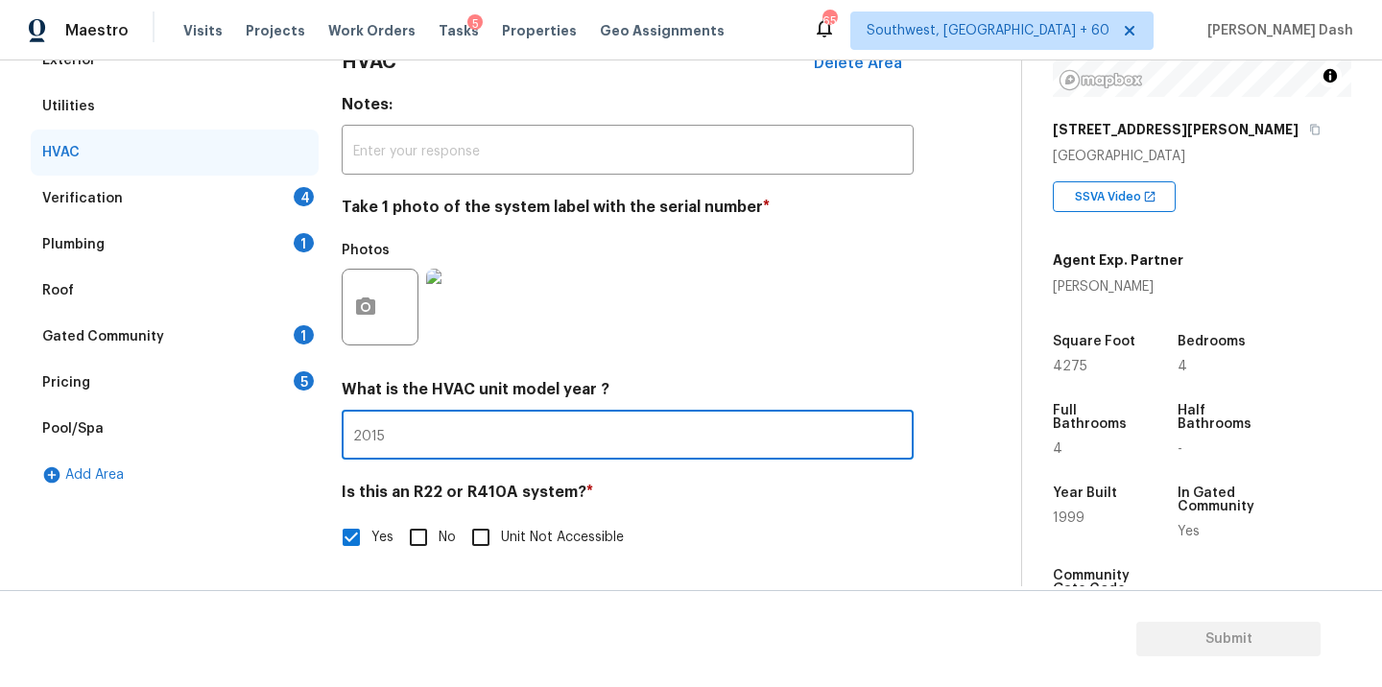
type input "2015"
click at [228, 526] on div "Exterior Utilities HVAC Verification 4 Plumbing 1 Roof Gated Community 1 Pricin…" at bounding box center [175, 308] width 288 height 543
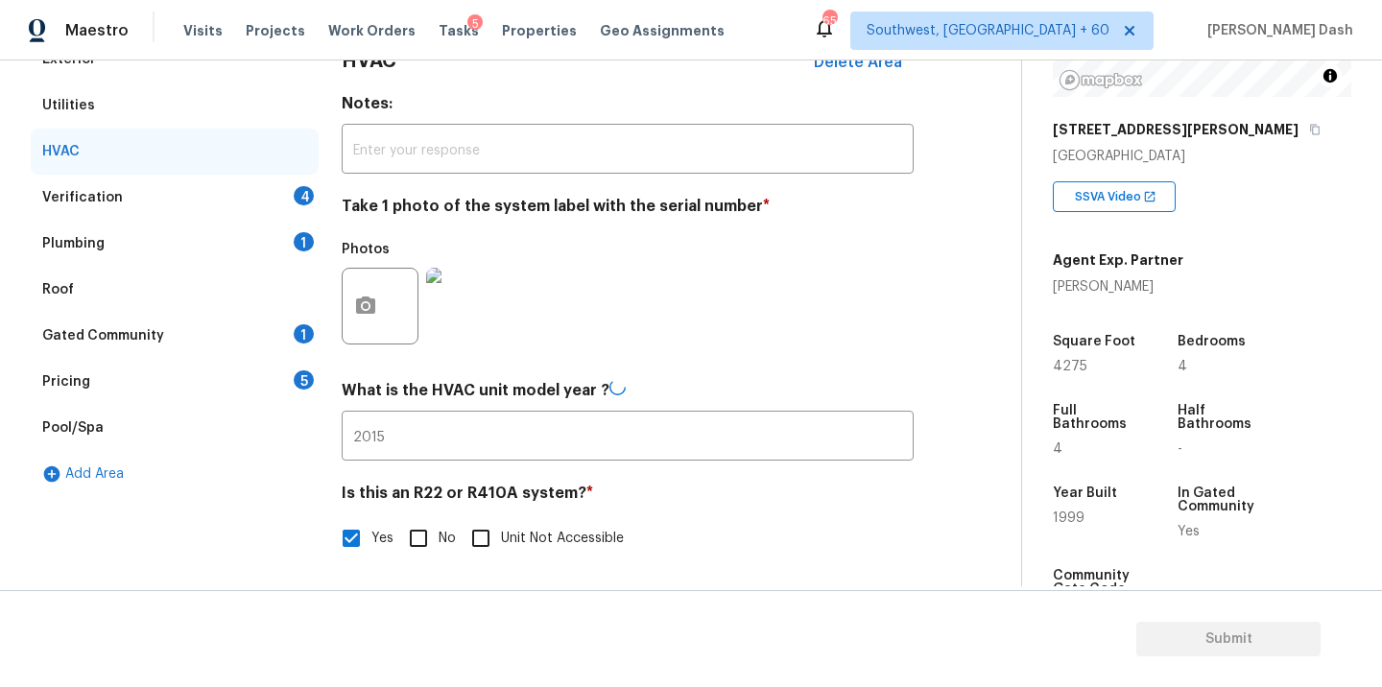
click at [245, 191] on div "Verification 4" at bounding box center [175, 198] width 288 height 46
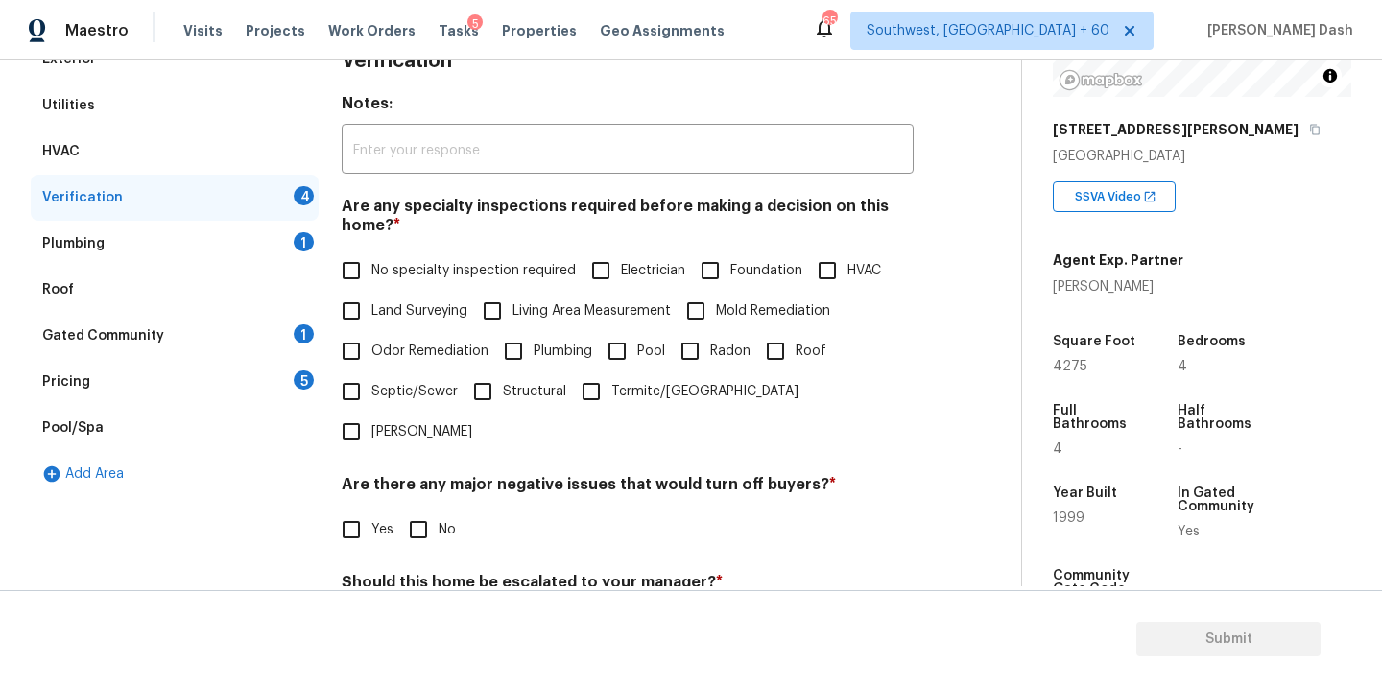
click at [379, 272] on span "No specialty inspection required" at bounding box center [473, 271] width 204 height 20
click at [371, 272] on input "No specialty inspection required" at bounding box center [351, 270] width 40 height 40
checkbox input "true"
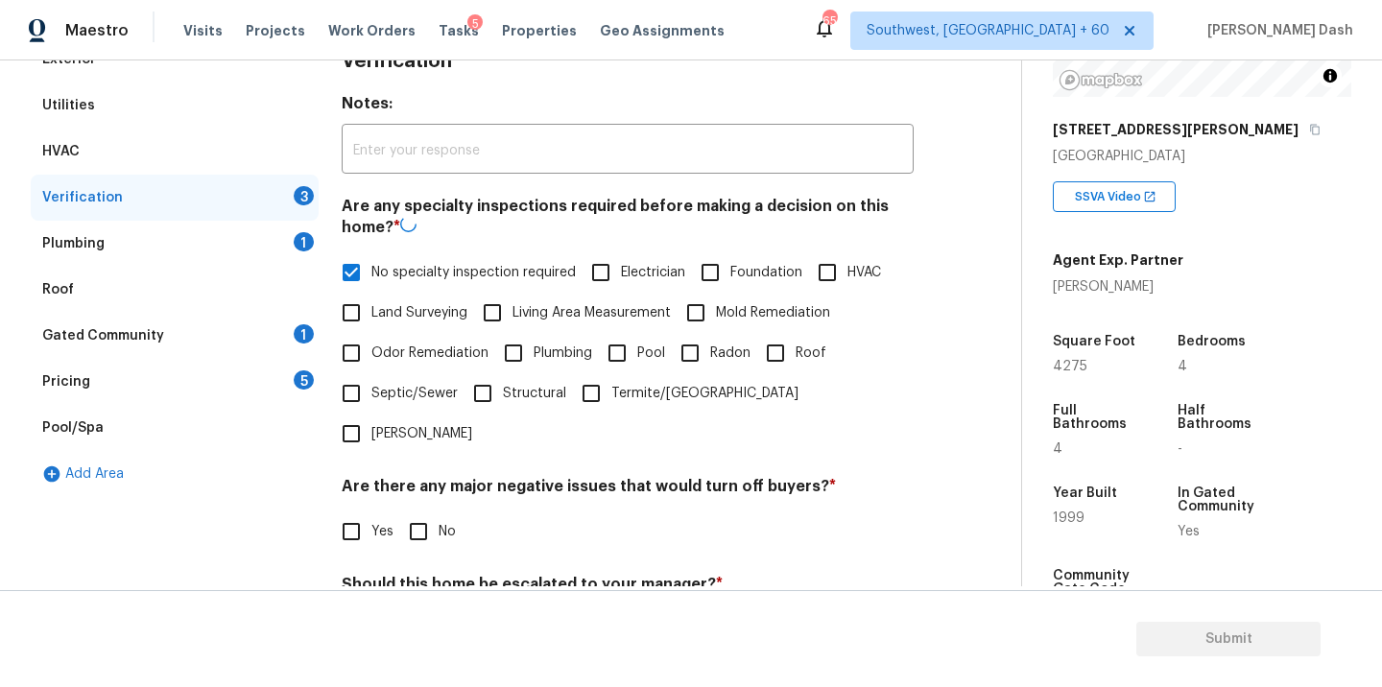
click at [425, 514] on div "Verification Notes: ​ Are any specialty inspections required before making a de…" at bounding box center [628, 412] width 572 height 753
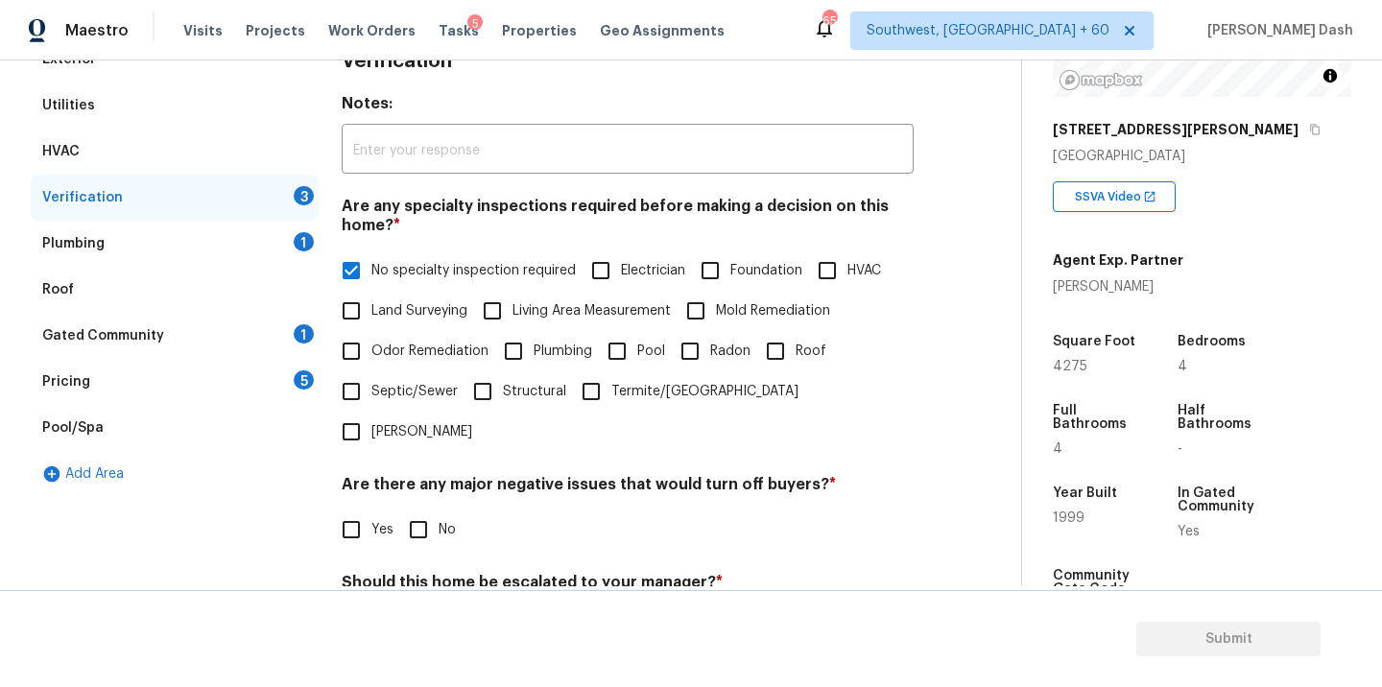
click at [418, 510] on input "No" at bounding box center [418, 530] width 40 height 40
checkbox input "true"
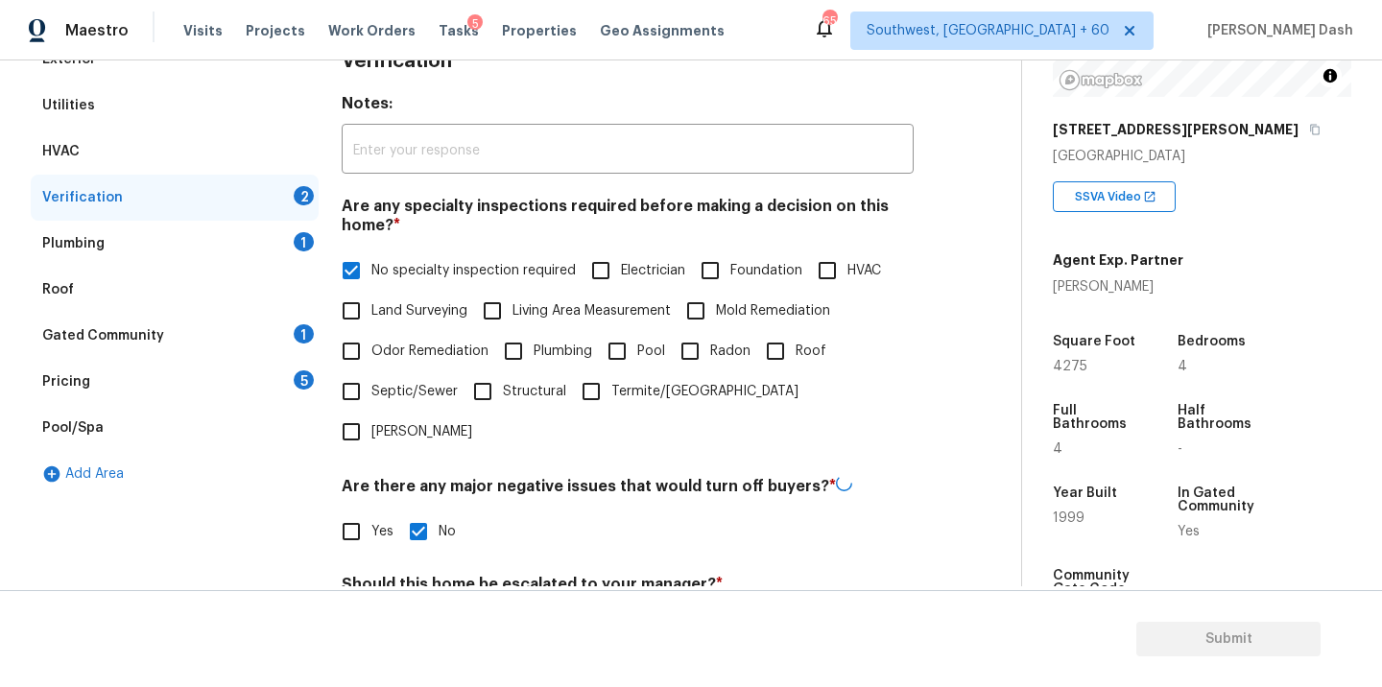
scroll to position [420, 0]
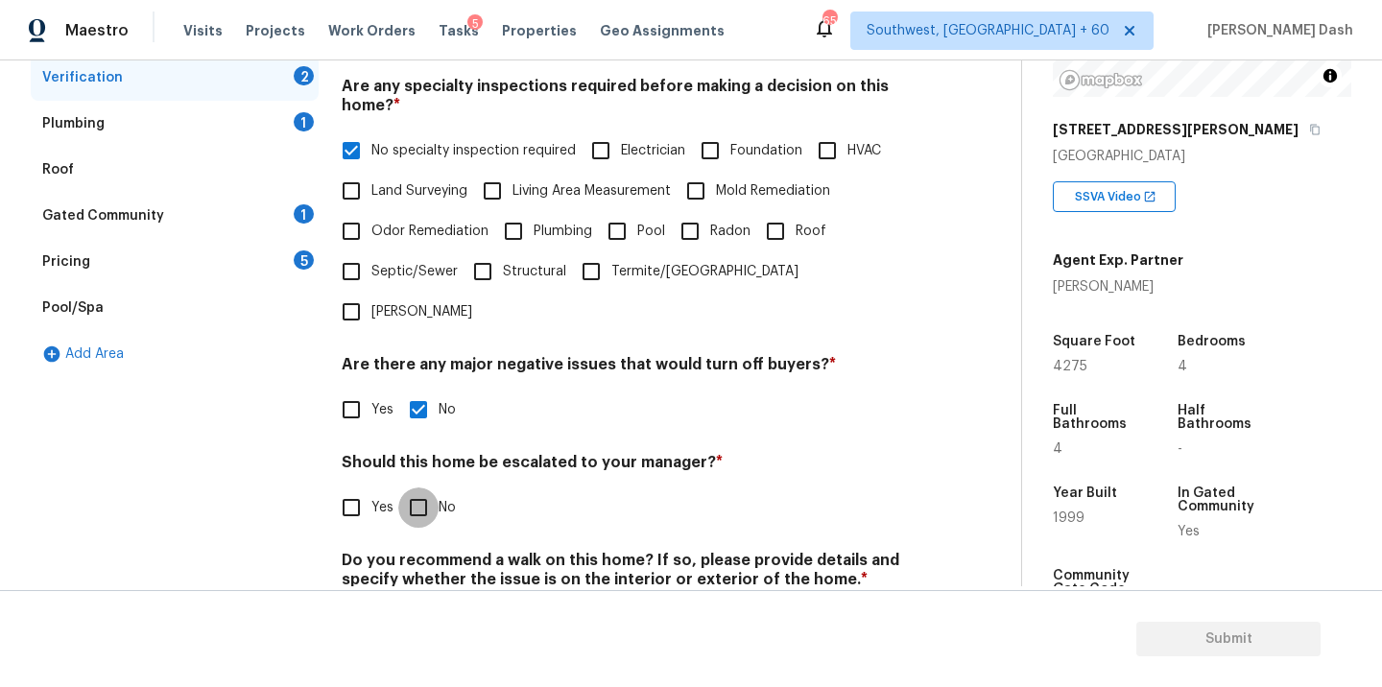
click at [408, 488] on input "No" at bounding box center [418, 508] width 40 height 40
checkbox input "true"
click at [415, 607] on input "No" at bounding box center [418, 627] width 40 height 40
checkbox input "true"
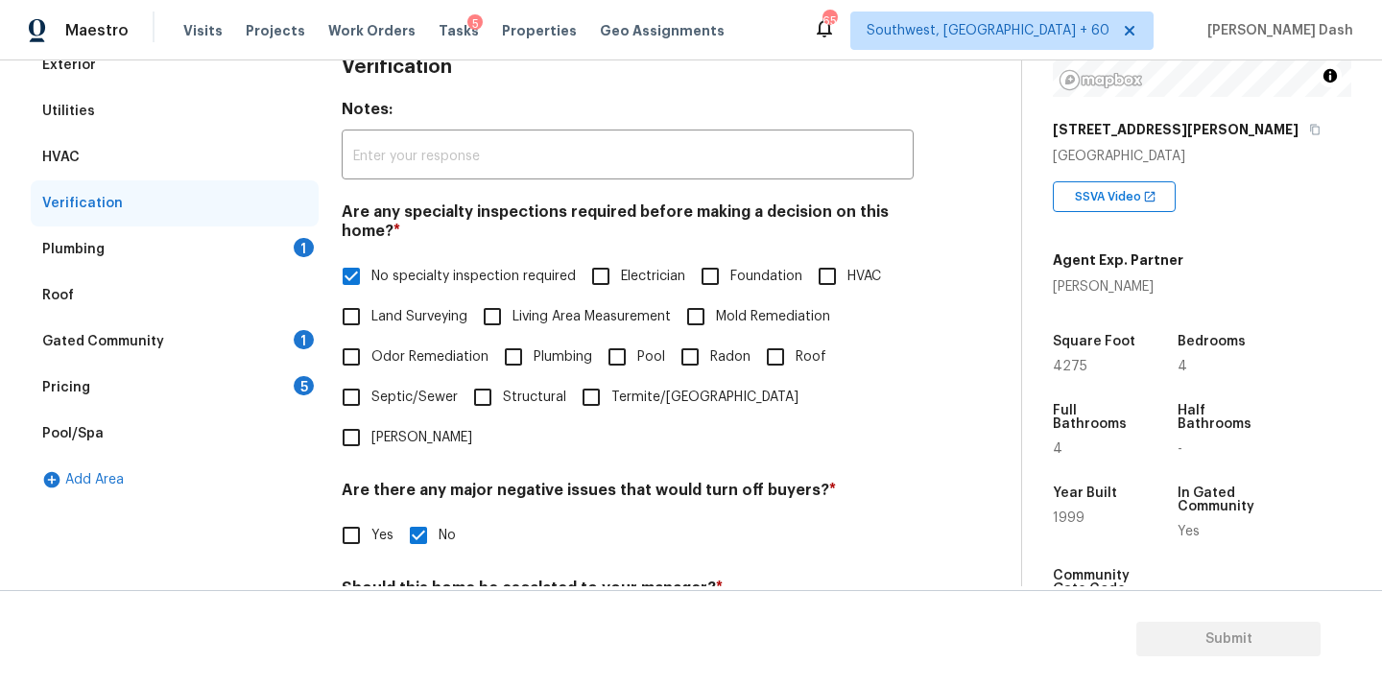
click at [290, 261] on div "Plumbing 1" at bounding box center [175, 249] width 288 height 46
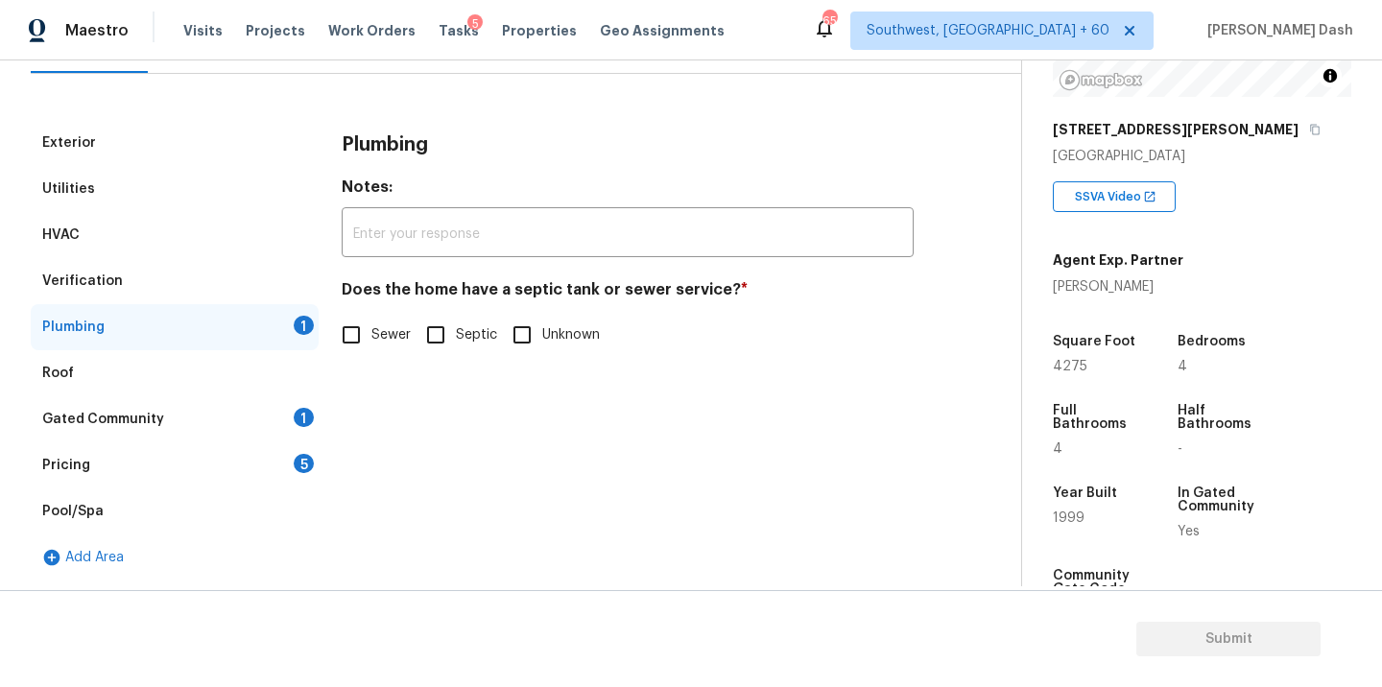
click at [373, 331] on span "Sewer" at bounding box center [390, 335] width 39 height 20
click at [371, 331] on input "Sewer" at bounding box center [351, 335] width 40 height 40
checkbox input "true"
click at [273, 424] on div "Gated Community 1" at bounding box center [175, 419] width 288 height 46
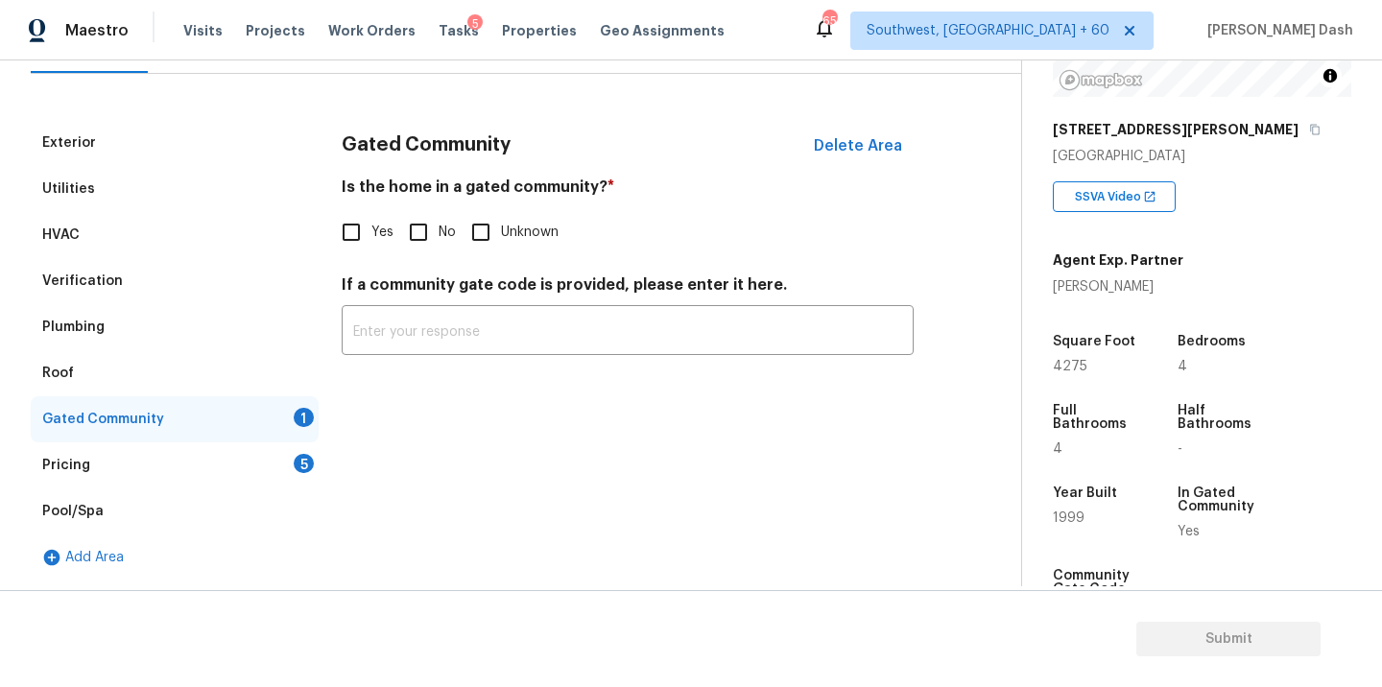
click at [417, 231] on input "No" at bounding box center [418, 232] width 40 height 40
checkbox input "true"
click at [303, 468] on div "5" at bounding box center [304, 463] width 20 height 19
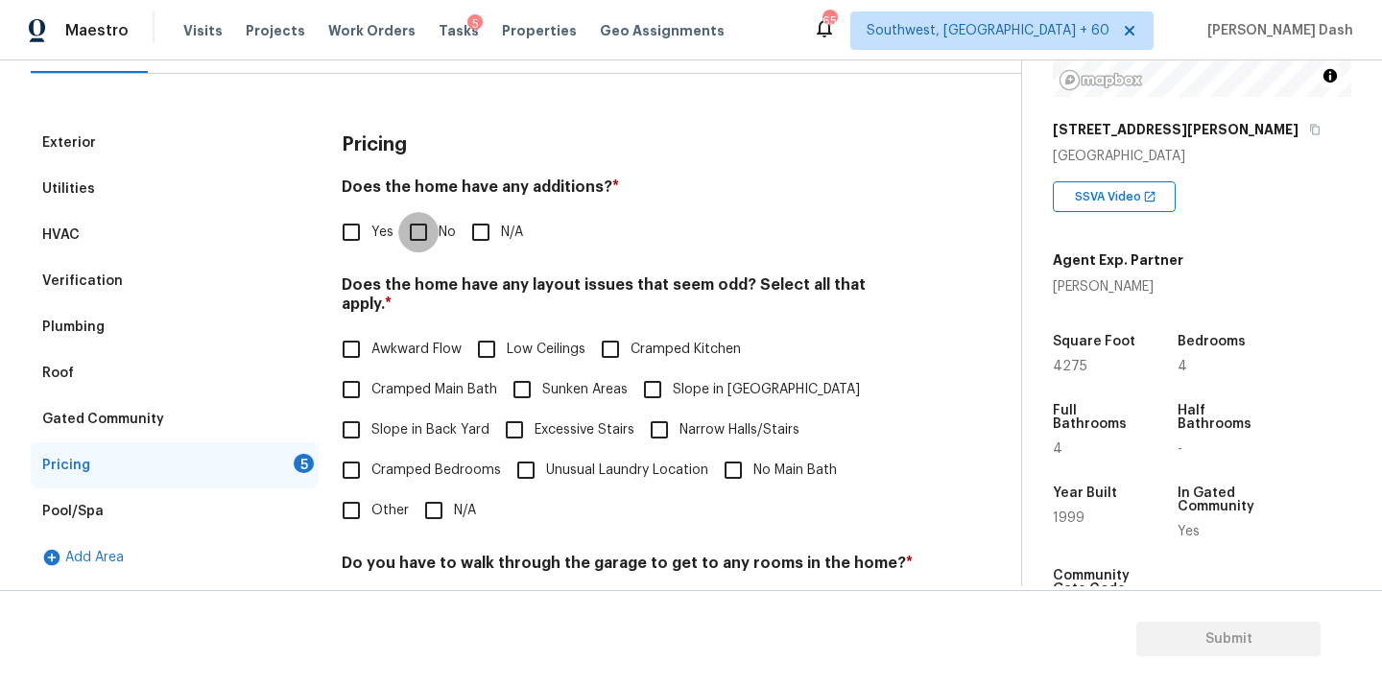
click at [415, 238] on input "No" at bounding box center [418, 232] width 40 height 40
checkbox input "true"
click at [663, 369] on input "Slope in Front Yard" at bounding box center [652, 389] width 40 height 40
checkbox input "true"
click at [436, 501] on input "N/A" at bounding box center [434, 510] width 40 height 40
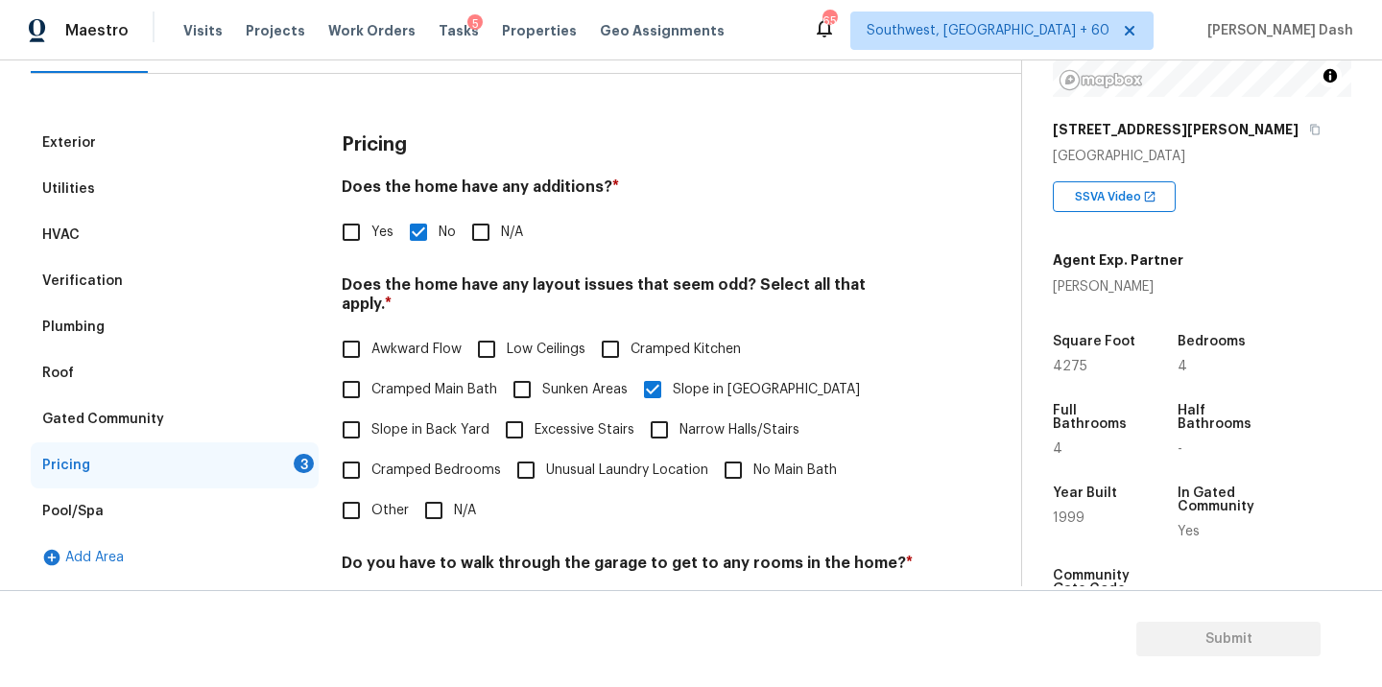
checkbox input "true"
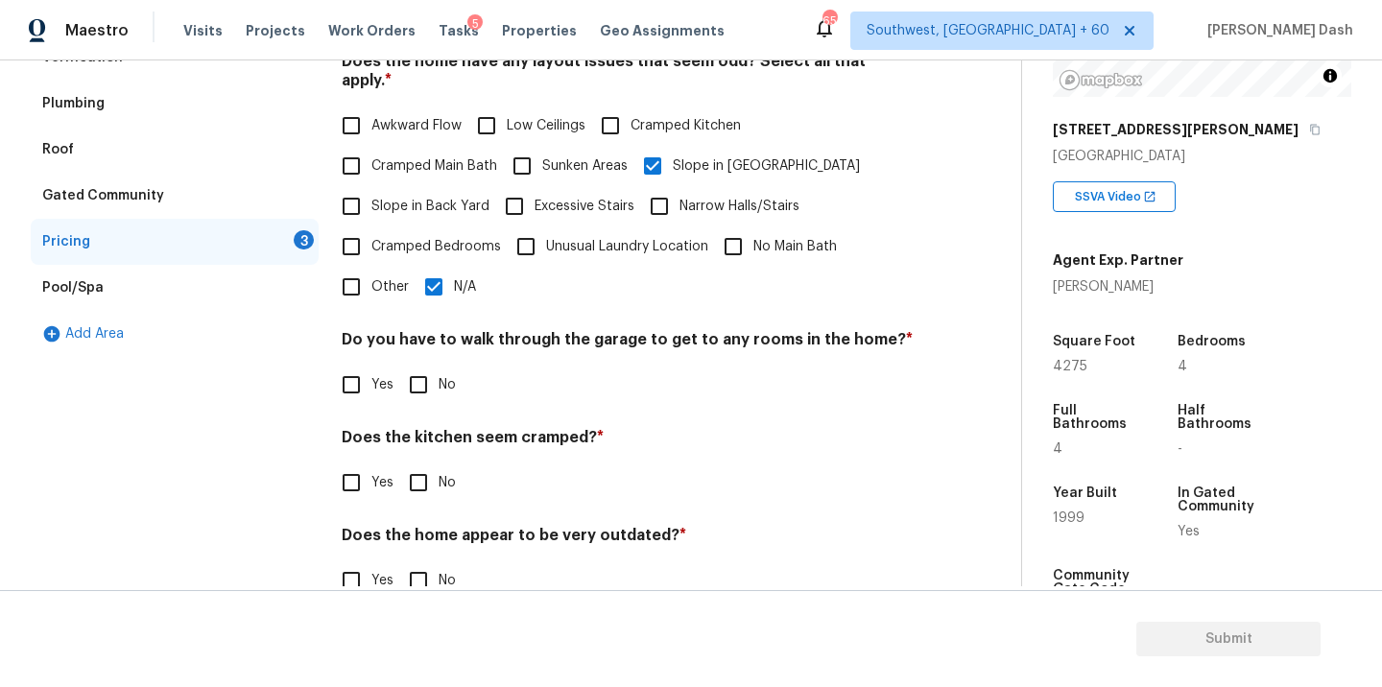
click at [358, 281] on input "Other" at bounding box center [351, 287] width 40 height 40
checkbox input "true"
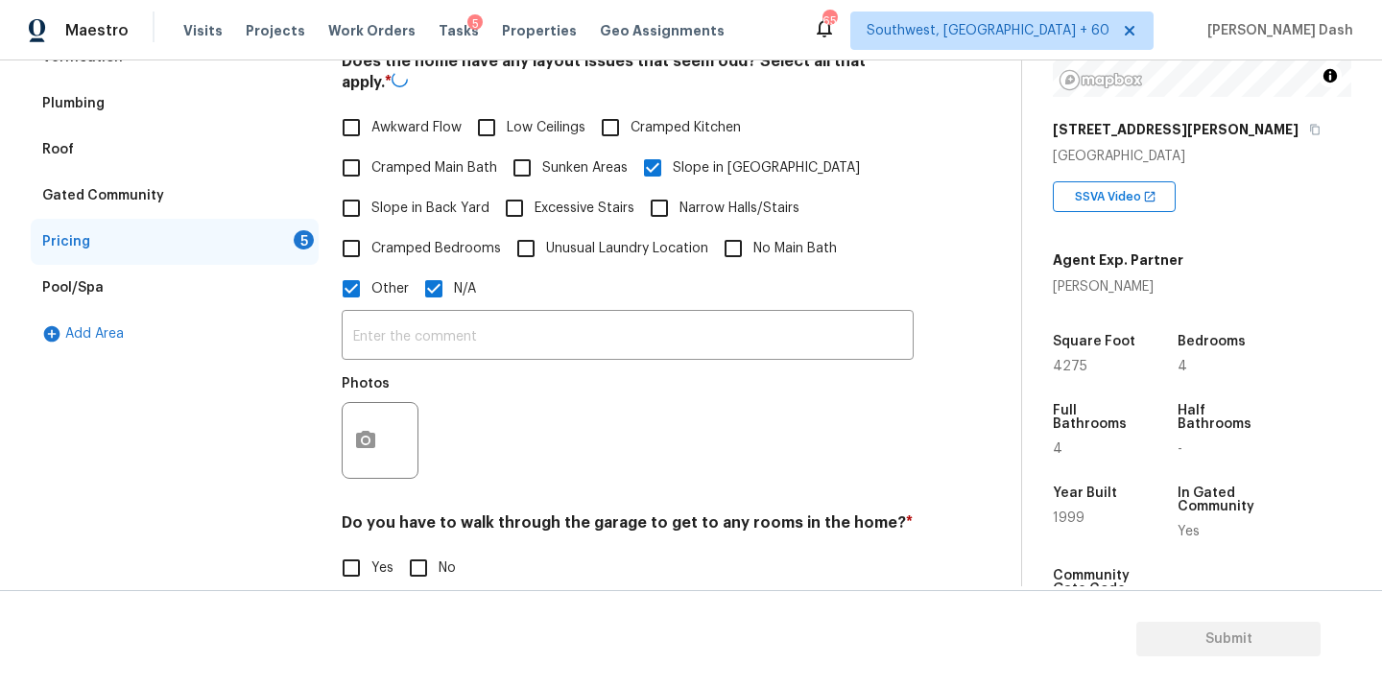
click at [417, 281] on input "N/A" at bounding box center [434, 289] width 40 height 40
checkbox input "false"
click at [426, 318] on input "text" at bounding box center [628, 335] width 572 height 45
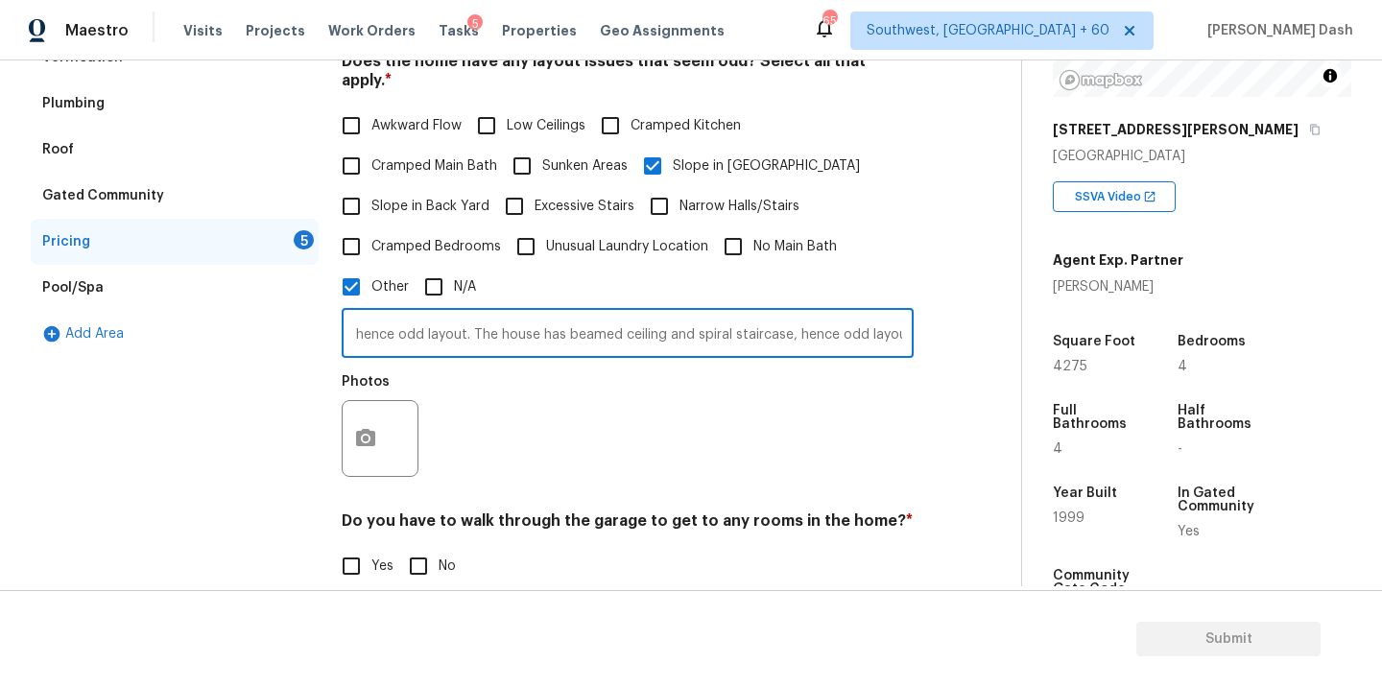
scroll to position [0, 200]
type input "The front yard has slight slope hence odd layout. The house has beamed ceiling …"
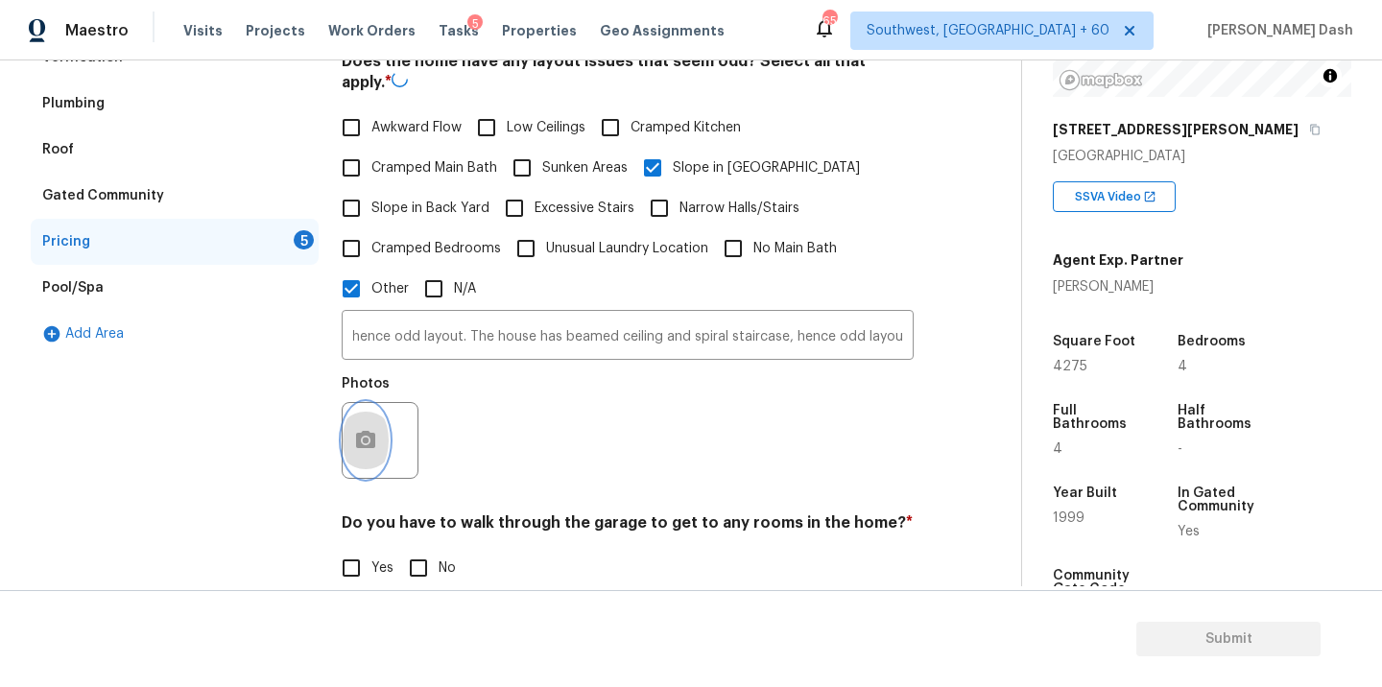
click at [363, 423] on button "button" at bounding box center [366, 440] width 46 height 75
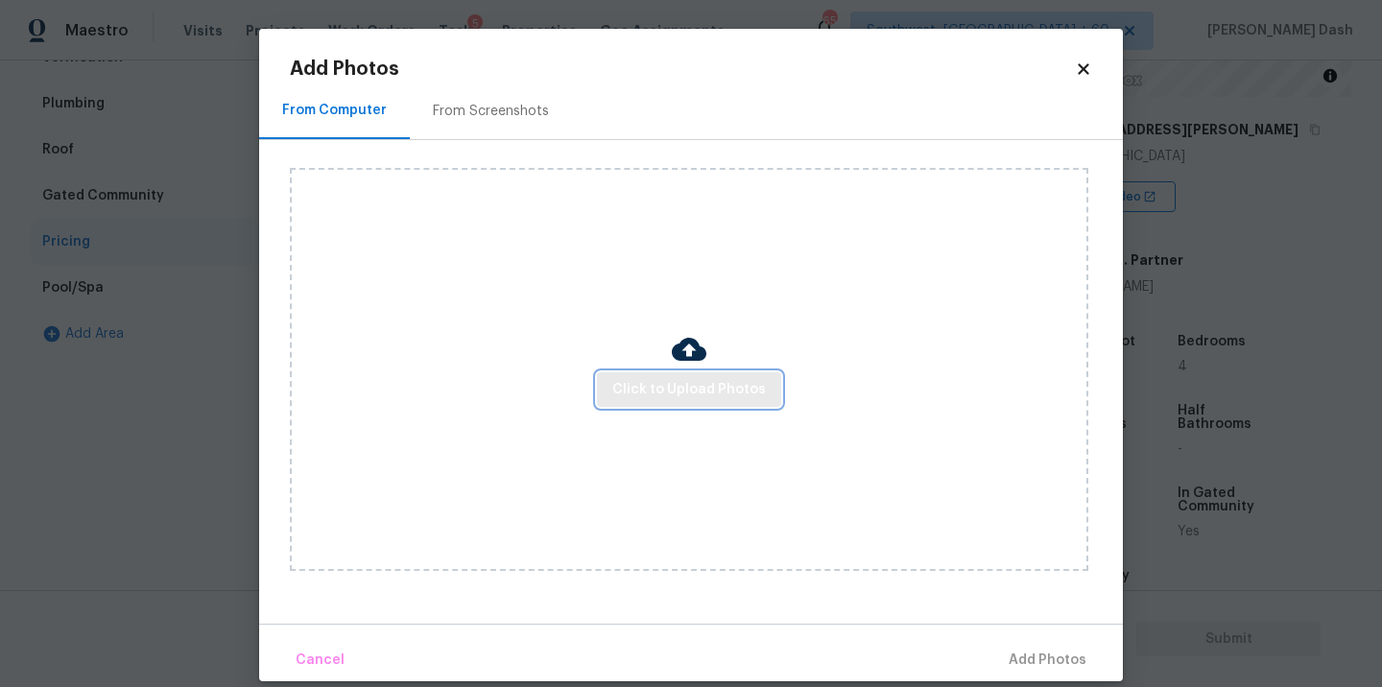
click at [662, 378] on span "Click to Upload Photos" at bounding box center [689, 390] width 154 height 24
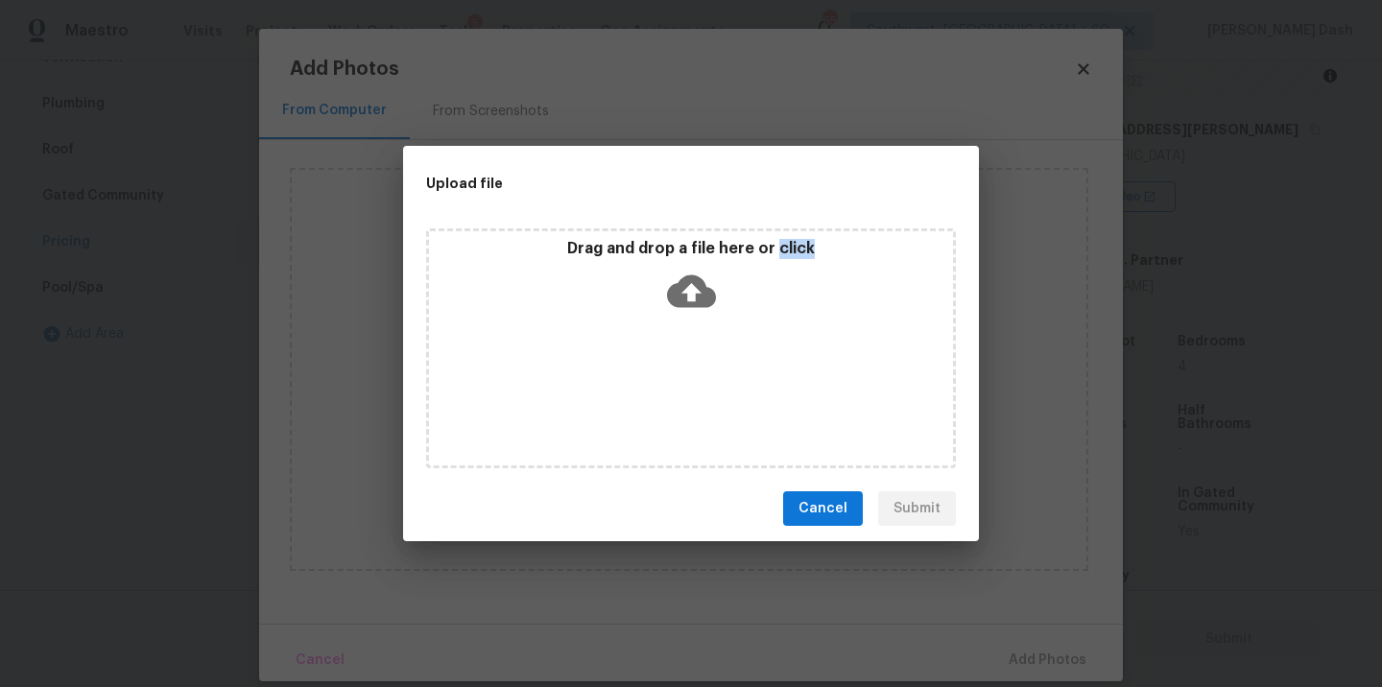
click at [662, 378] on div "Drag and drop a file here or click" at bounding box center [691, 348] width 530 height 240
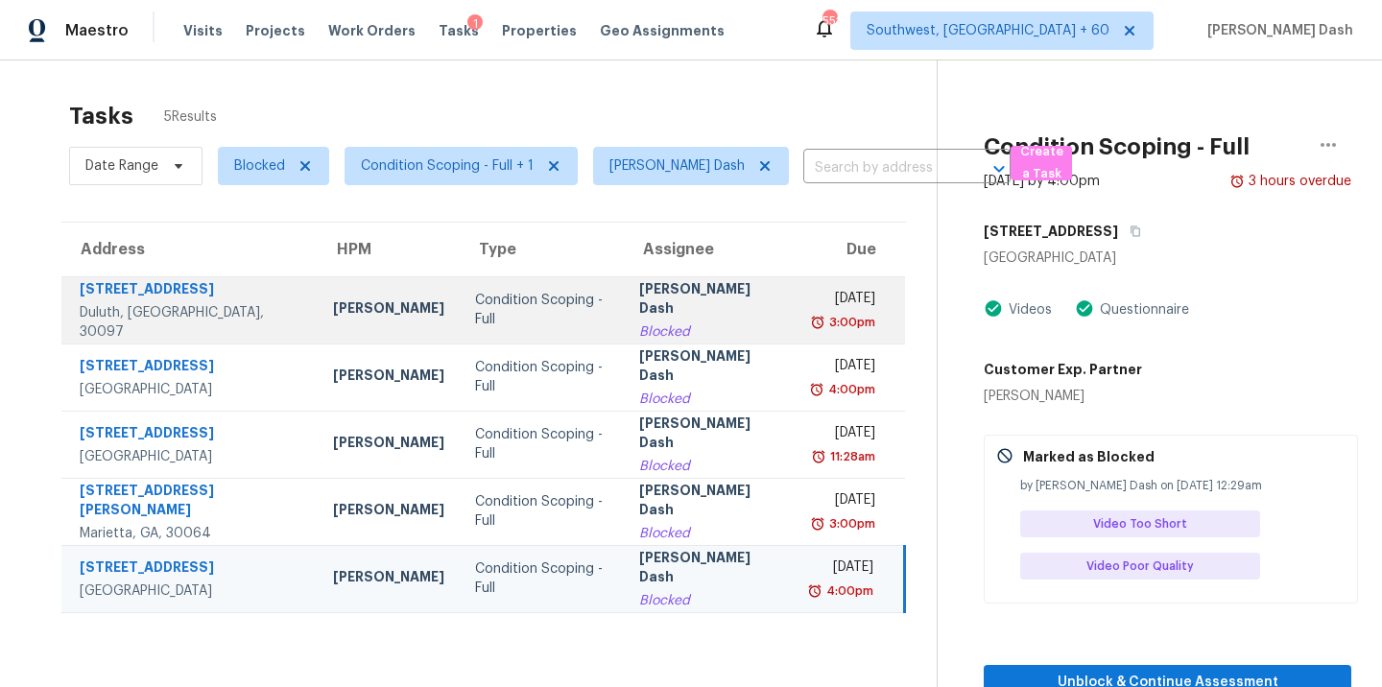
click at [481, 318] on div "Condition Scoping - Full" at bounding box center [541, 310] width 132 height 38
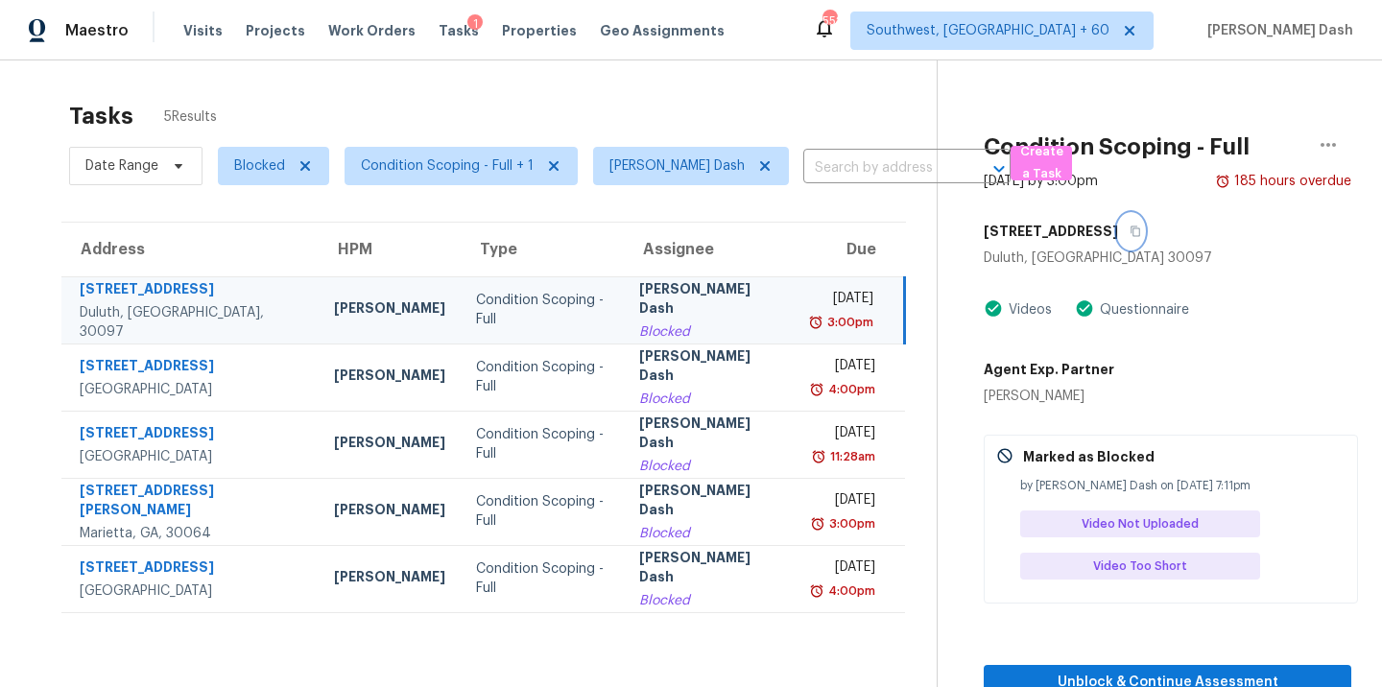
click at [1134, 223] on button "button" at bounding box center [1131, 231] width 26 height 35
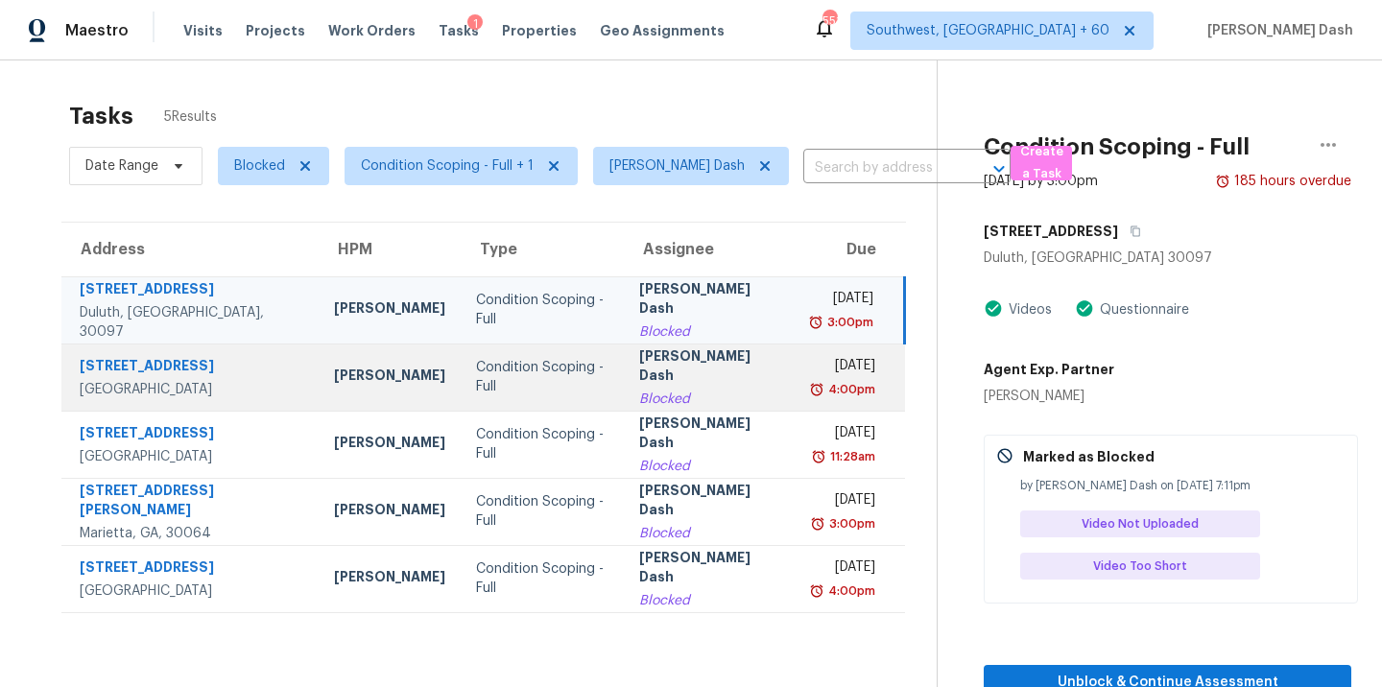
click at [639, 358] on div "[PERSON_NAME] Dash" at bounding box center [709, 367] width 141 height 43
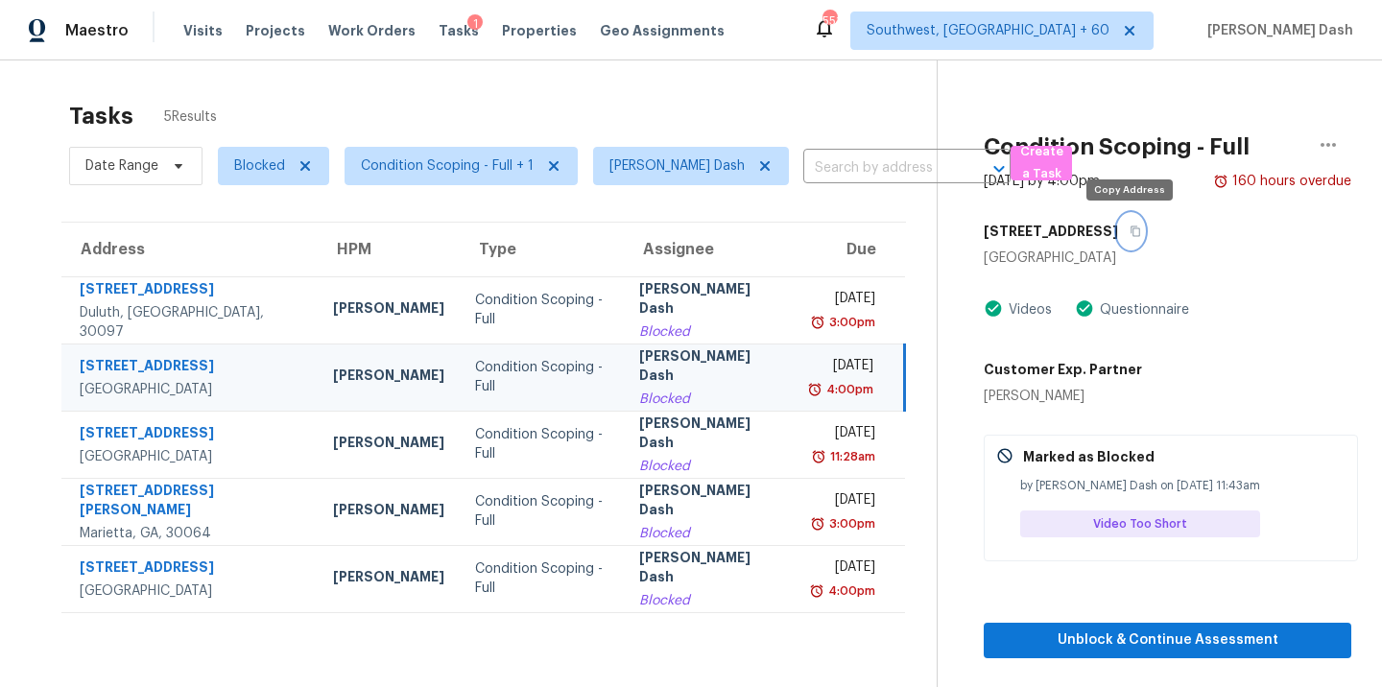
click at [1124, 232] on button "button" at bounding box center [1131, 231] width 26 height 35
click at [494, 374] on div "Condition Scoping - Full" at bounding box center [541, 377] width 132 height 38
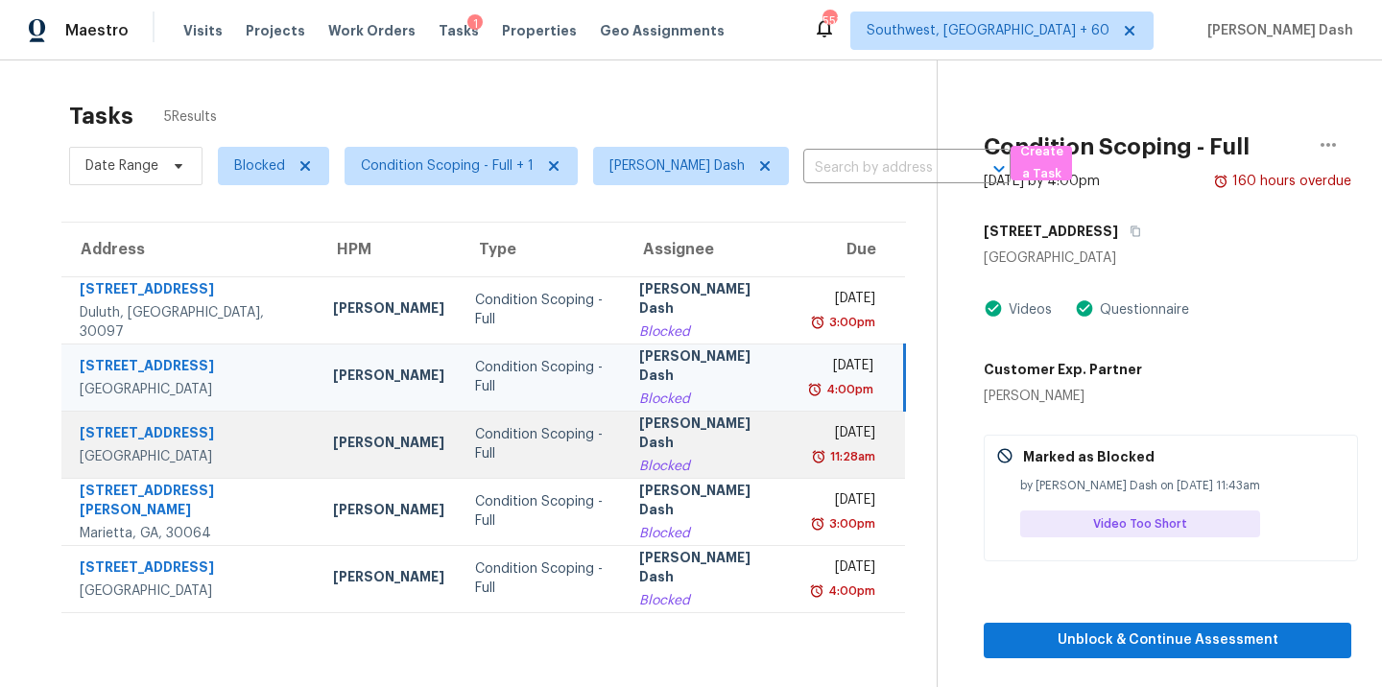
click at [547, 415] on td "Condition Scoping - Full" at bounding box center [541, 444] width 163 height 67
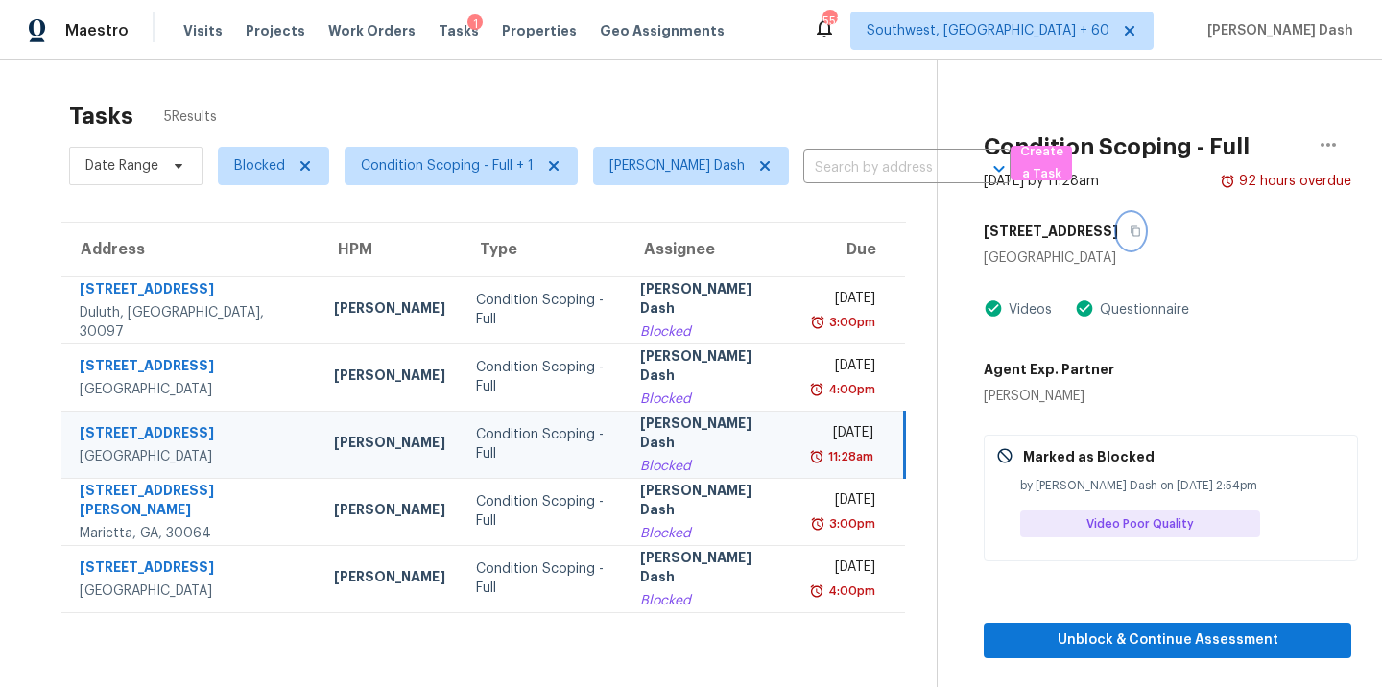
click at [1131, 230] on icon "button" at bounding box center [1136, 231] width 10 height 11
click at [572, 425] on div "Condition Scoping - Full" at bounding box center [542, 444] width 133 height 38
click at [1130, 231] on icon "button" at bounding box center [1136, 232] width 12 height 12
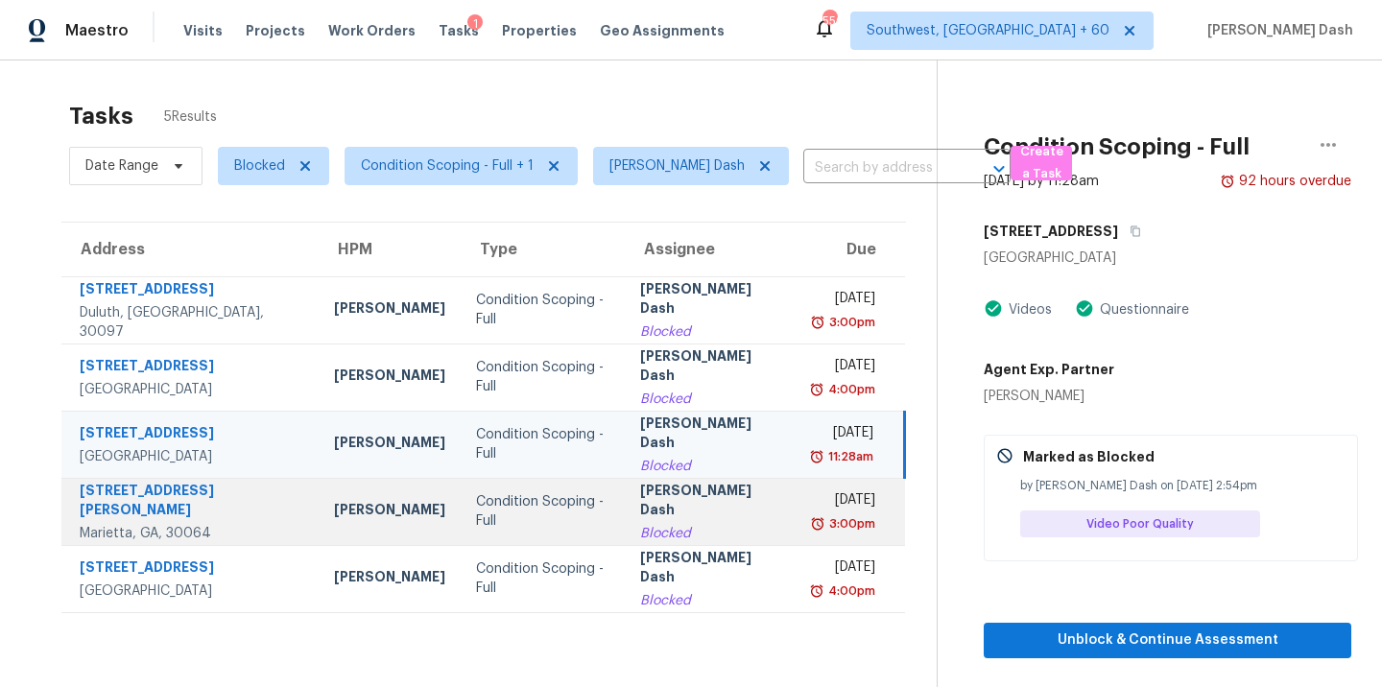
click at [652, 531] on div "Blocked" at bounding box center [710, 533] width 141 height 19
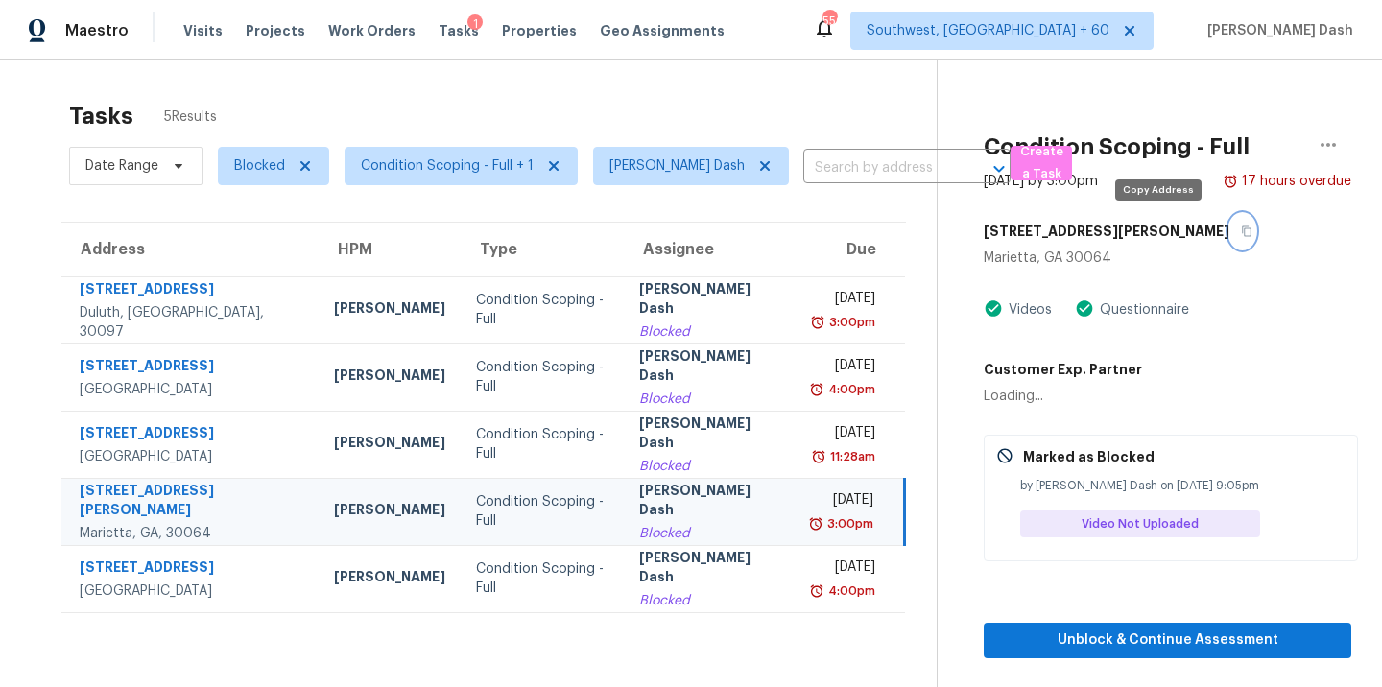
click at [1241, 227] on icon "button" at bounding box center [1247, 232] width 12 height 12
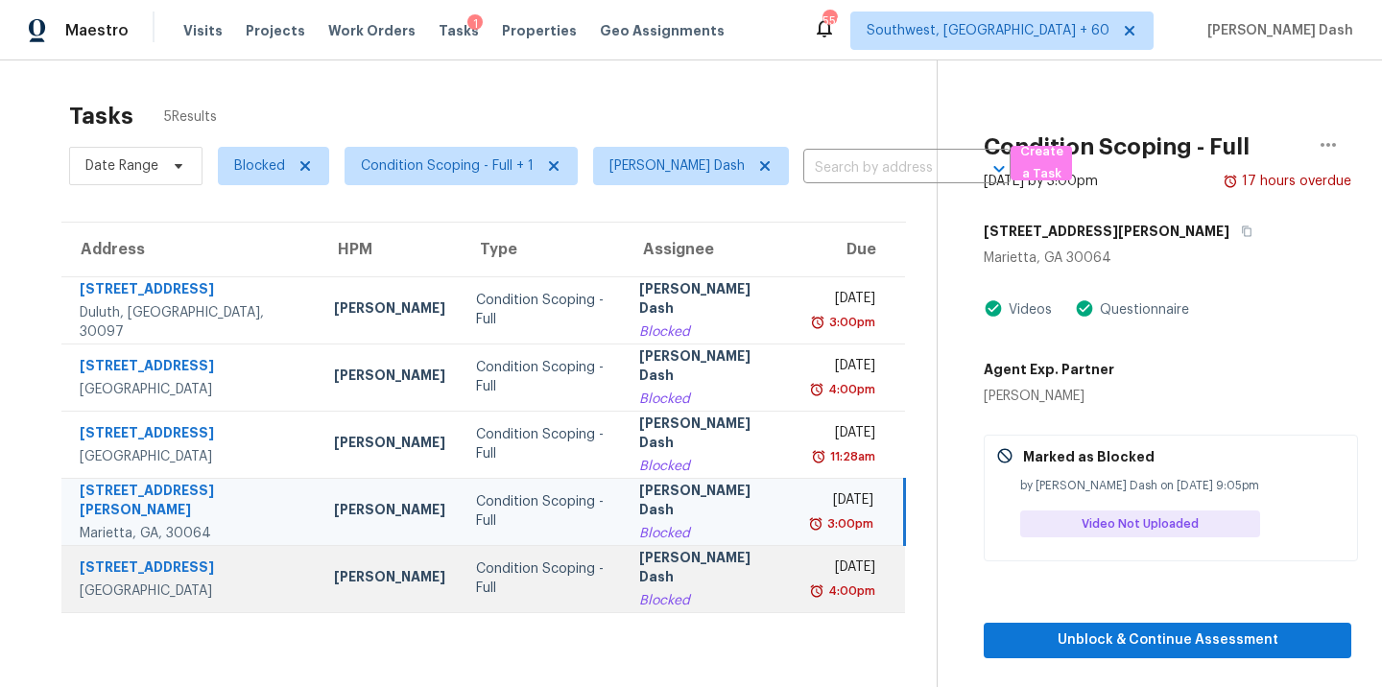
click at [527, 565] on div "Condition Scoping - Full" at bounding box center [542, 579] width 133 height 38
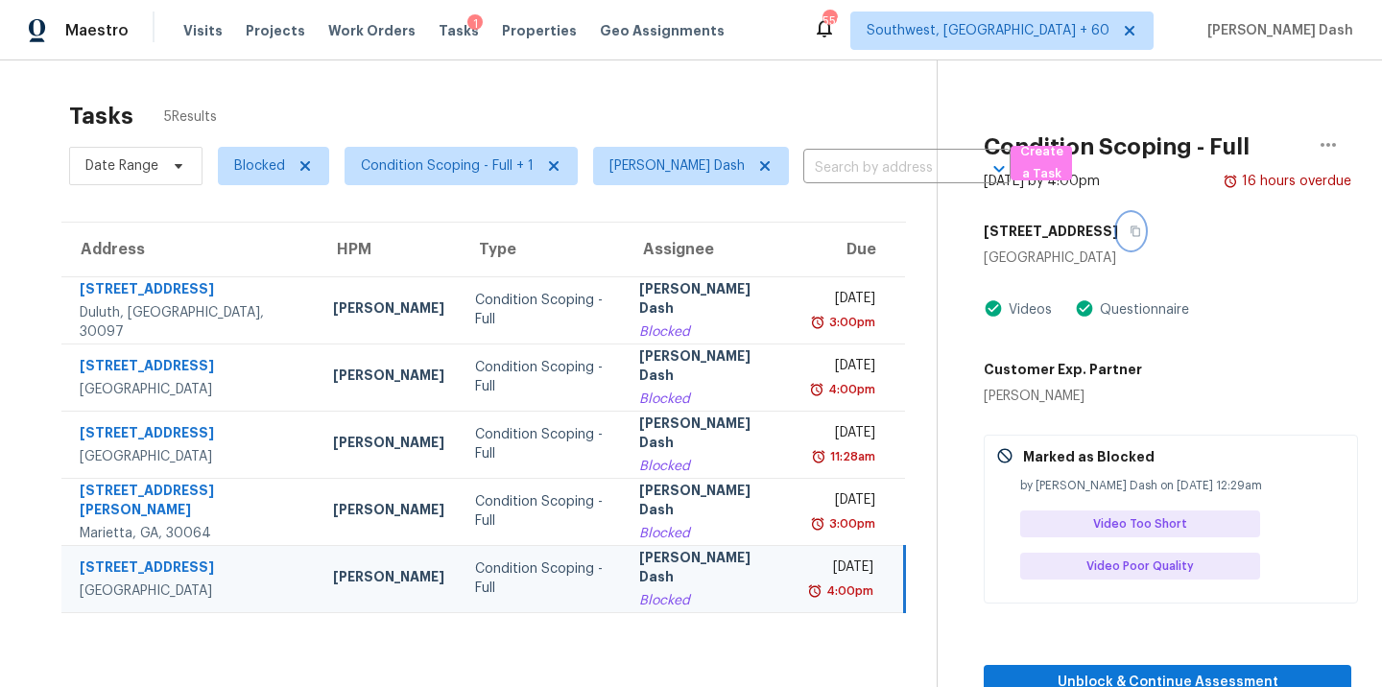
click at [1130, 233] on icon "button" at bounding box center [1136, 232] width 12 height 12
click at [1118, 222] on button "button" at bounding box center [1131, 231] width 26 height 35
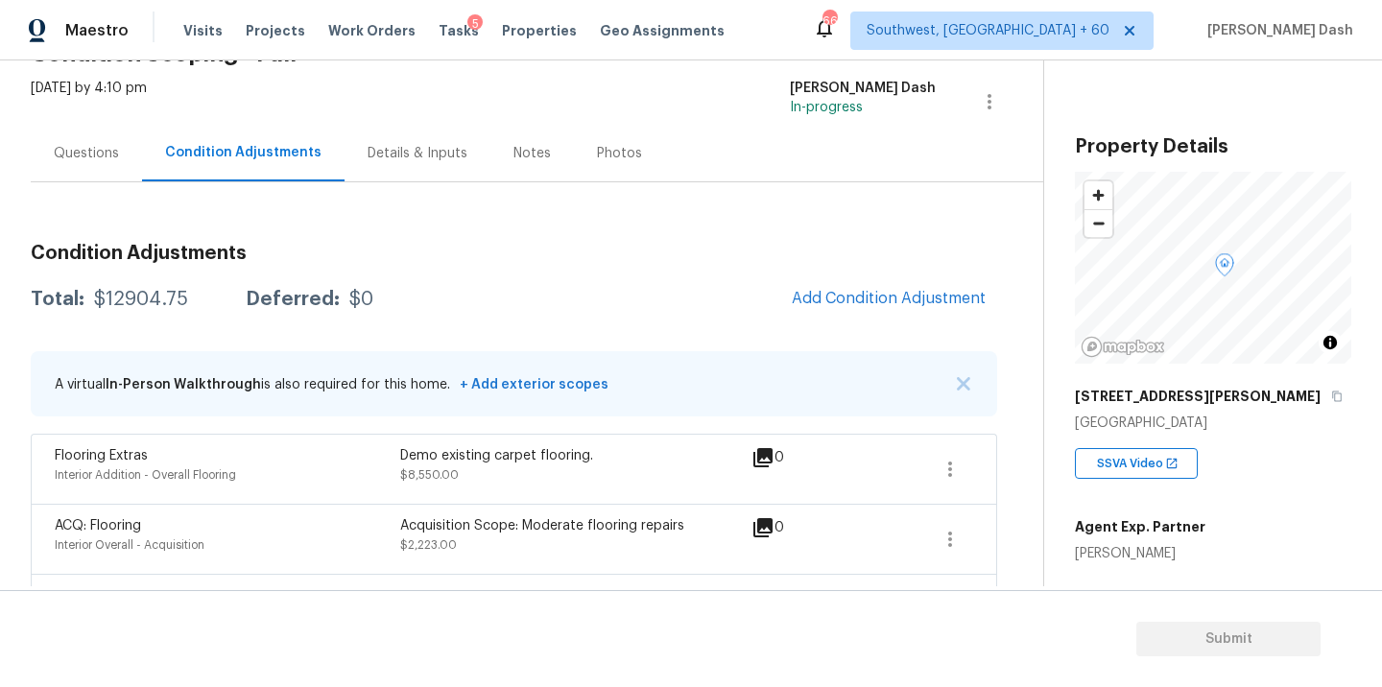
scroll to position [274, 0]
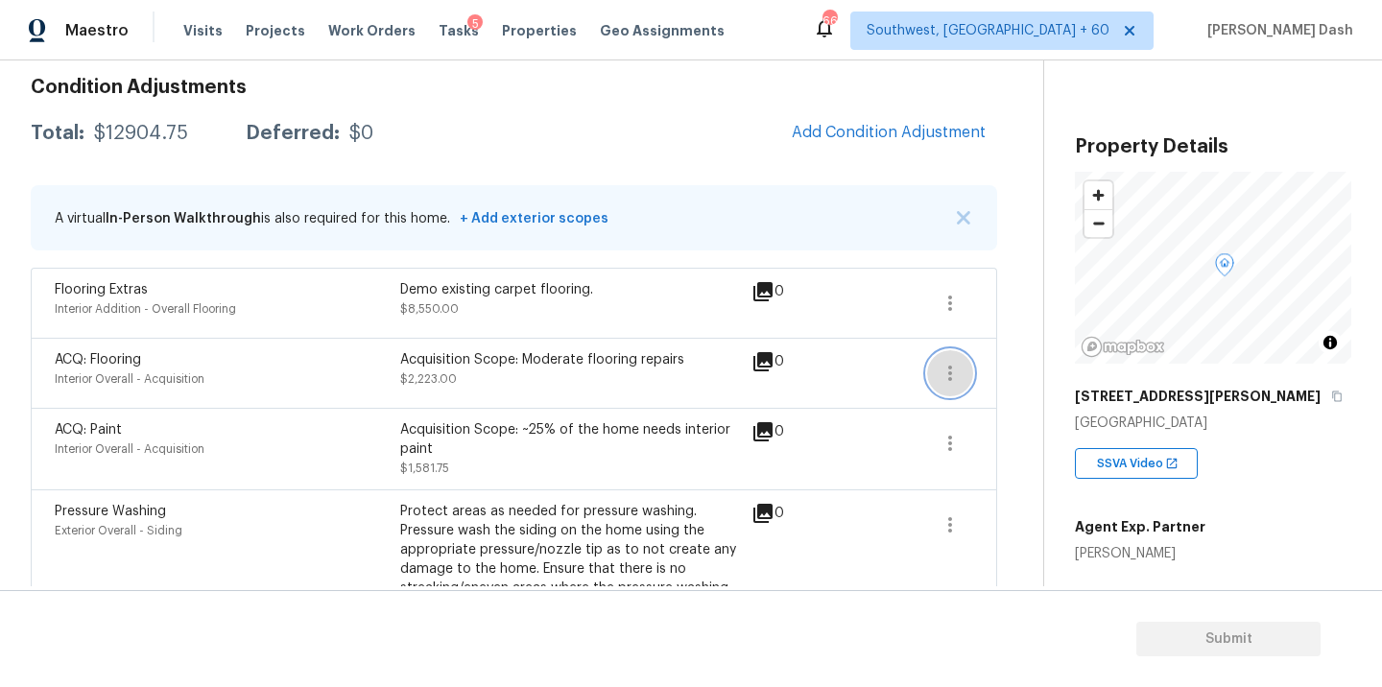
click at [937, 369] on button "button" at bounding box center [950, 373] width 46 height 46
click at [1029, 364] on div "Edit" at bounding box center [1059, 369] width 150 height 19
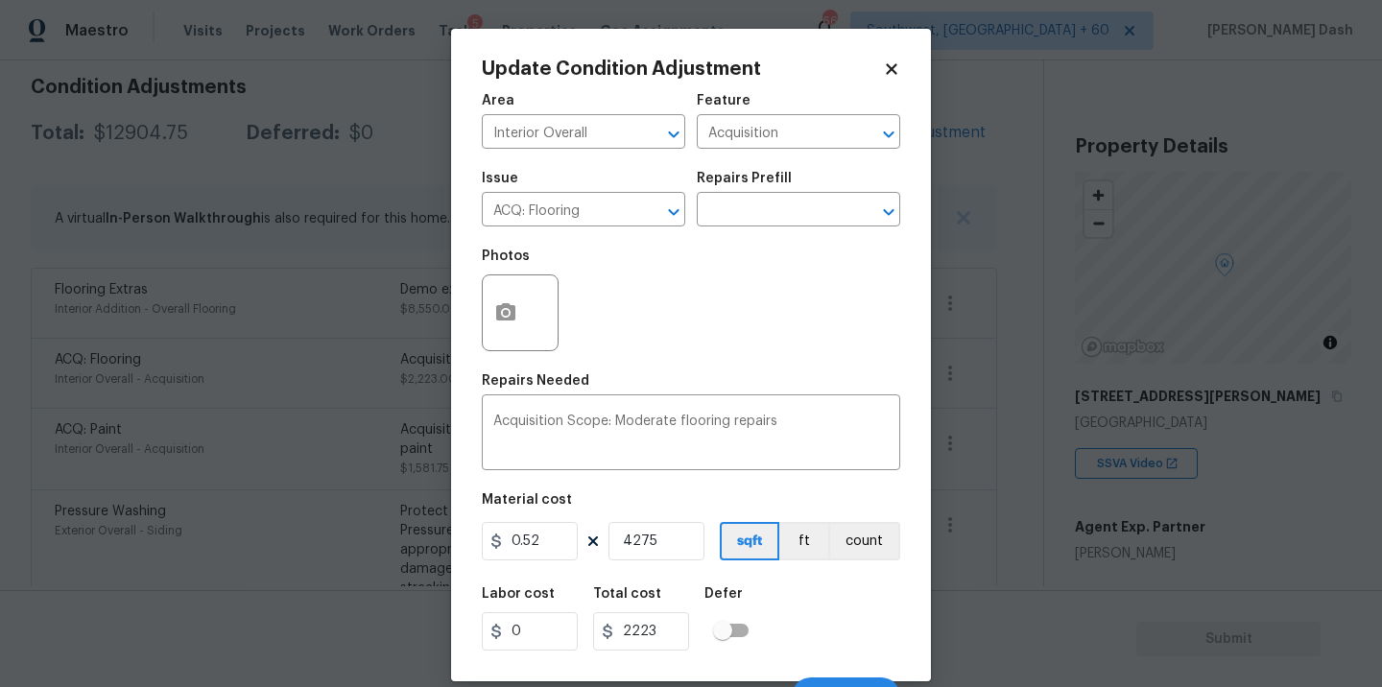
click at [475, 288] on div "Update Condition Adjustment Area Interior Overall ​ Feature Acquisition ​ Issue…" at bounding box center [691, 355] width 480 height 653
click at [494, 302] on icon "button" at bounding box center [505, 312] width 23 height 23
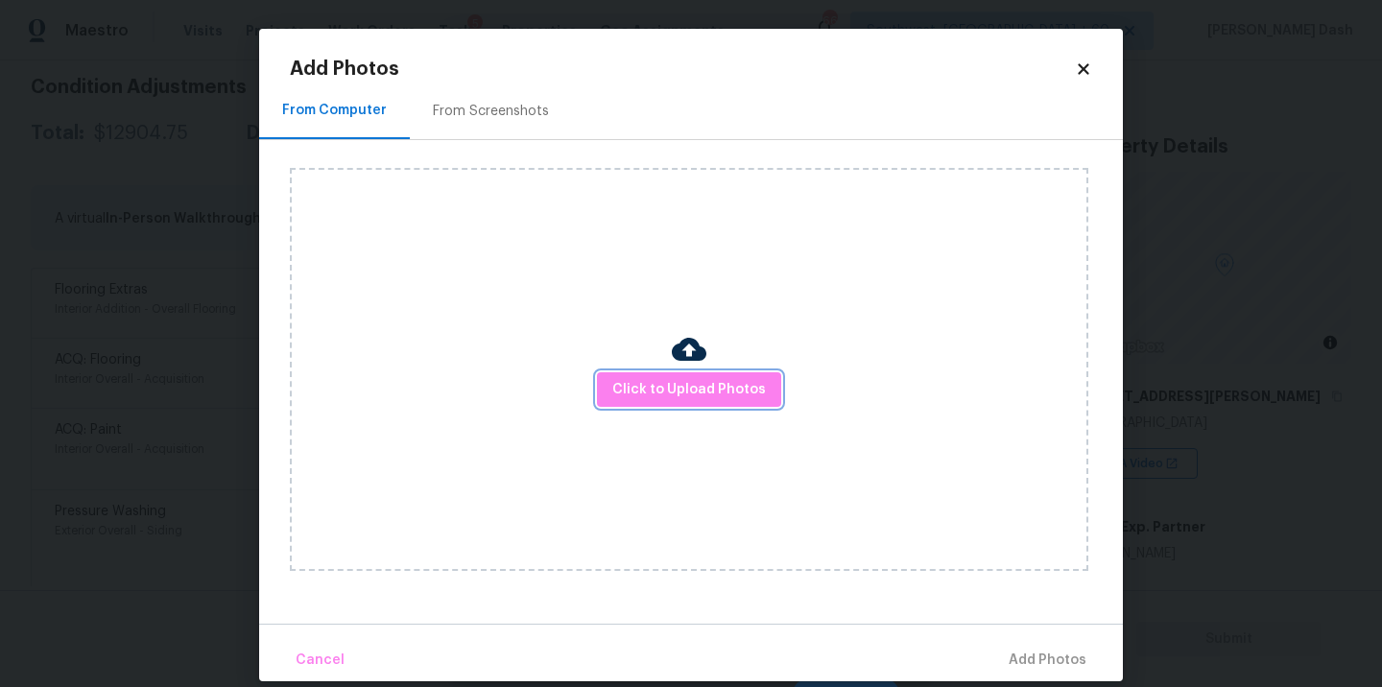
click at [669, 387] on span "Click to Upload Photos" at bounding box center [689, 390] width 154 height 24
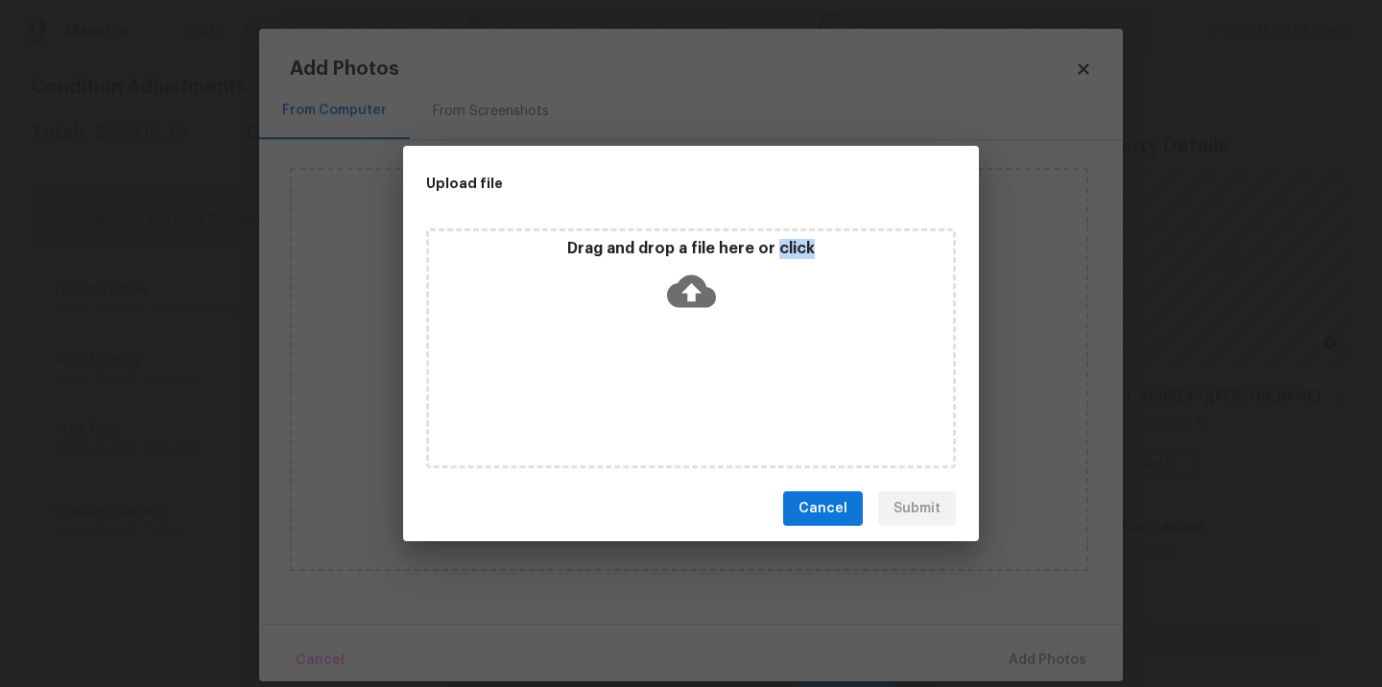
click at [669, 387] on div "Drag and drop a file here or click" at bounding box center [691, 348] width 530 height 240
